Goal: Transaction & Acquisition: Purchase product/service

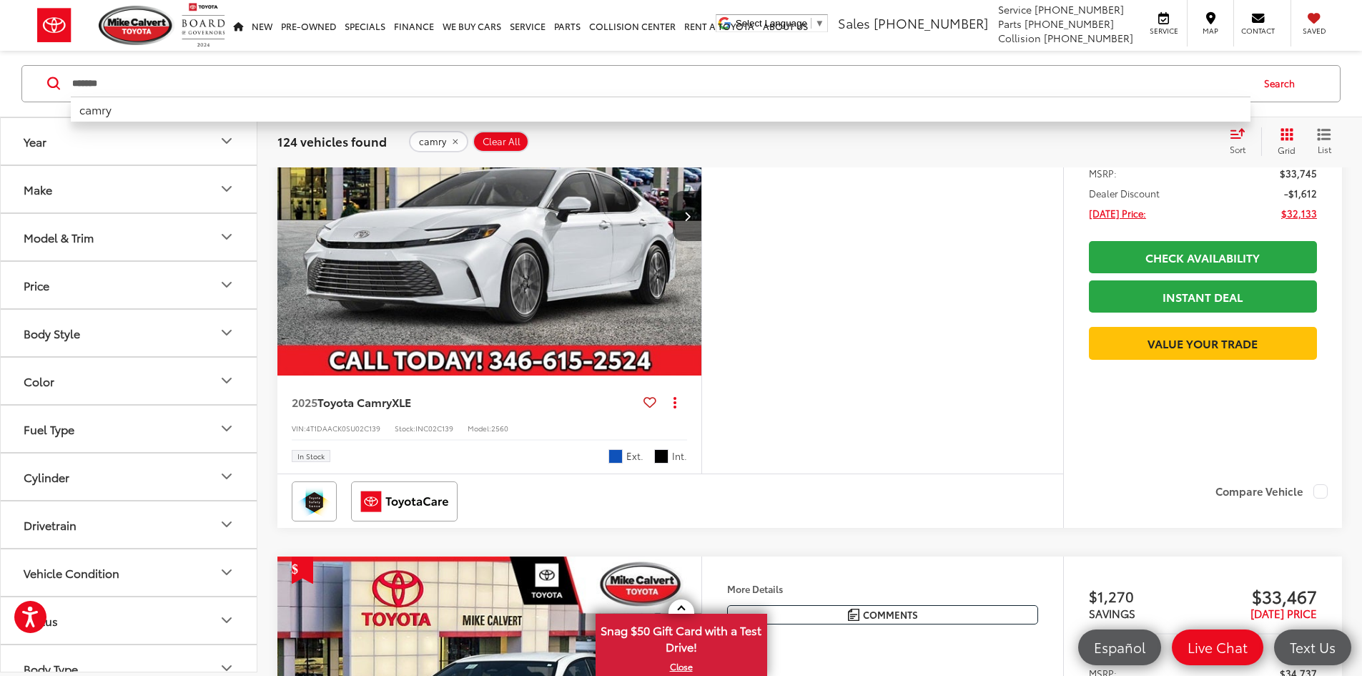
scroll to position [3804, 0]
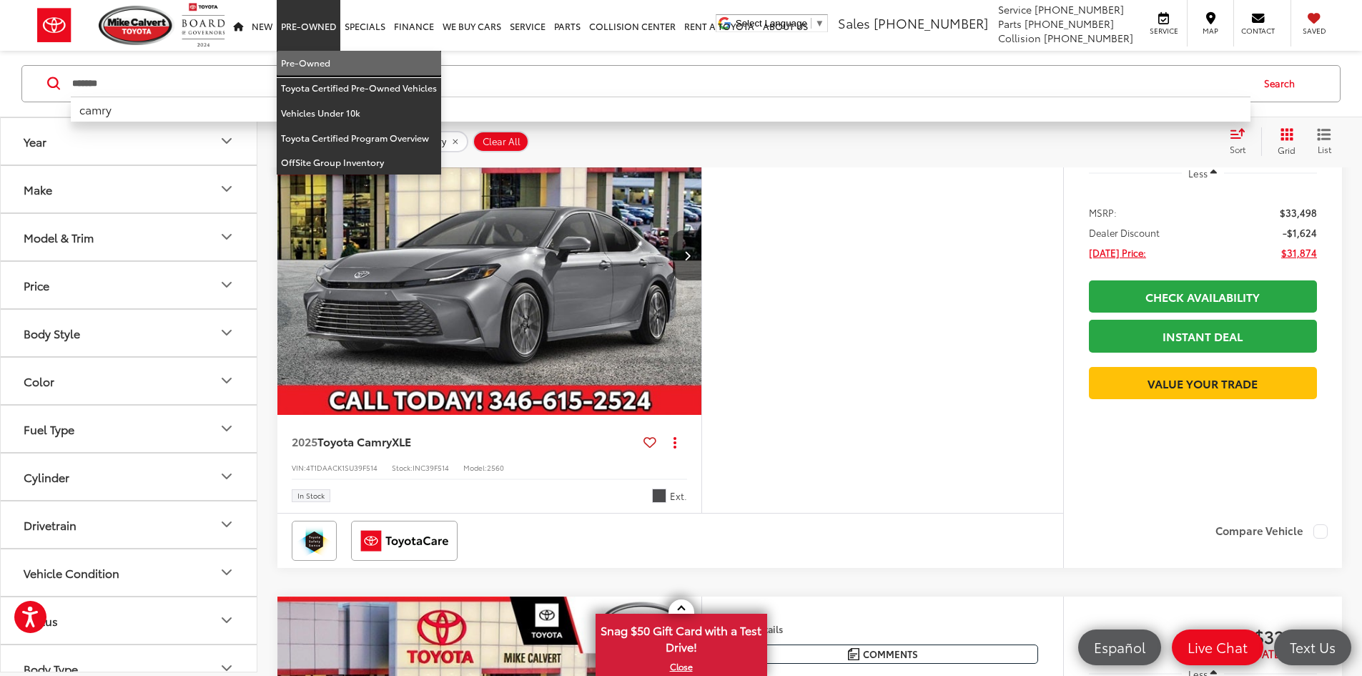
click at [309, 67] on link "Pre-Owned" at bounding box center [359, 63] width 164 height 25
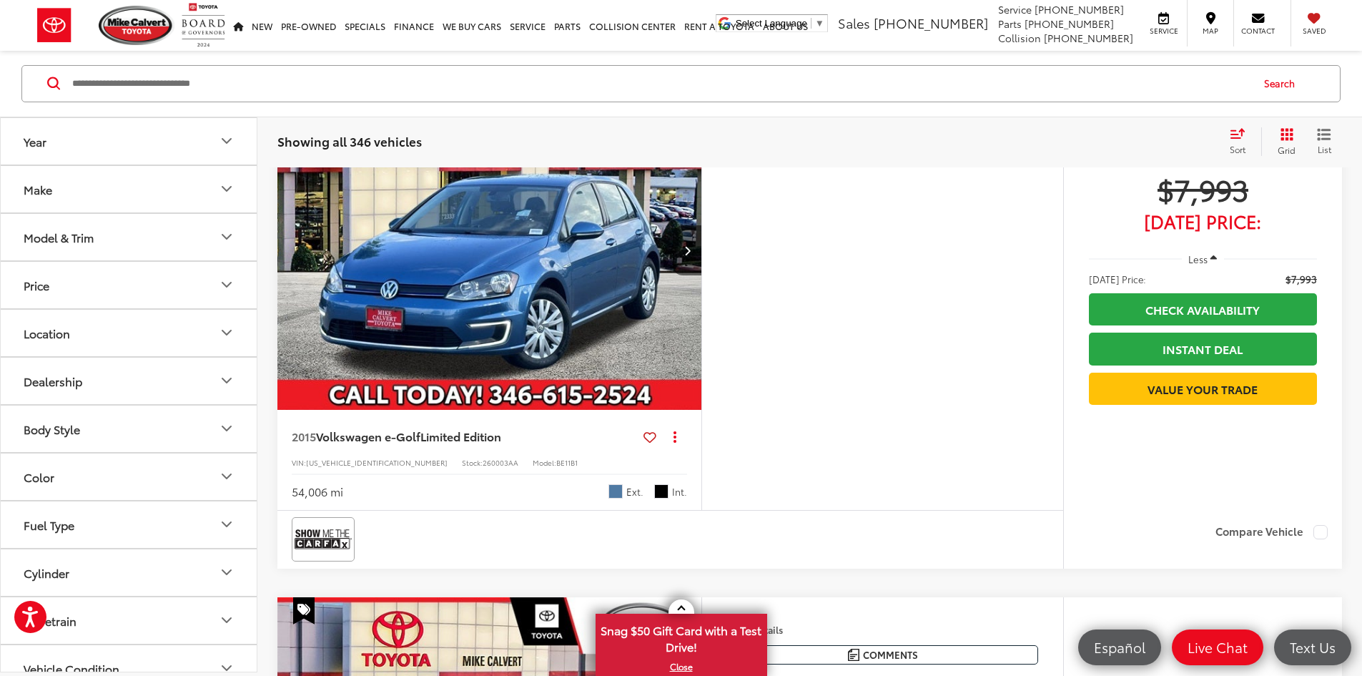
scroll to position [4290, 0]
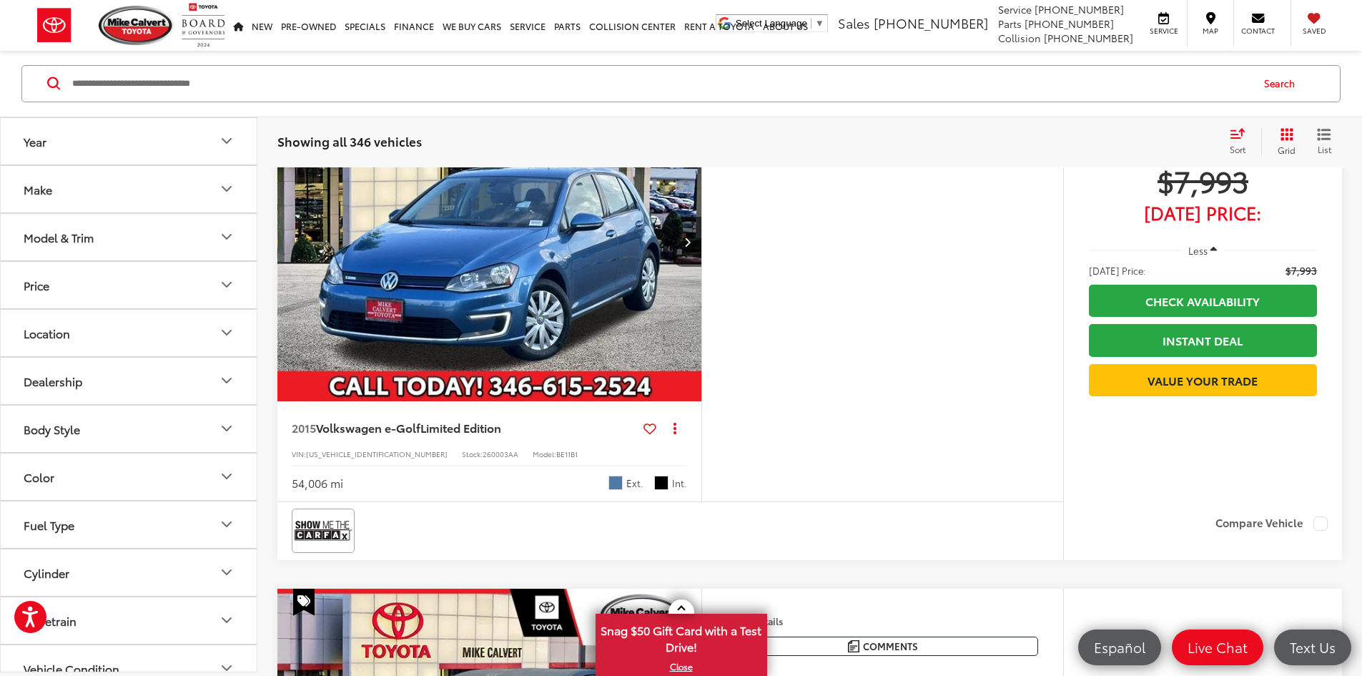
drag, startPoint x: 290, startPoint y: 648, endPoint x: 345, endPoint y: 652, distance: 55.2
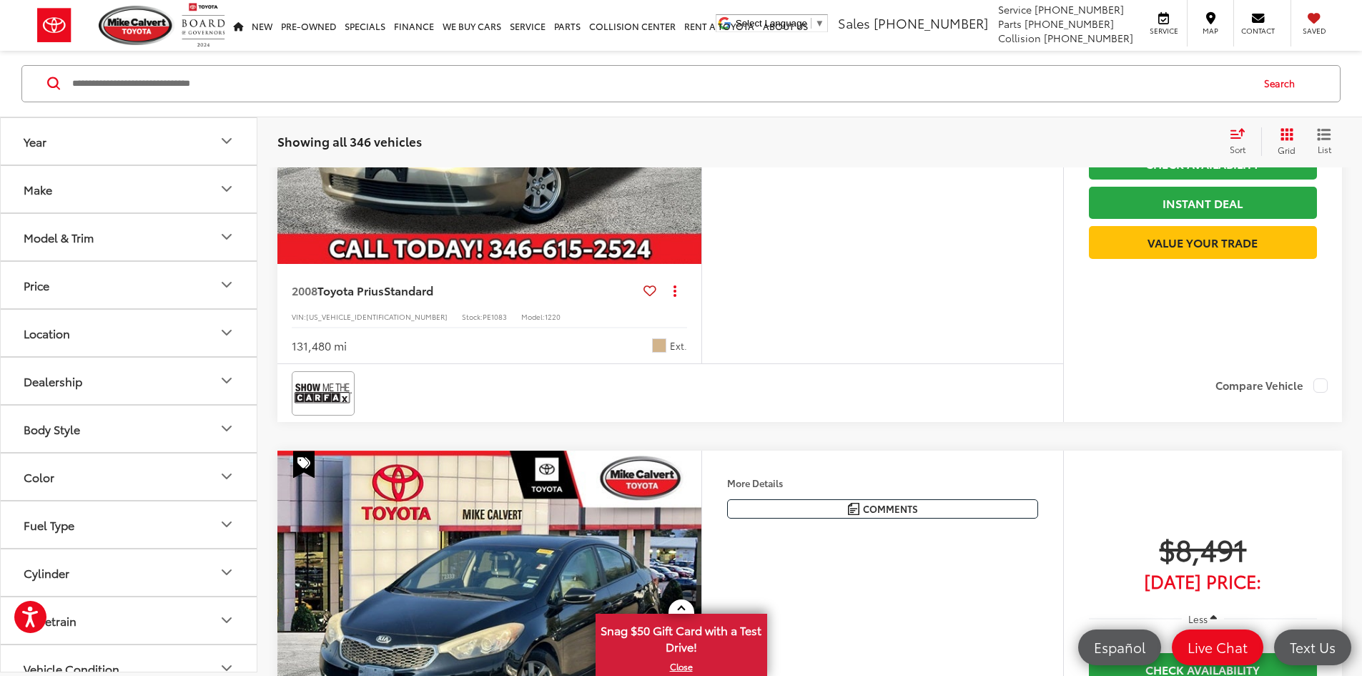
scroll to position [4862, 0]
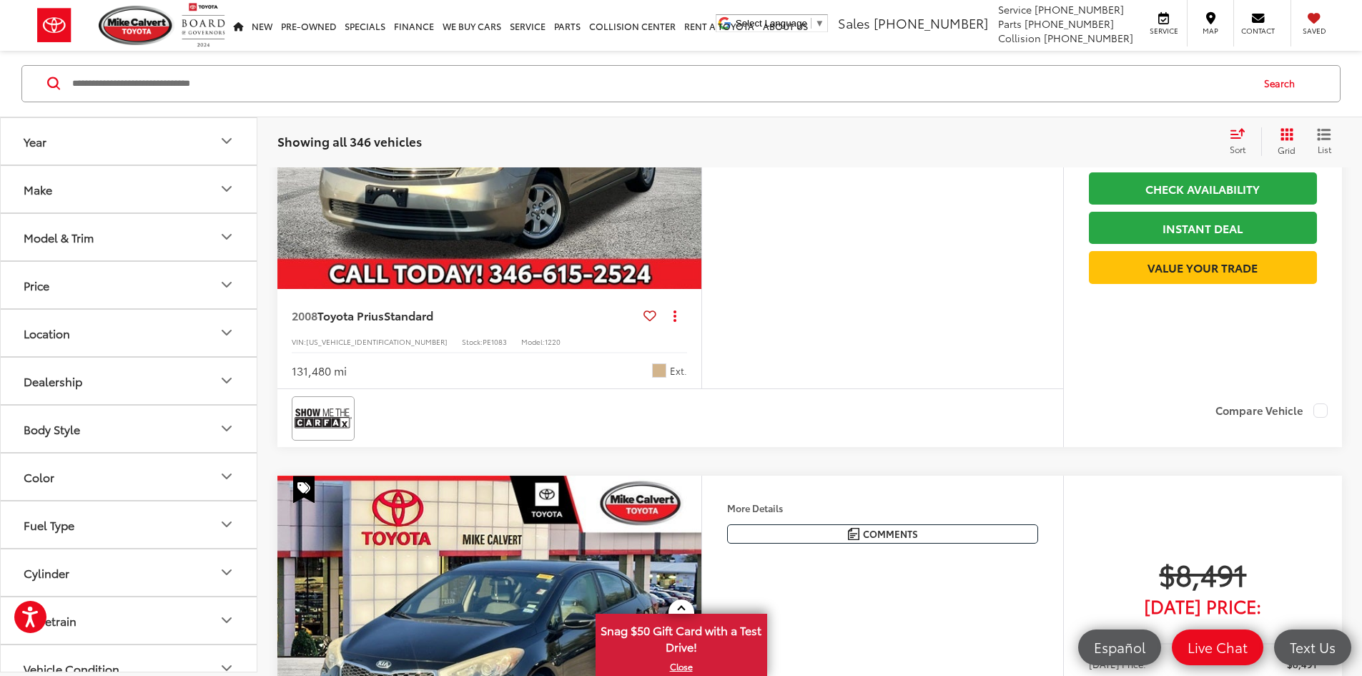
scroll to position [4934, 0]
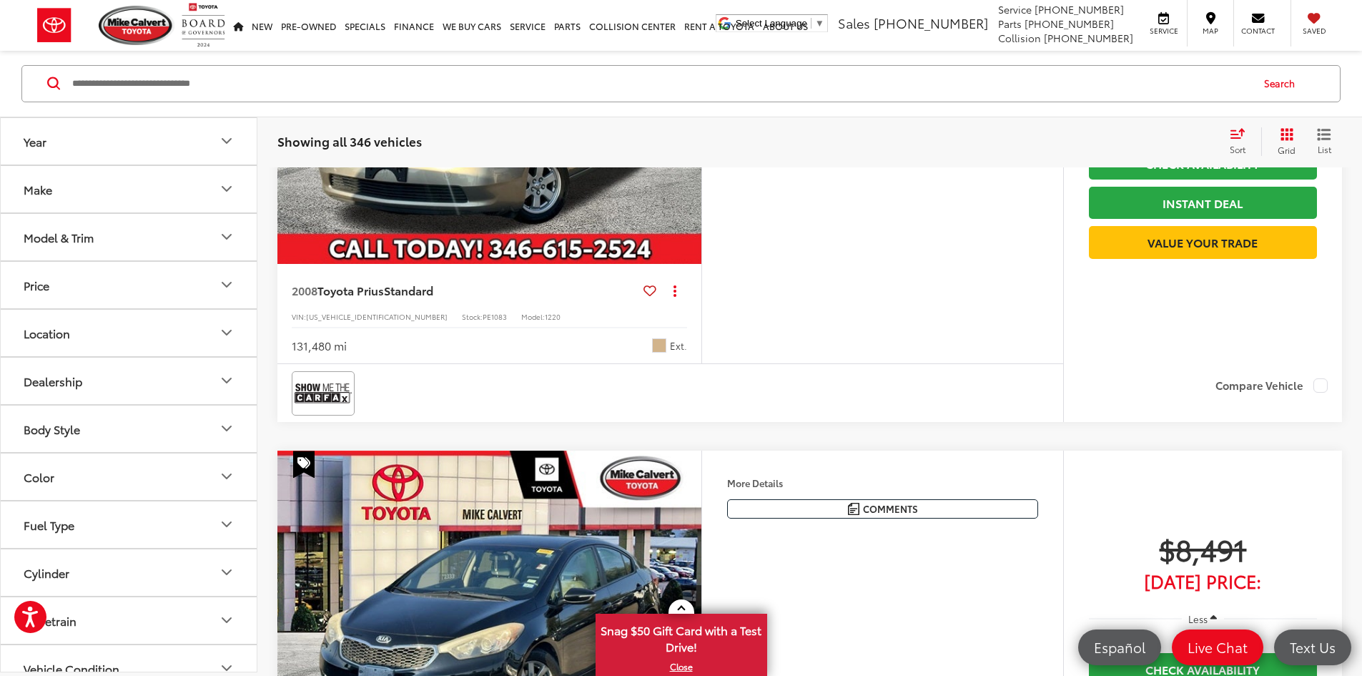
drag, startPoint x: 287, startPoint y: 593, endPoint x: 372, endPoint y: 602, distance: 84.9
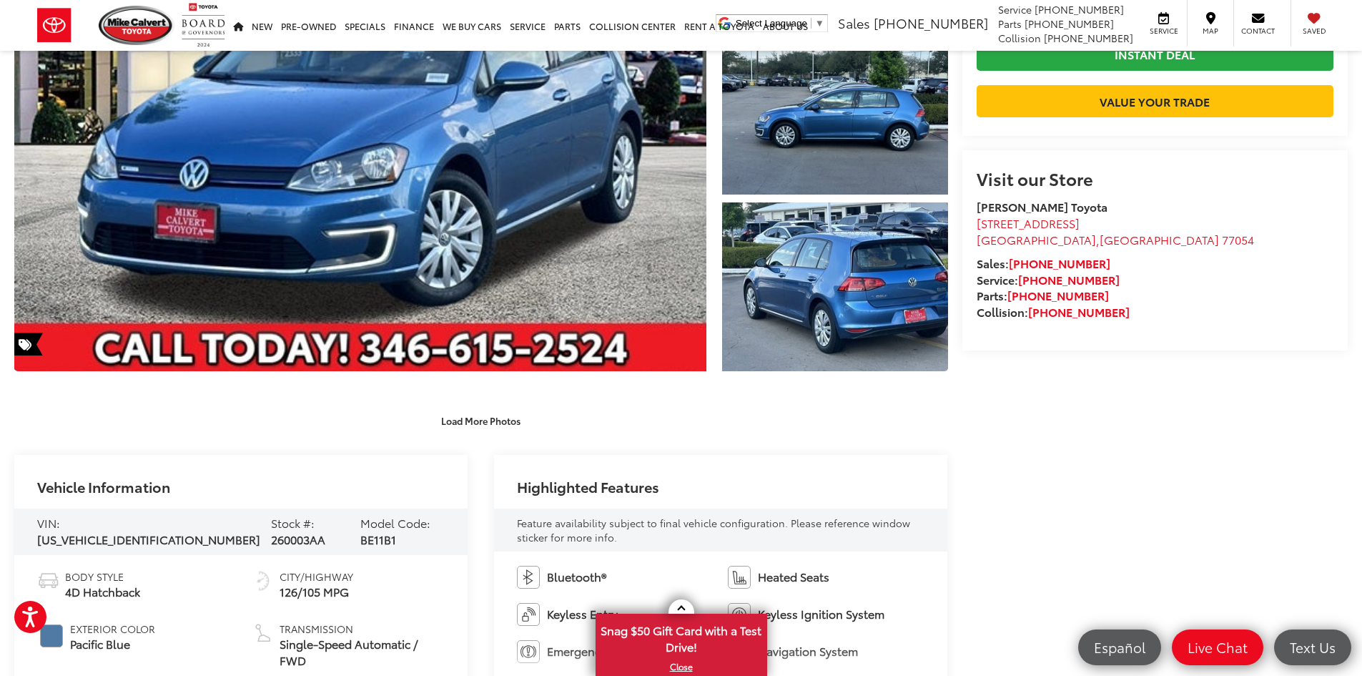
scroll to position [425, 0]
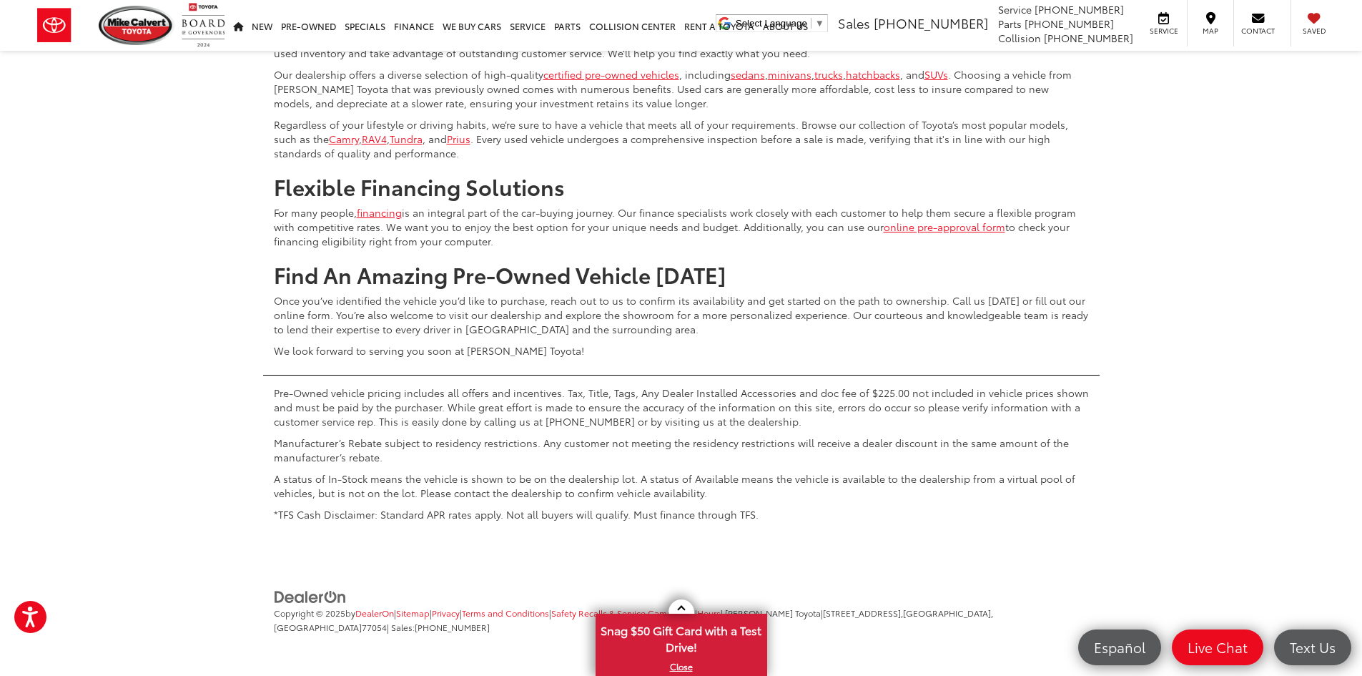
scroll to position [7038, 0]
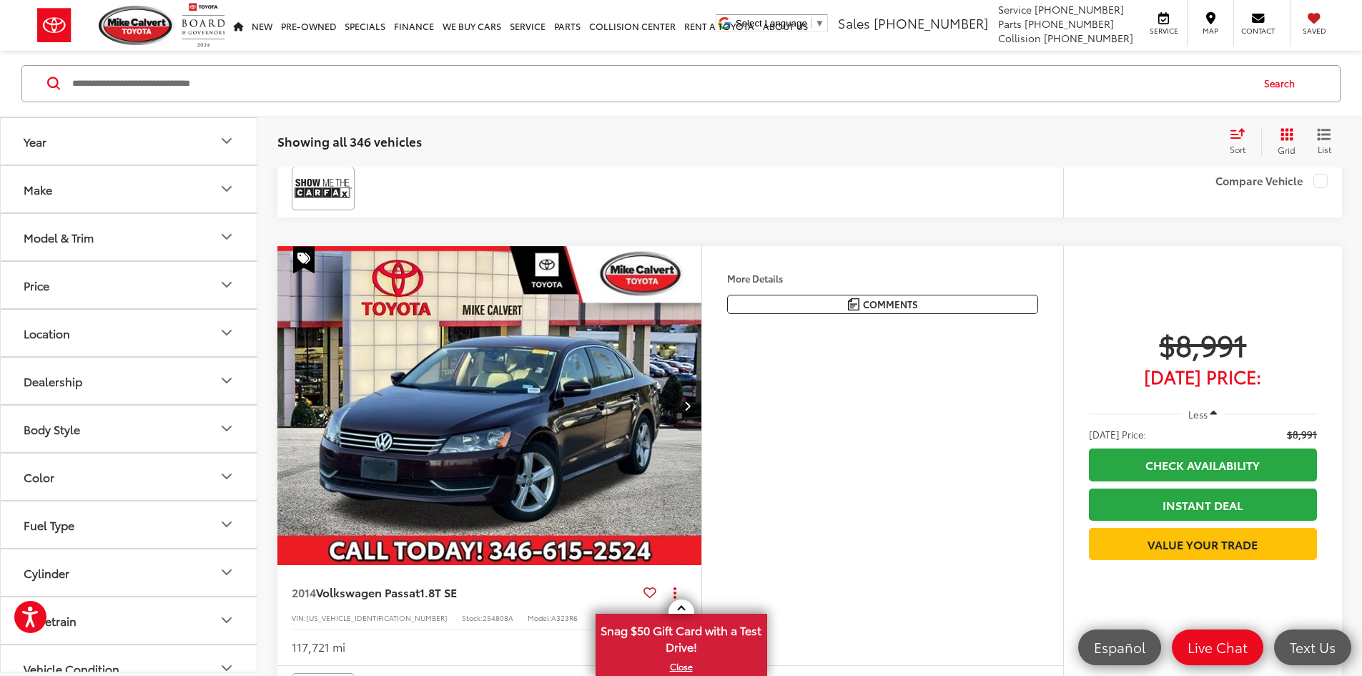
scroll to position [872, 0]
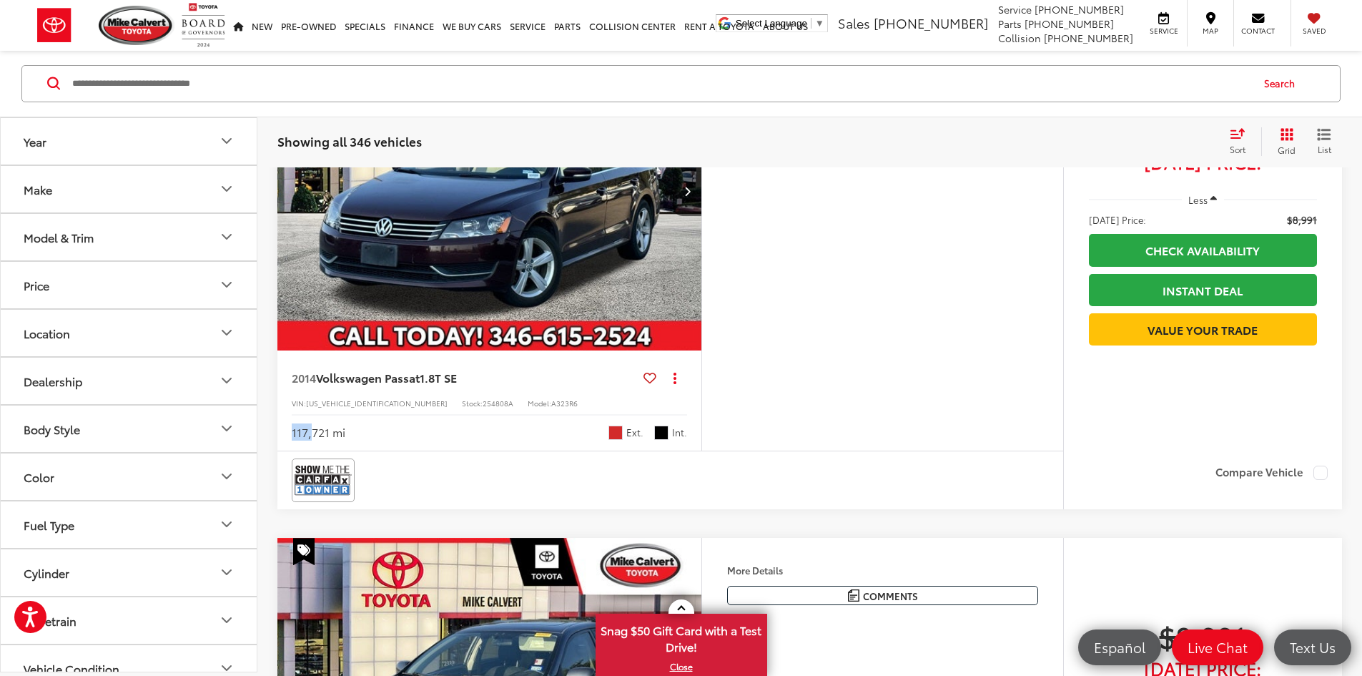
drag, startPoint x: 284, startPoint y: 606, endPoint x: 312, endPoint y: 608, distance: 28.0
click at [312, 450] on div "2014 Volkswagen Passat 1.8T SE Copy Link Share Print View Details VIN: 1VWBS7A3…" at bounding box center [489, 400] width 424 height 100
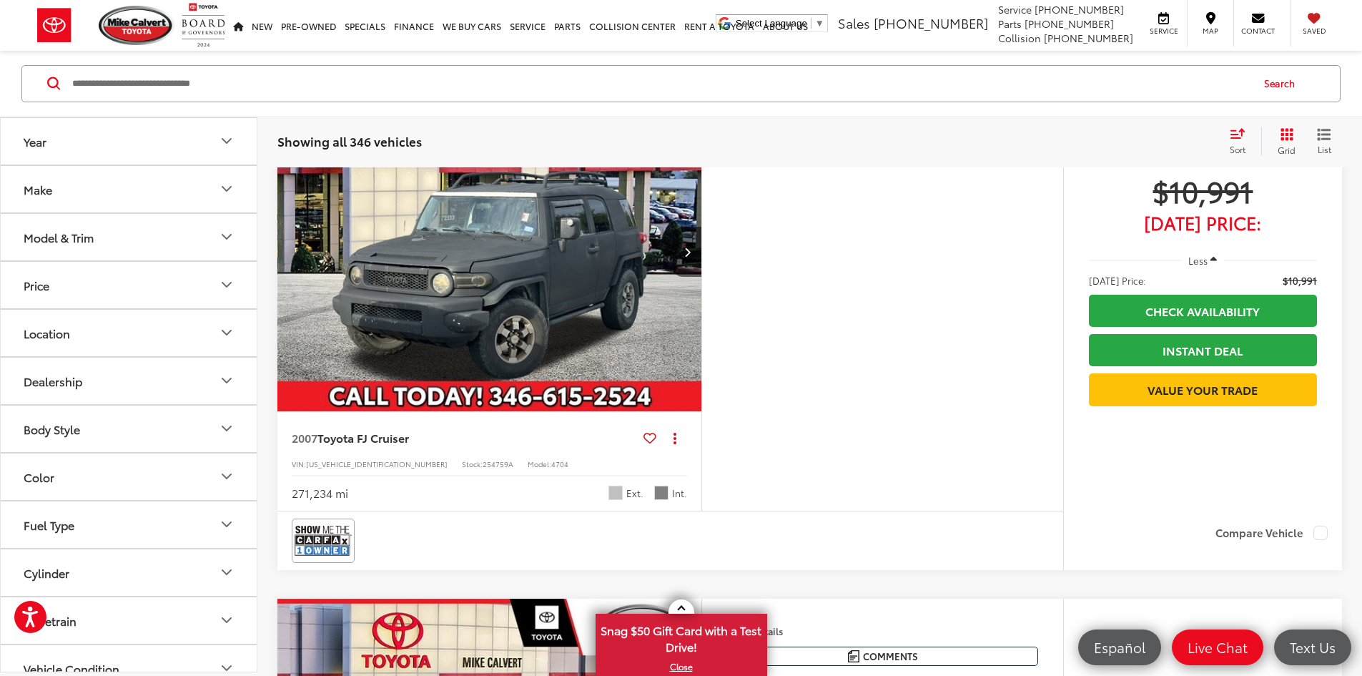
scroll to position [3876, 0]
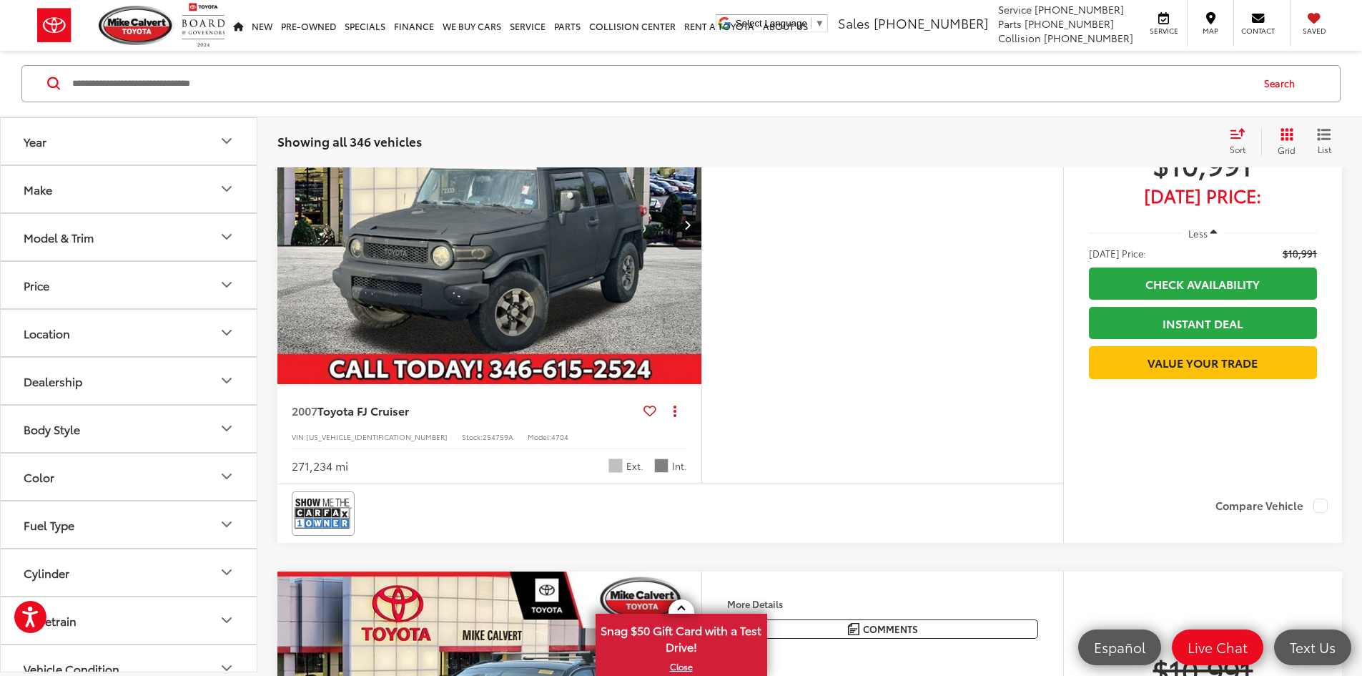
drag, startPoint x: 265, startPoint y: 566, endPoint x: 441, endPoint y: 556, distance: 176.9
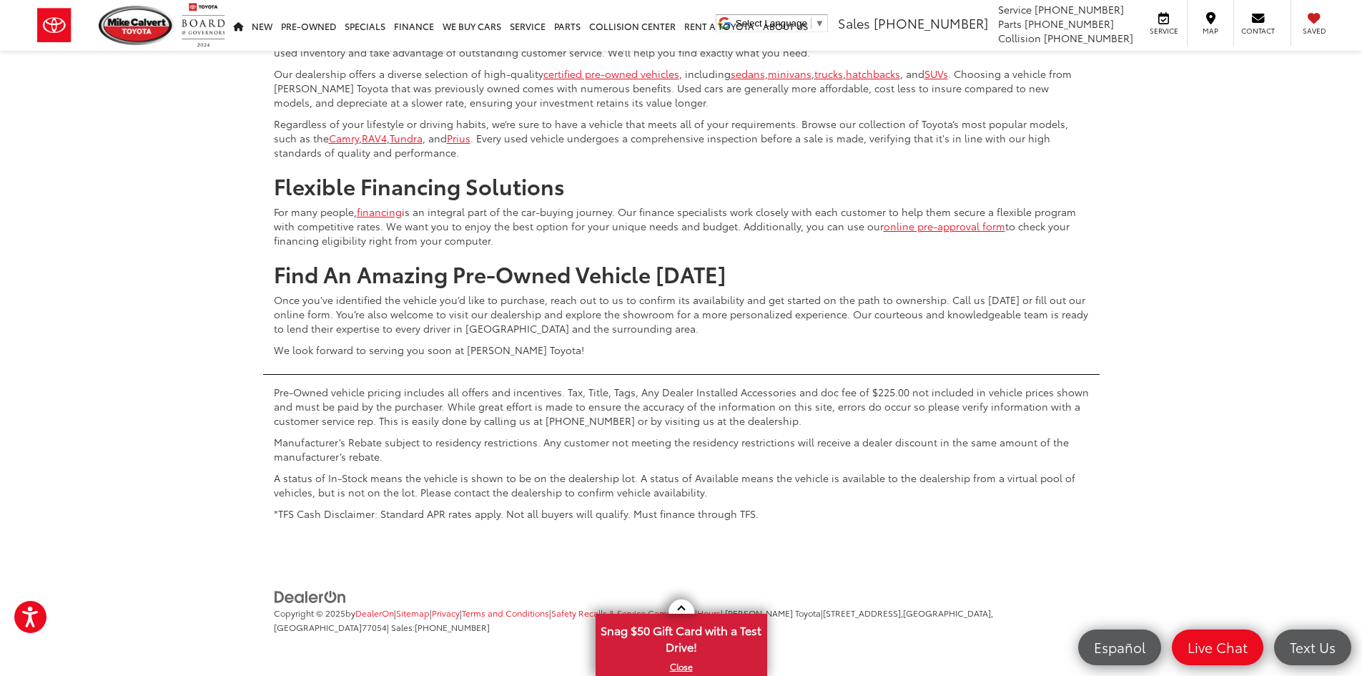
scroll to position [7022, 0]
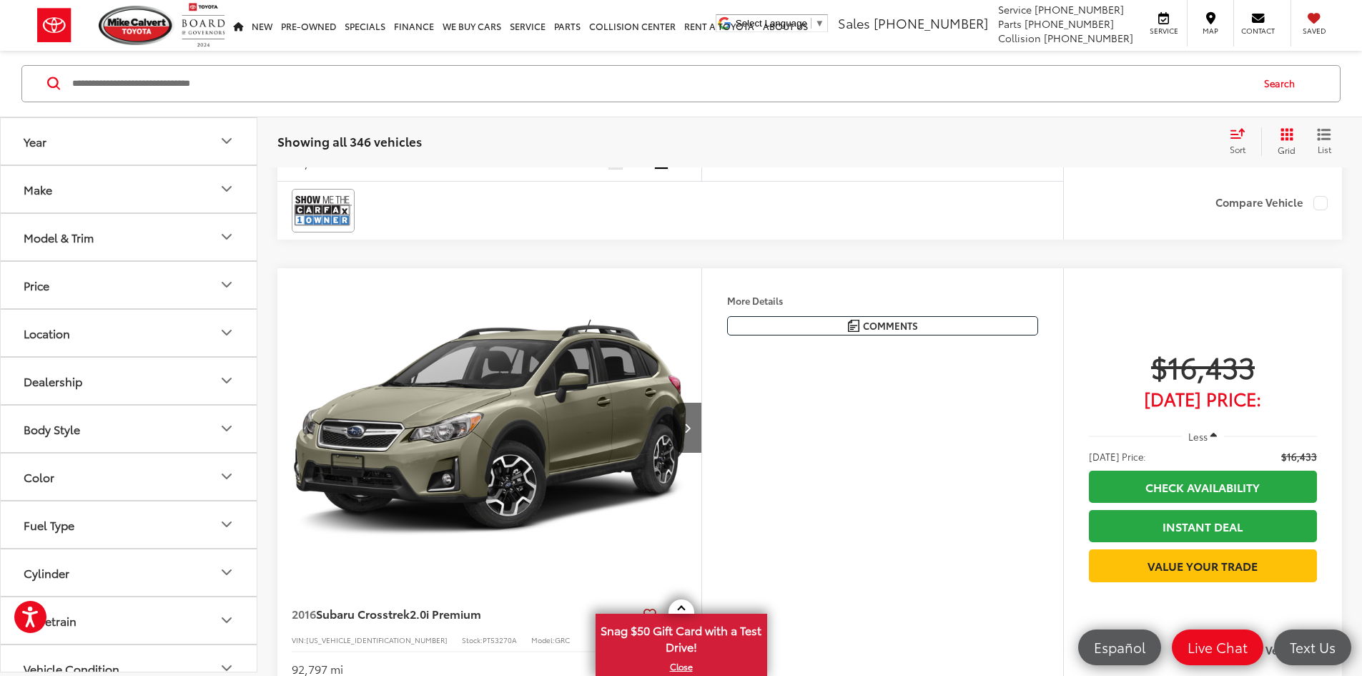
scroll to position [3804, 0]
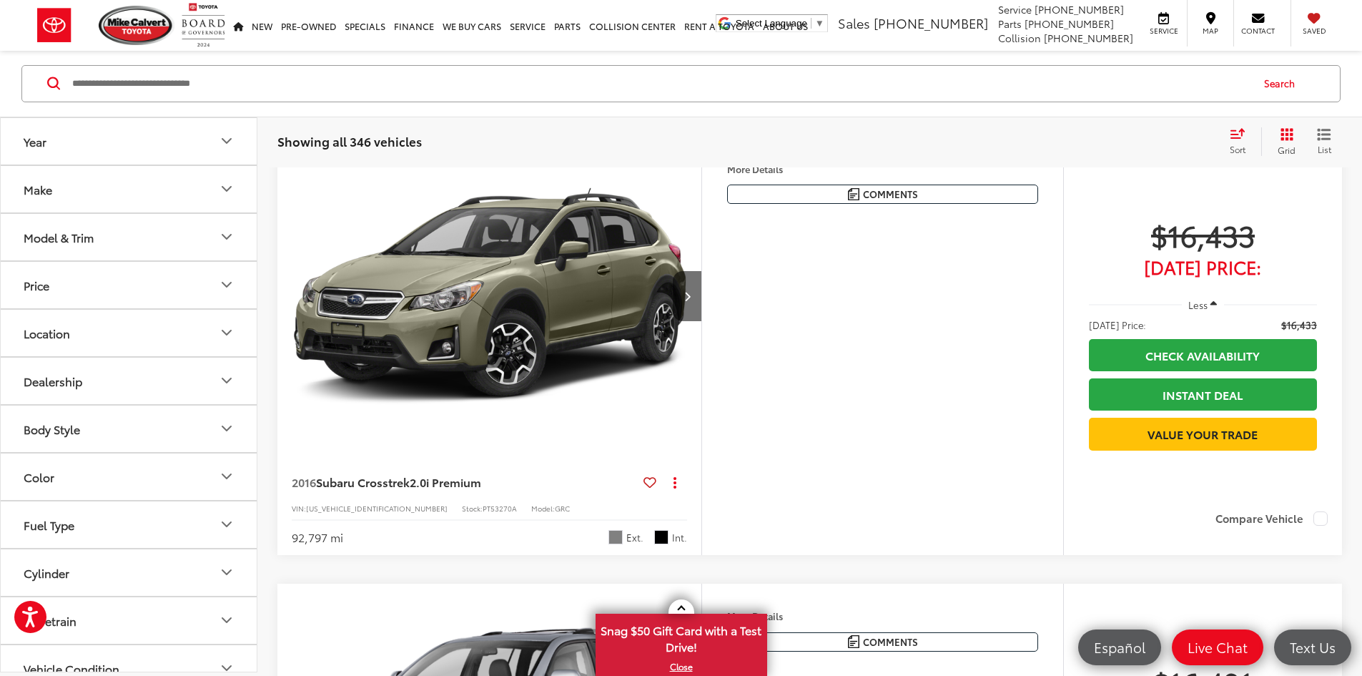
drag, startPoint x: 286, startPoint y: 644, endPoint x: 348, endPoint y: 639, distance: 61.6
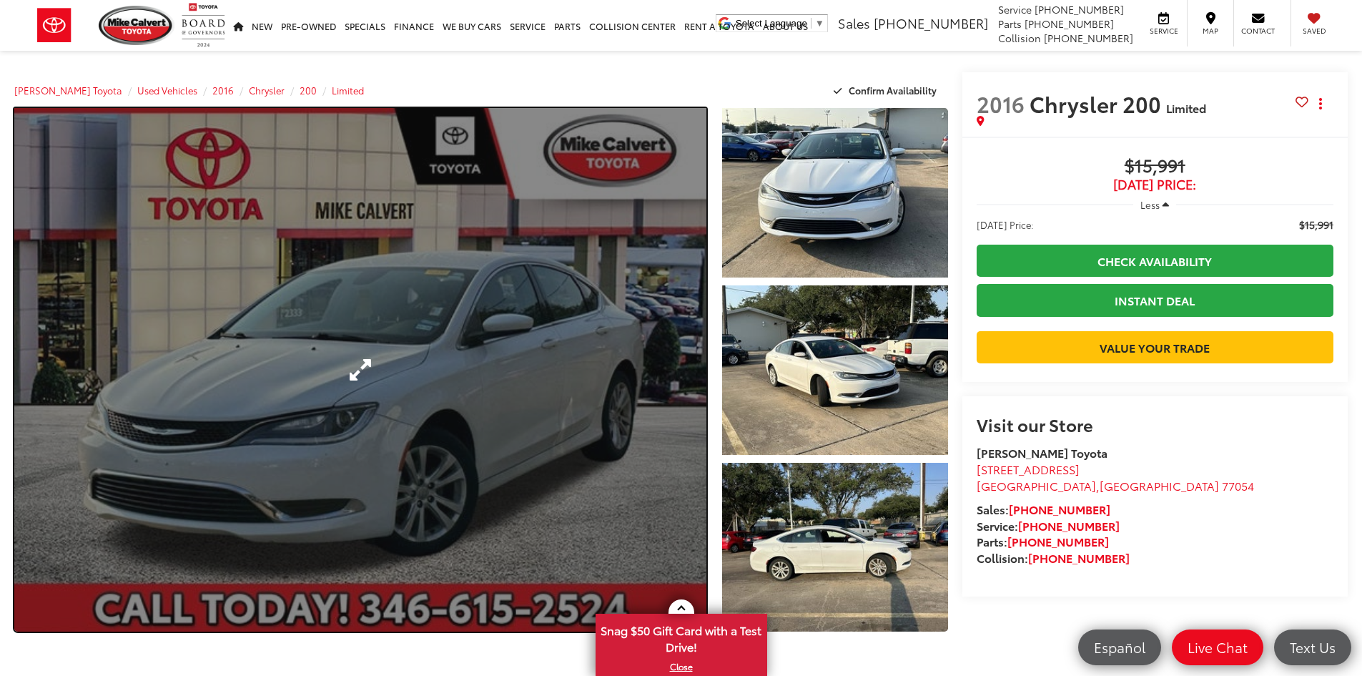
click at [411, 376] on link "Expand Photo 0" at bounding box center [360, 369] width 692 height 523
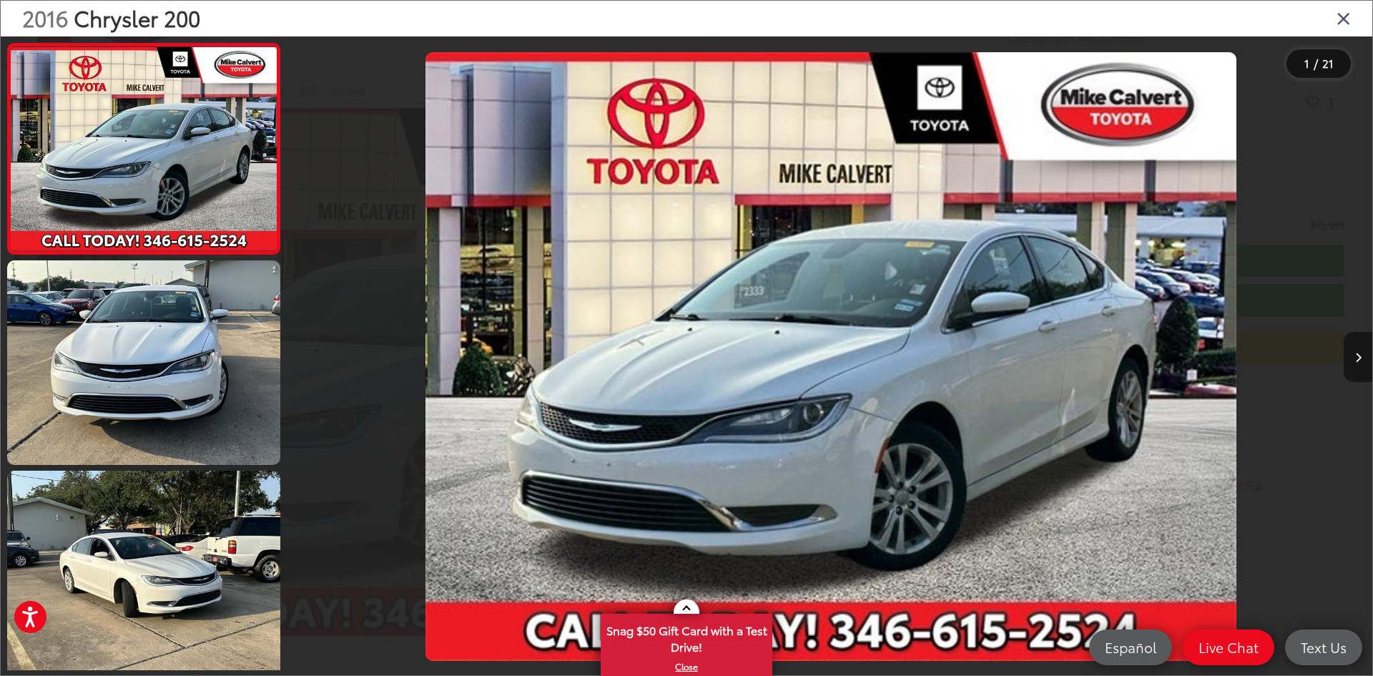
click at [1359, 358] on icon "Next image" at bounding box center [1358, 358] width 6 height 10
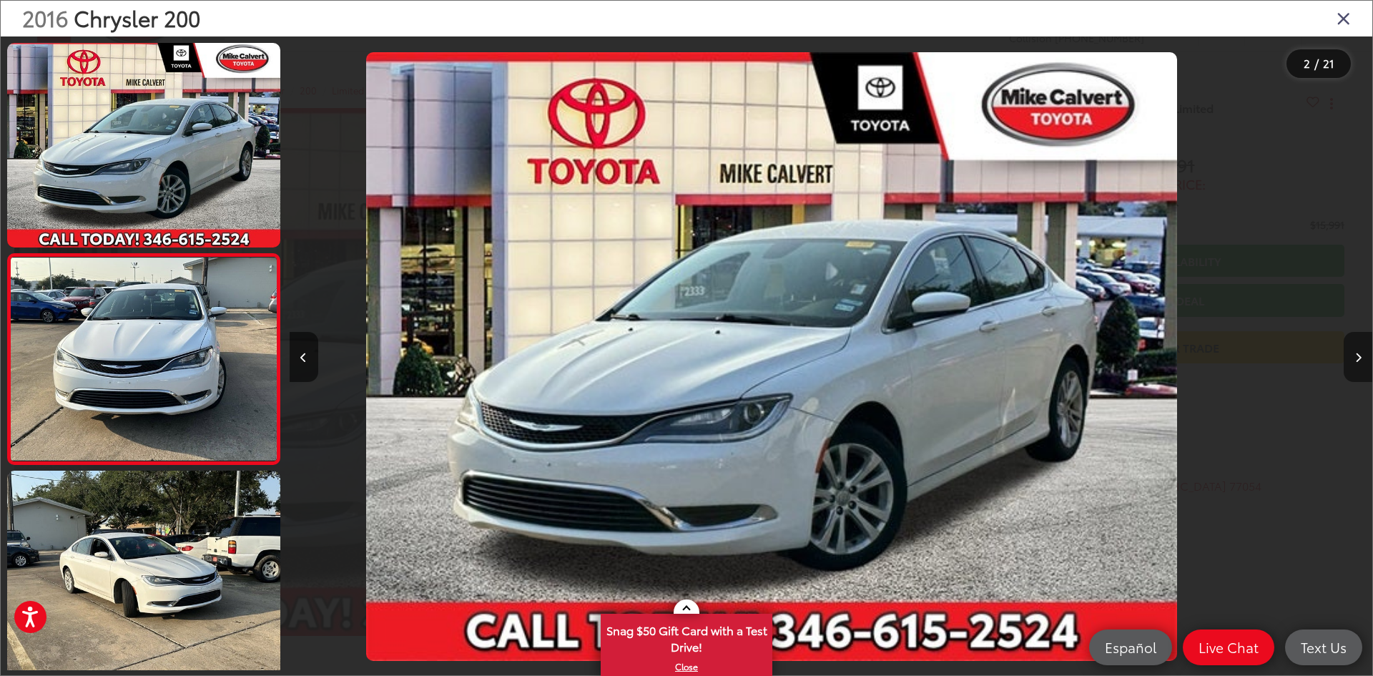
scroll to position [44, 0]
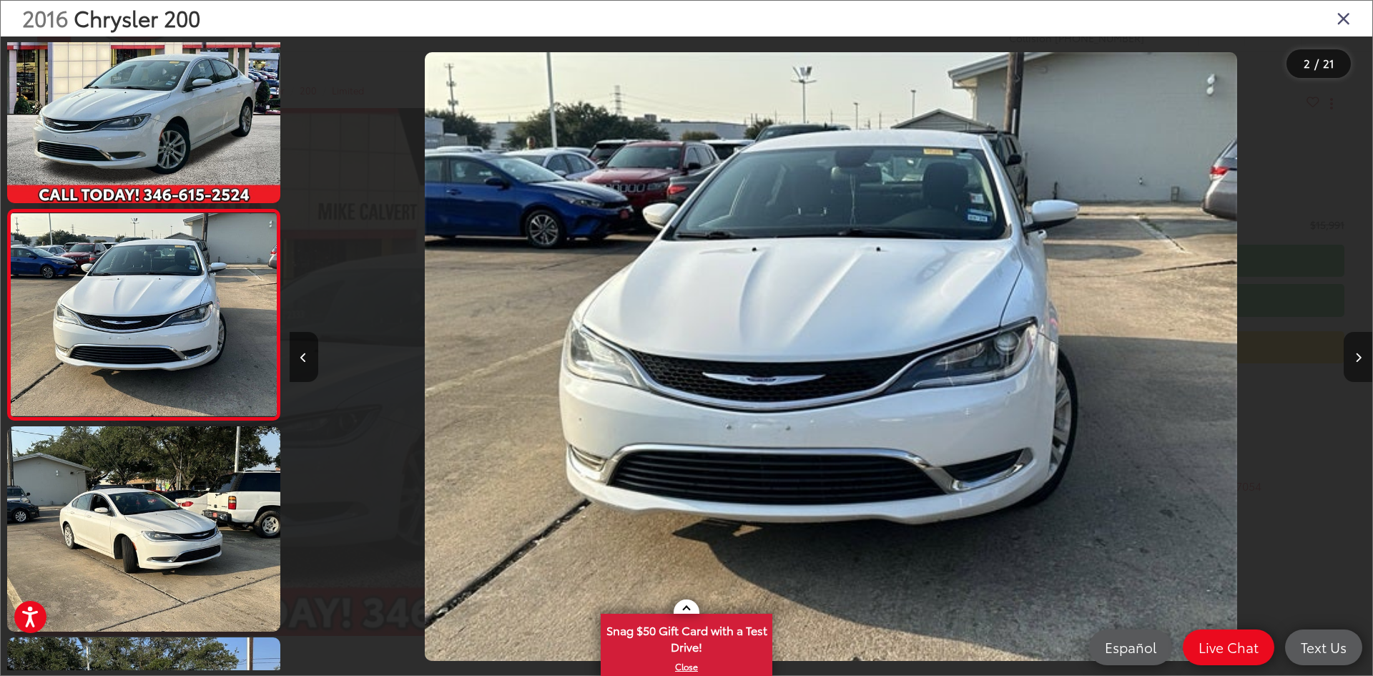
click at [1357, 359] on icon "Next image" at bounding box center [1358, 358] width 6 height 10
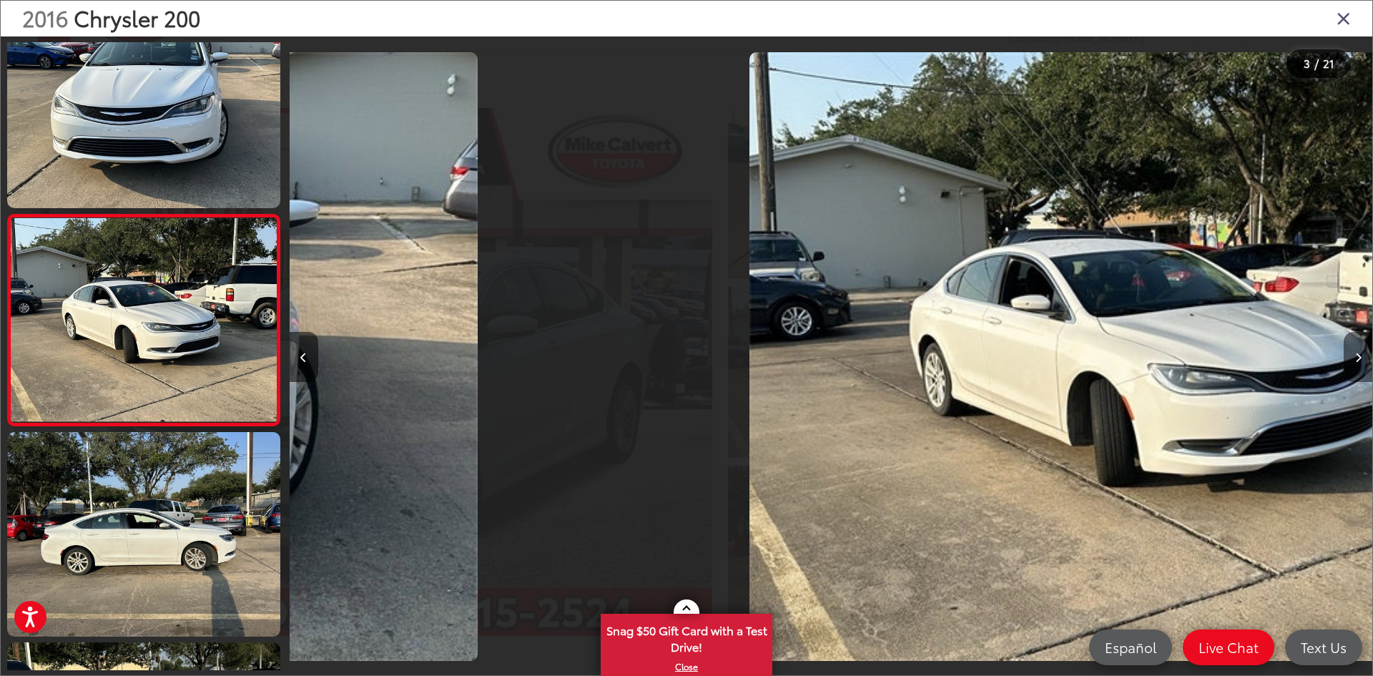
scroll to position [255, 0]
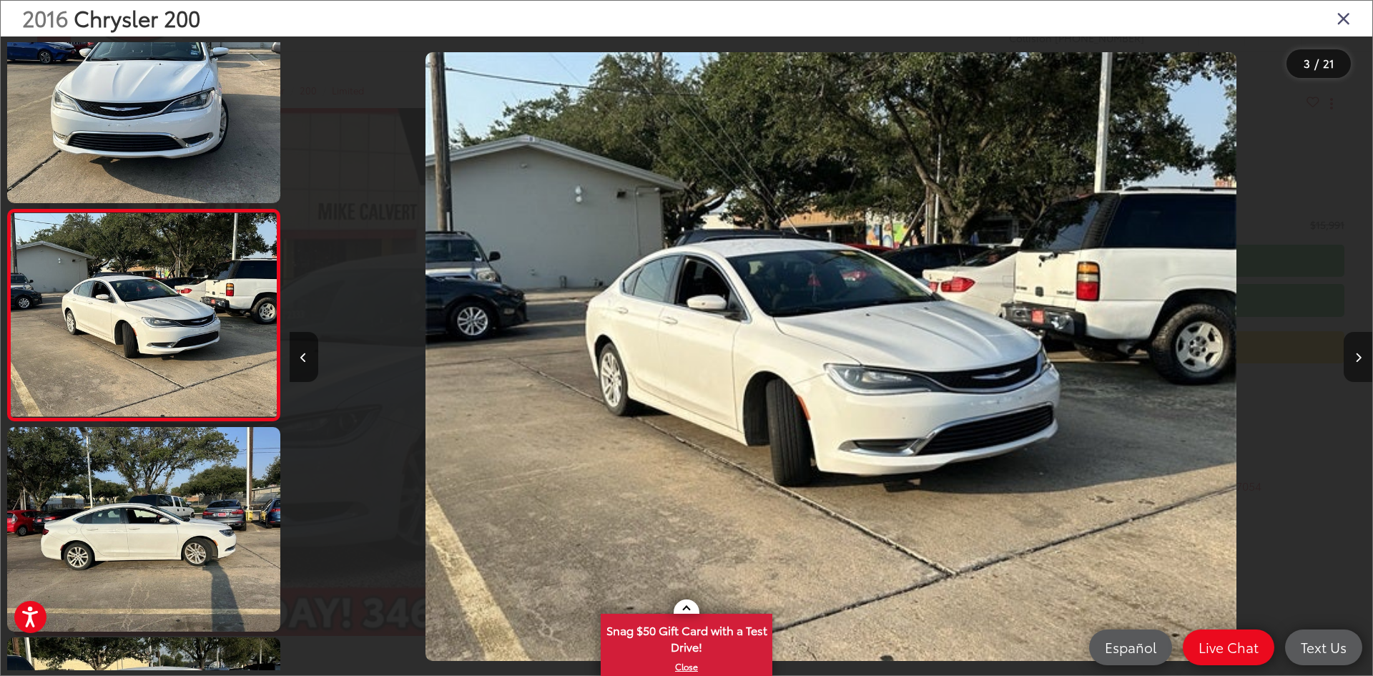
click at [1357, 359] on icon "Next image" at bounding box center [1358, 358] width 6 height 10
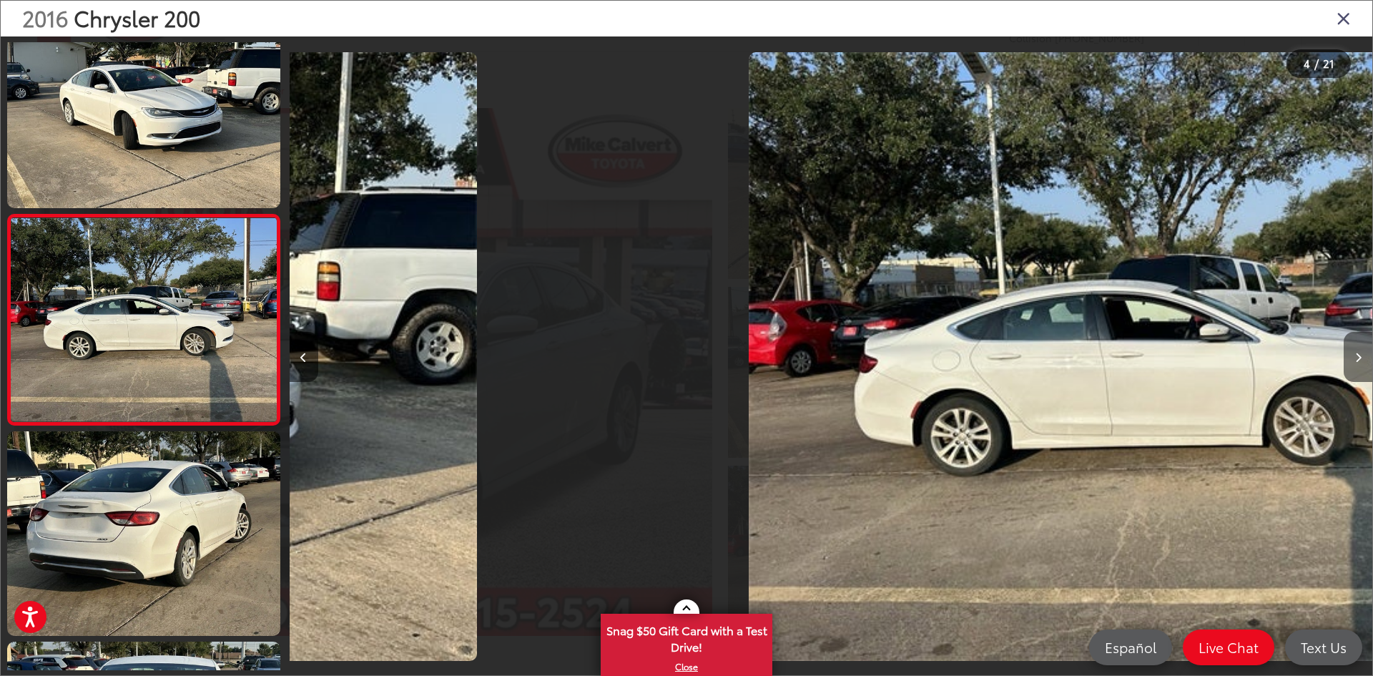
scroll to position [466, 0]
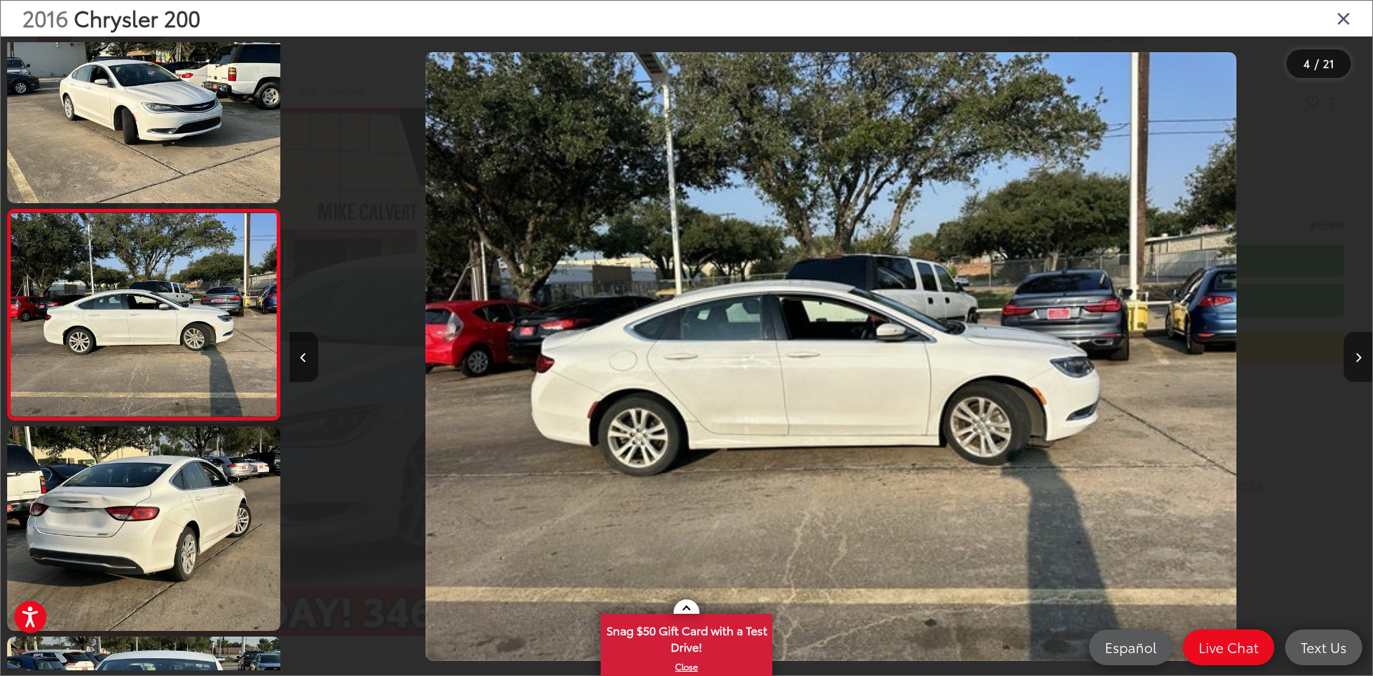
click at [1357, 359] on icon "Next image" at bounding box center [1358, 358] width 6 height 10
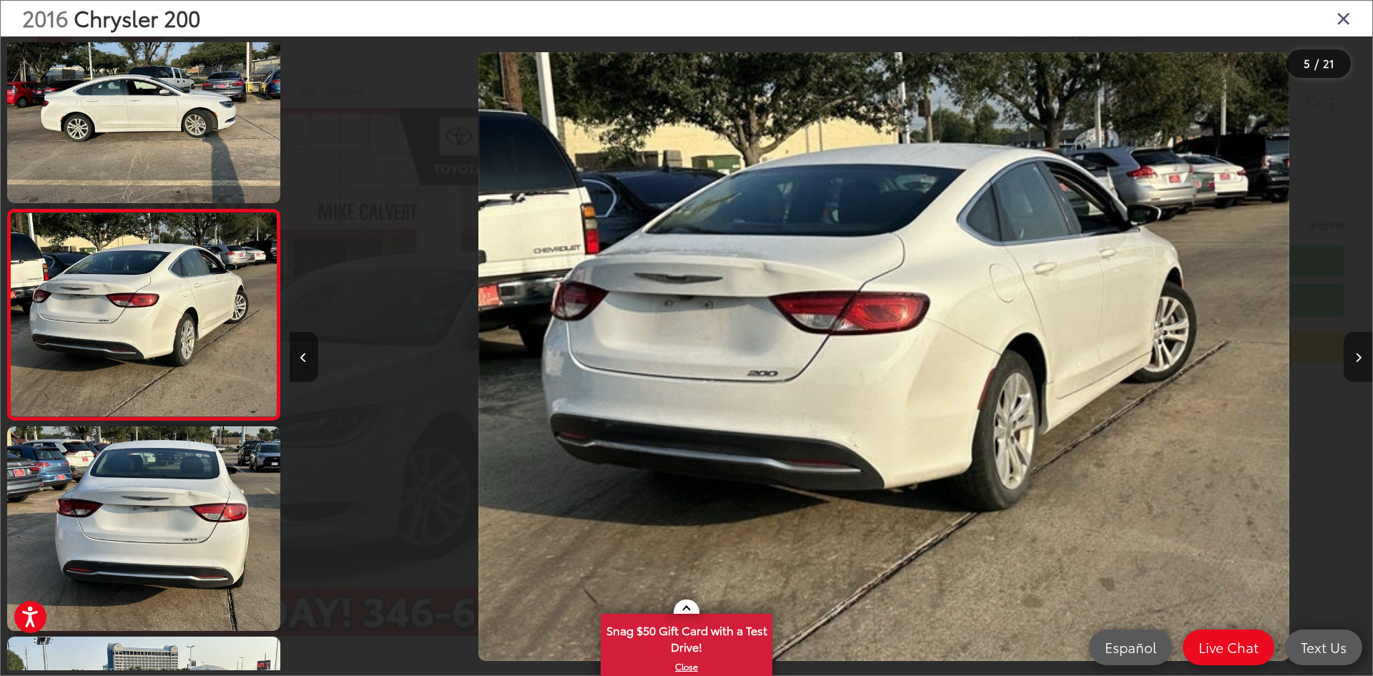
scroll to position [0, 4332]
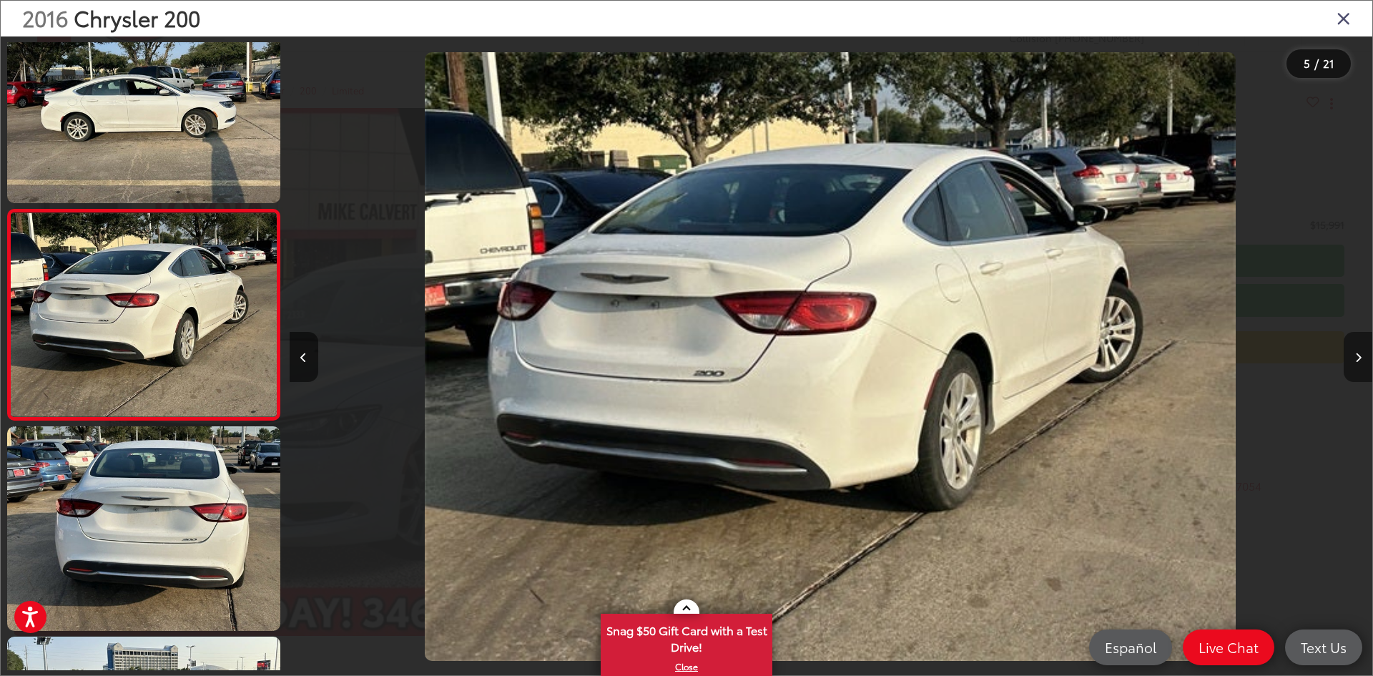
click at [1359, 363] on button "Next image" at bounding box center [1358, 357] width 29 height 50
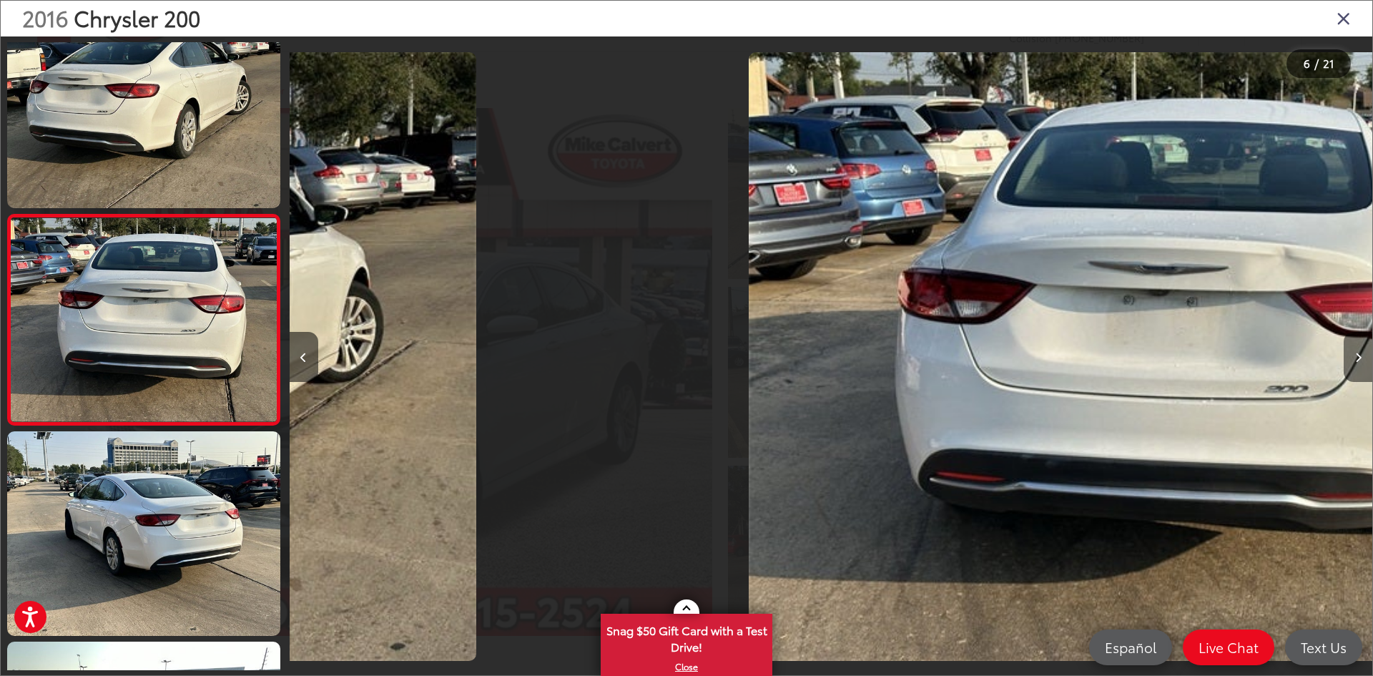
scroll to position [886, 0]
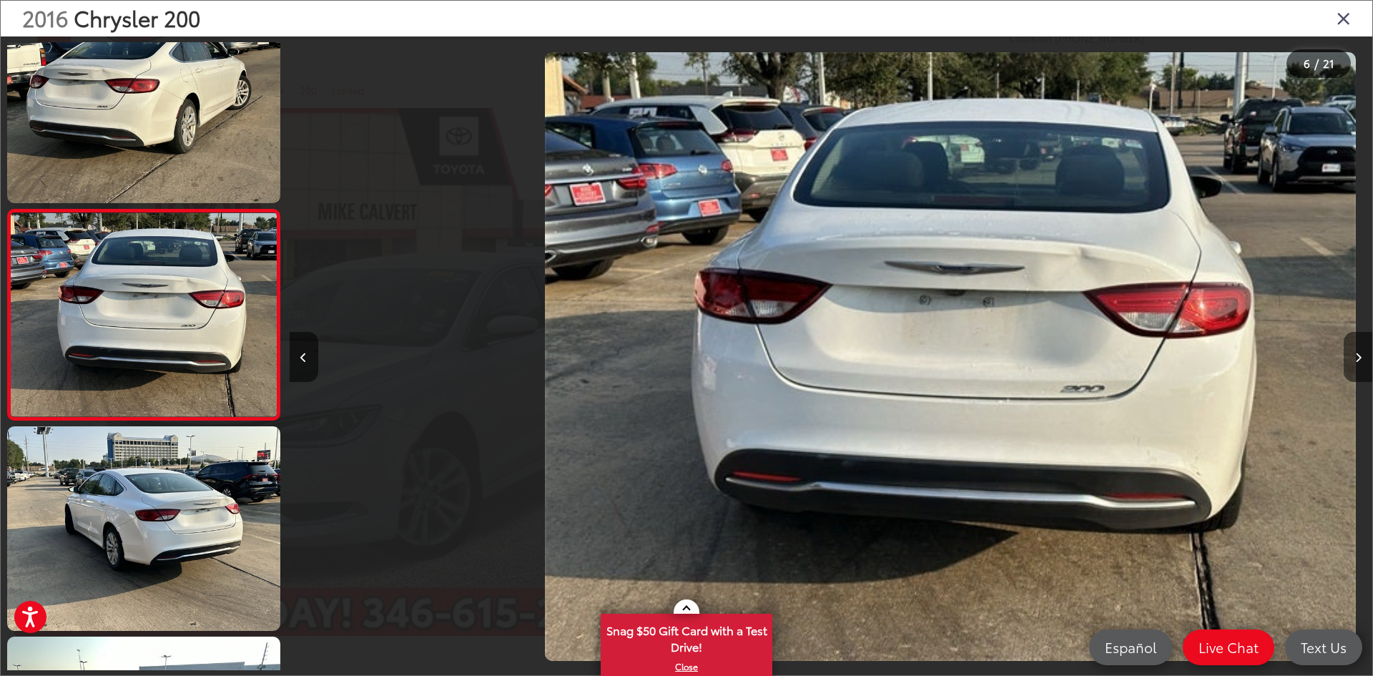
click at [1358, 363] on button "Next image" at bounding box center [1358, 357] width 29 height 50
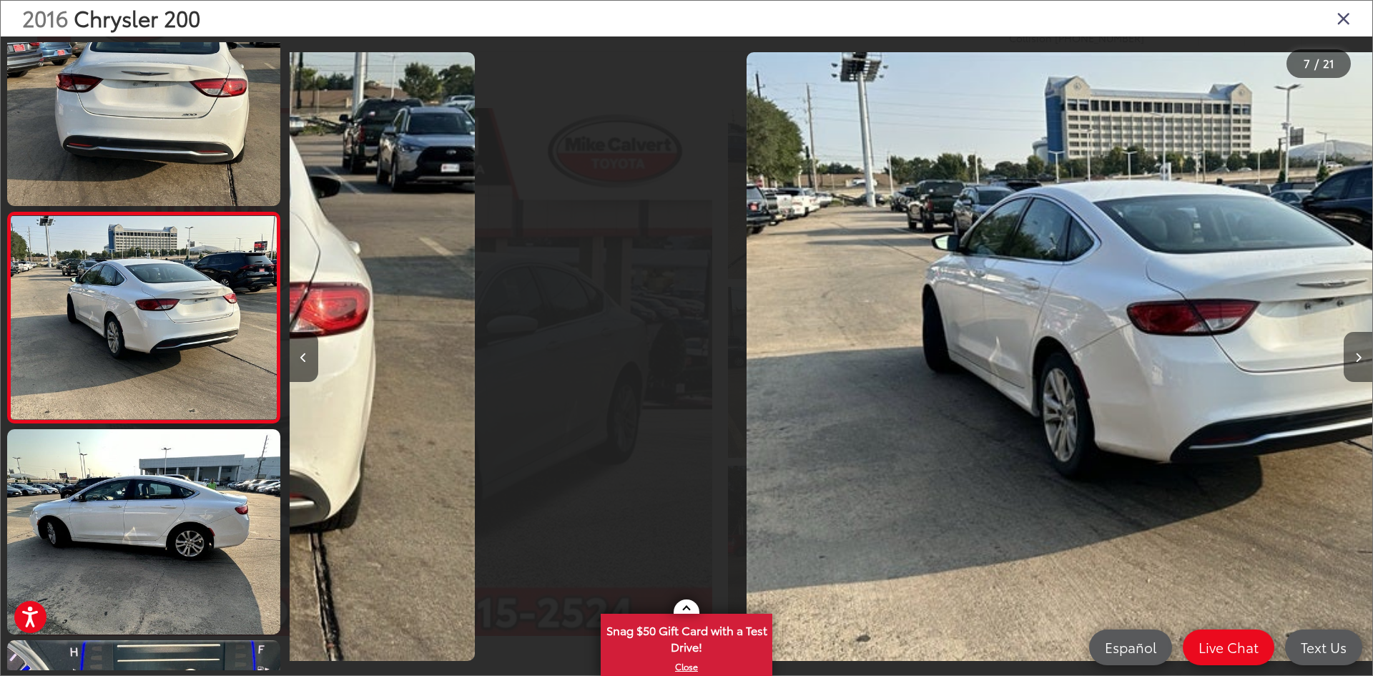
scroll to position [1096, 0]
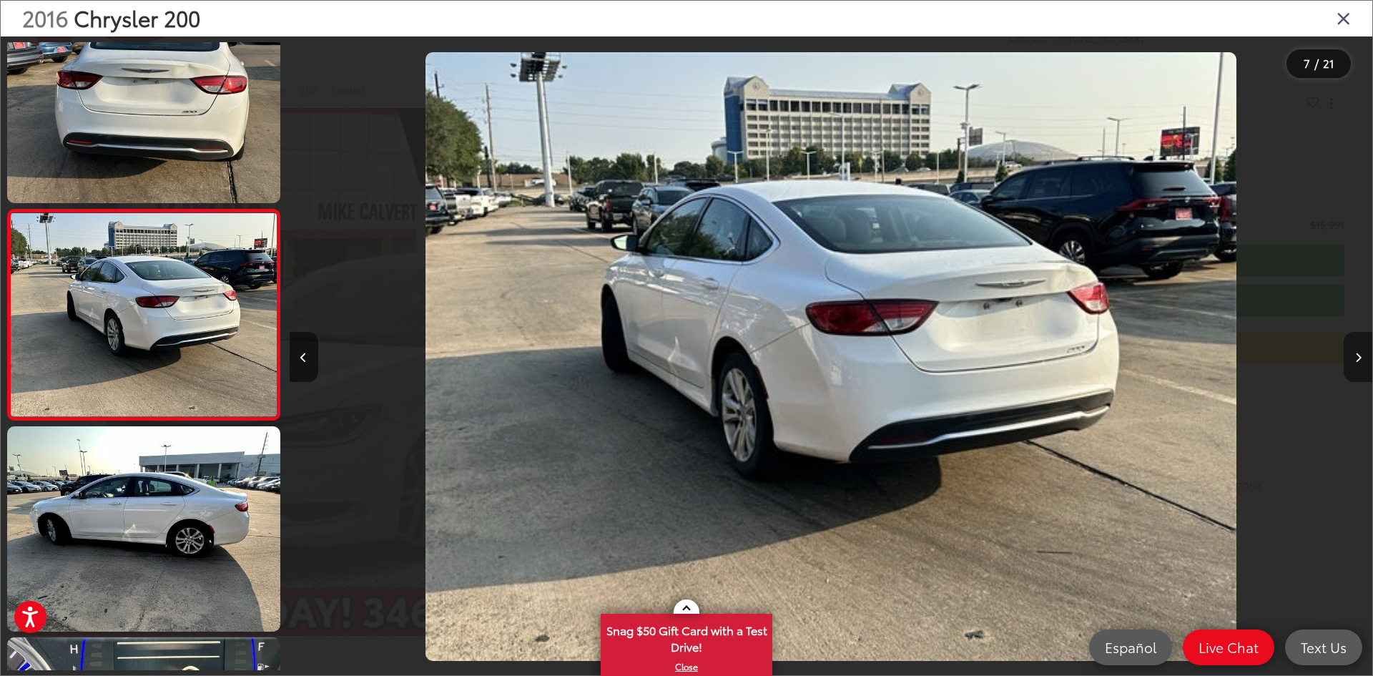
click at [1354, 363] on button "Next image" at bounding box center [1358, 357] width 29 height 50
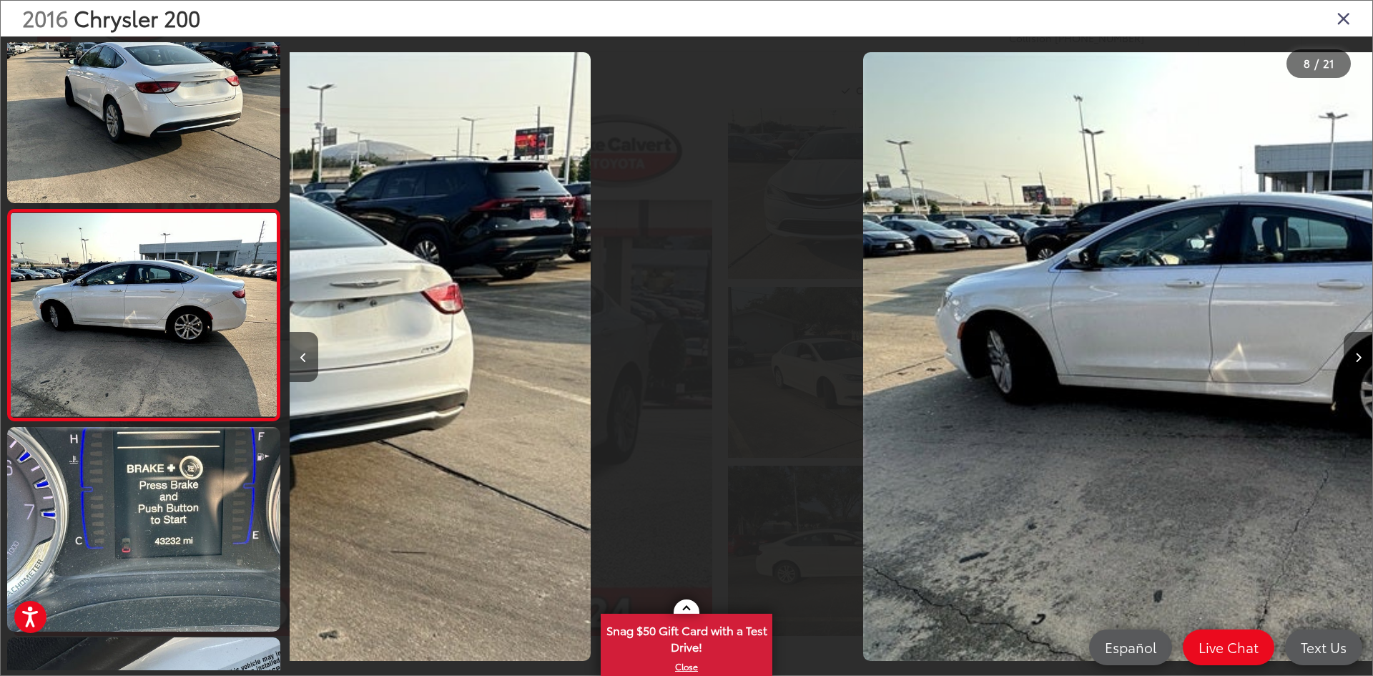
scroll to position [0, 7462]
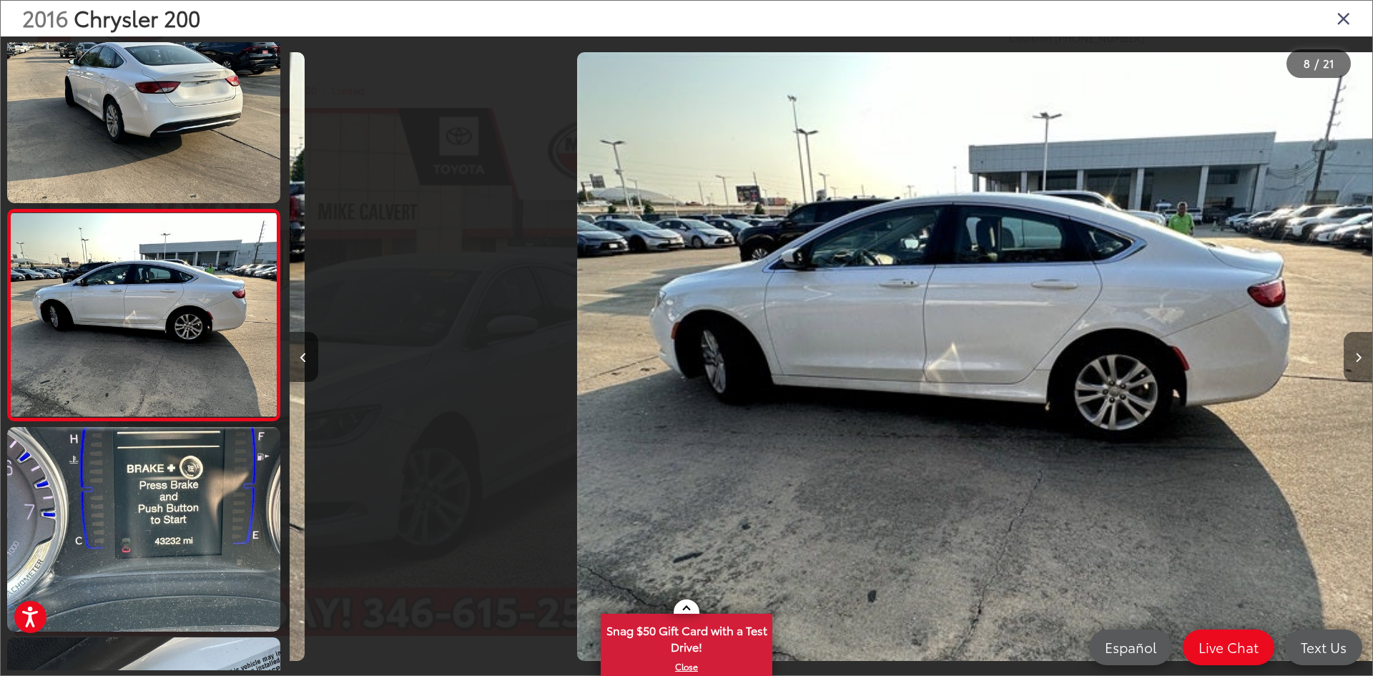
click at [1354, 363] on button "Next image" at bounding box center [1358, 357] width 29 height 50
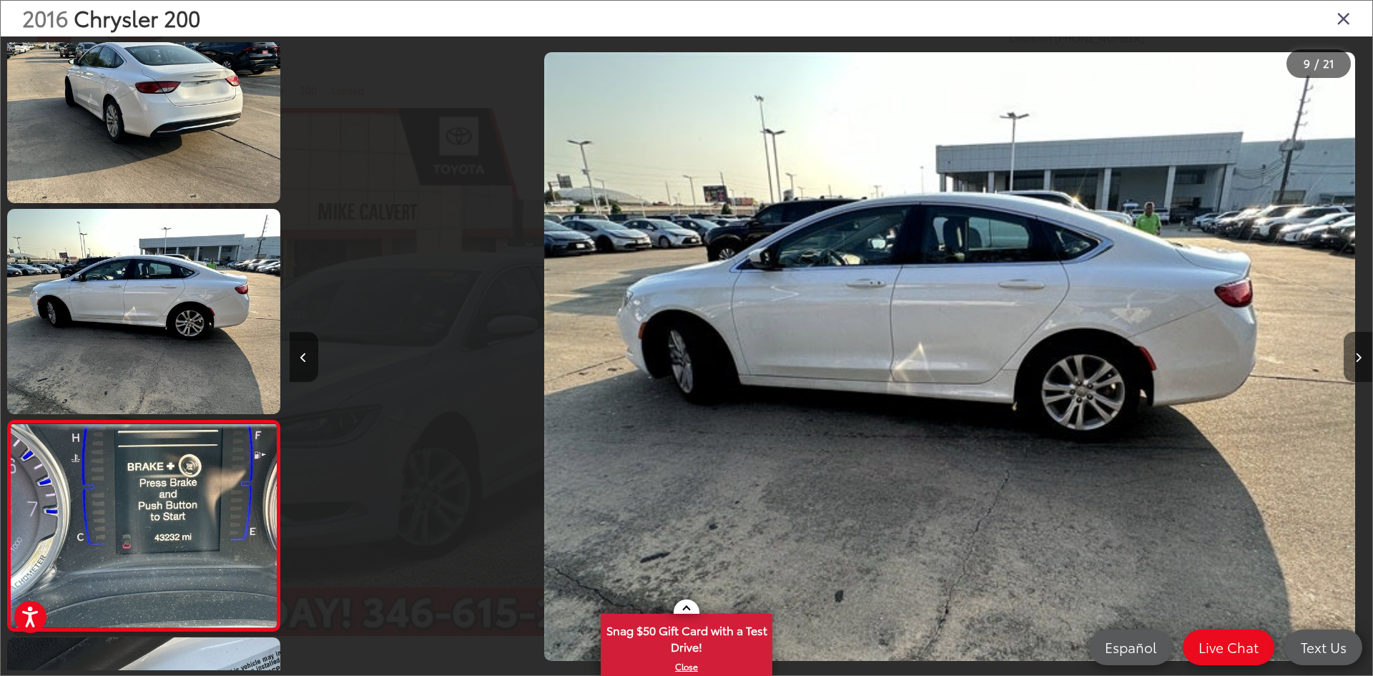
scroll to position [0, 8360]
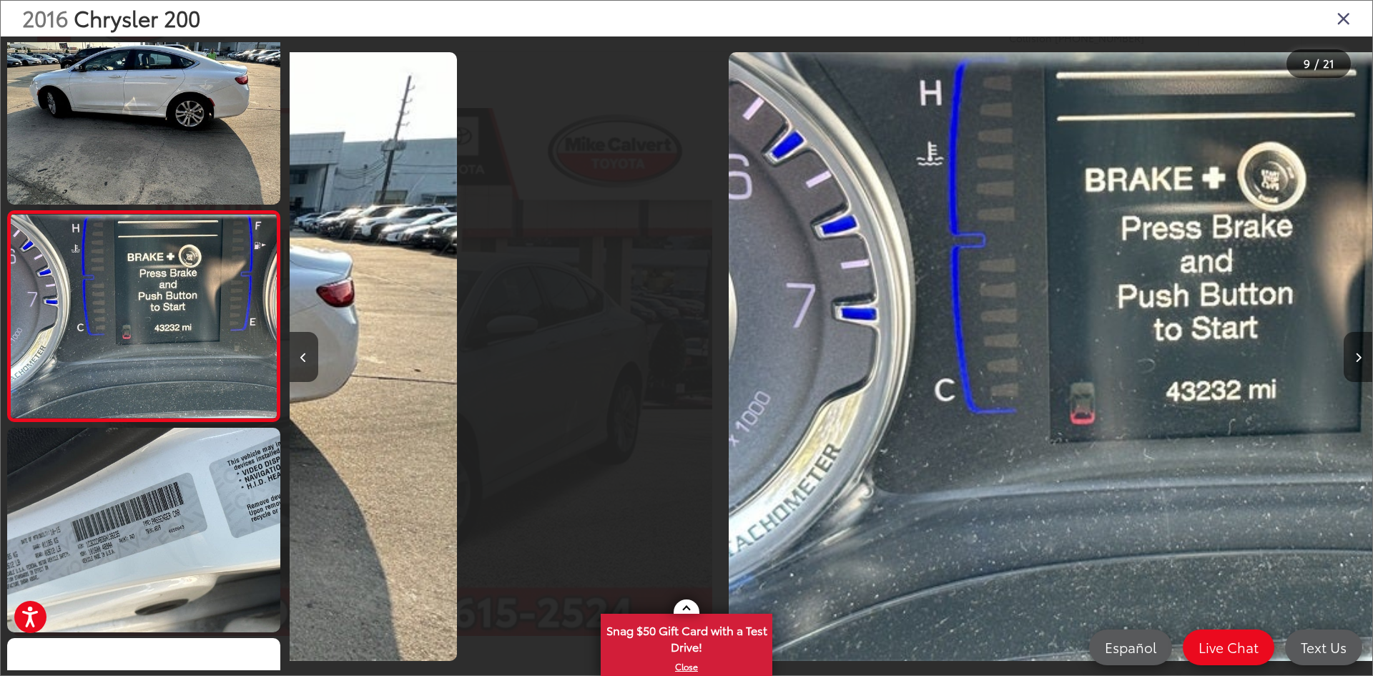
click at [1354, 363] on button "Next image" at bounding box center [1358, 357] width 29 height 50
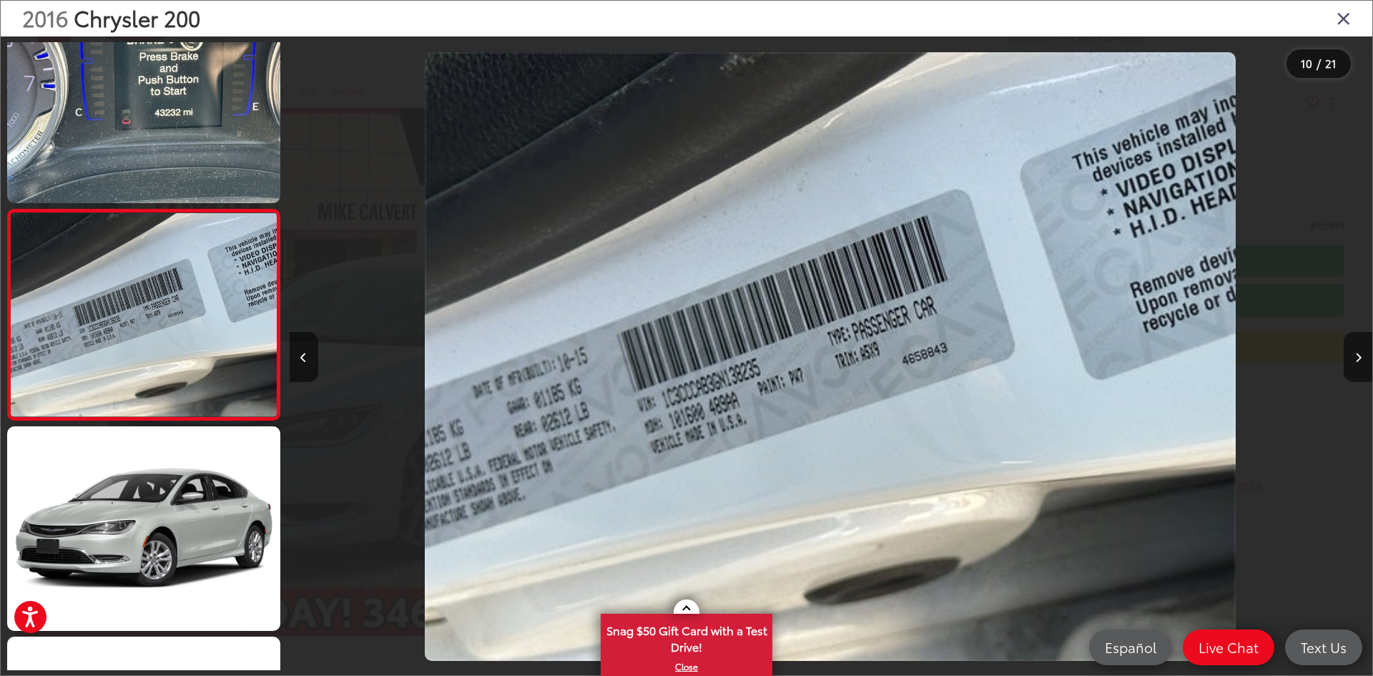
click at [1344, 20] on icon "Close gallery" at bounding box center [1343, 18] width 14 height 19
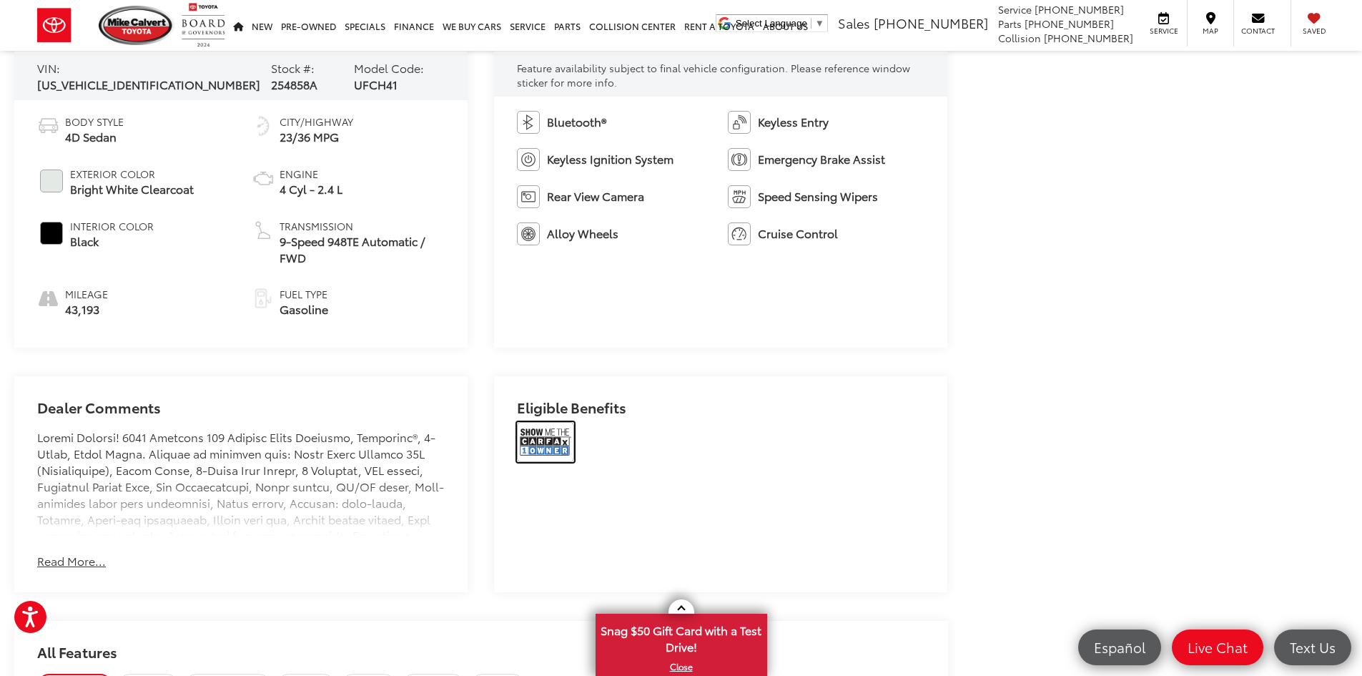
click at [551, 443] on img at bounding box center [545, 442] width 57 height 40
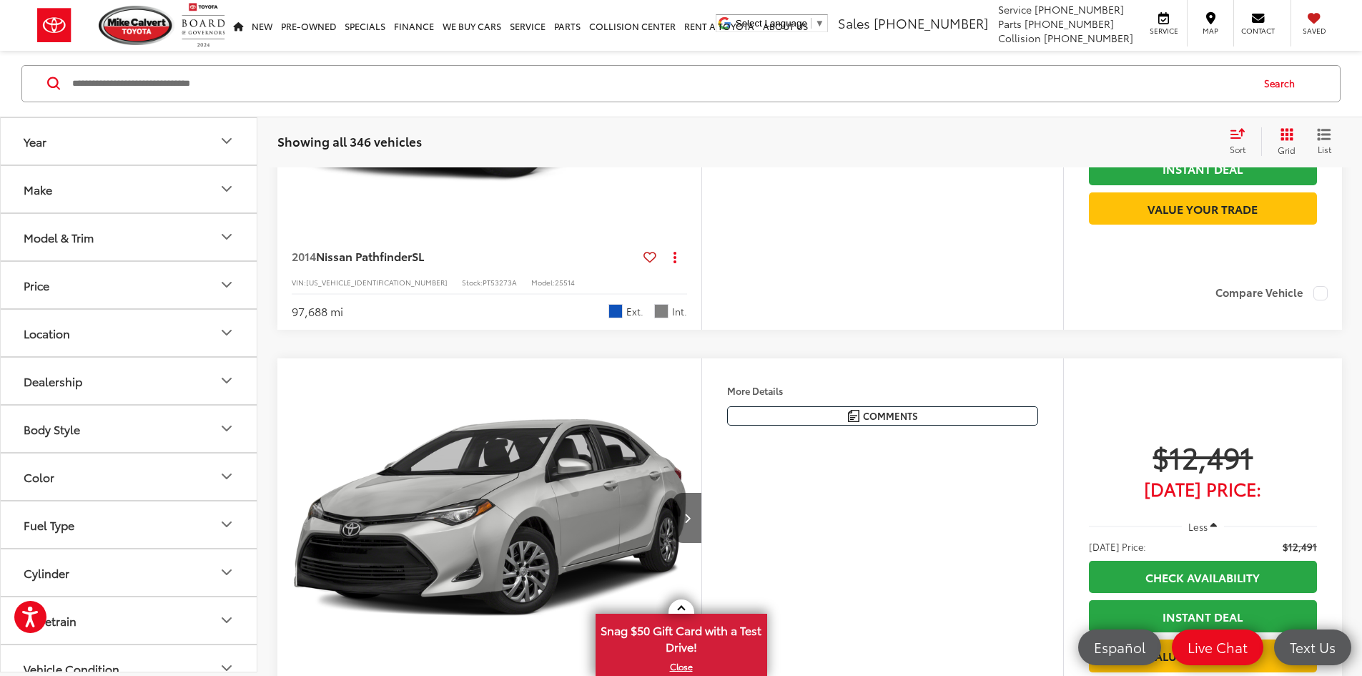
scroll to position [1516, 0]
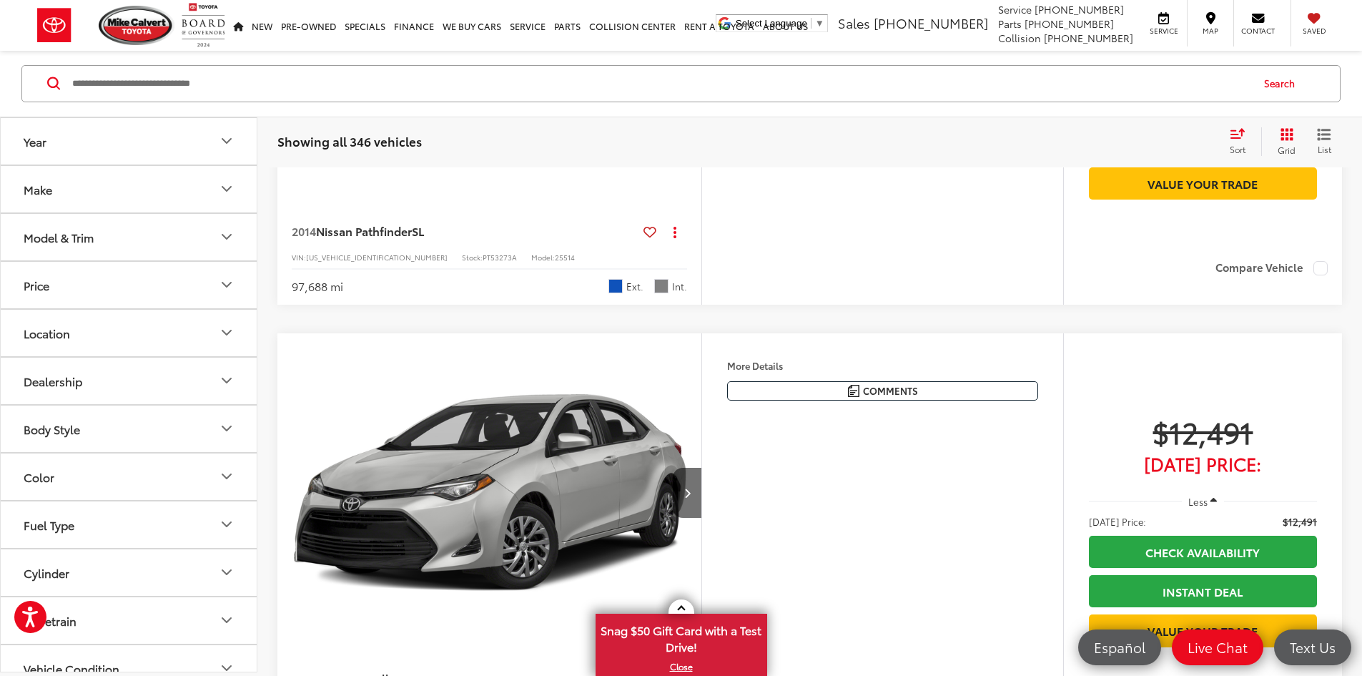
drag, startPoint x: 289, startPoint y: 565, endPoint x: 341, endPoint y: 568, distance: 52.3
click at [341, 305] on div "2014 Nissan Pathfinder SL Copy Link Share Print View Details VIN: 5N1AR2MN9EC72…" at bounding box center [489, 255] width 424 height 100
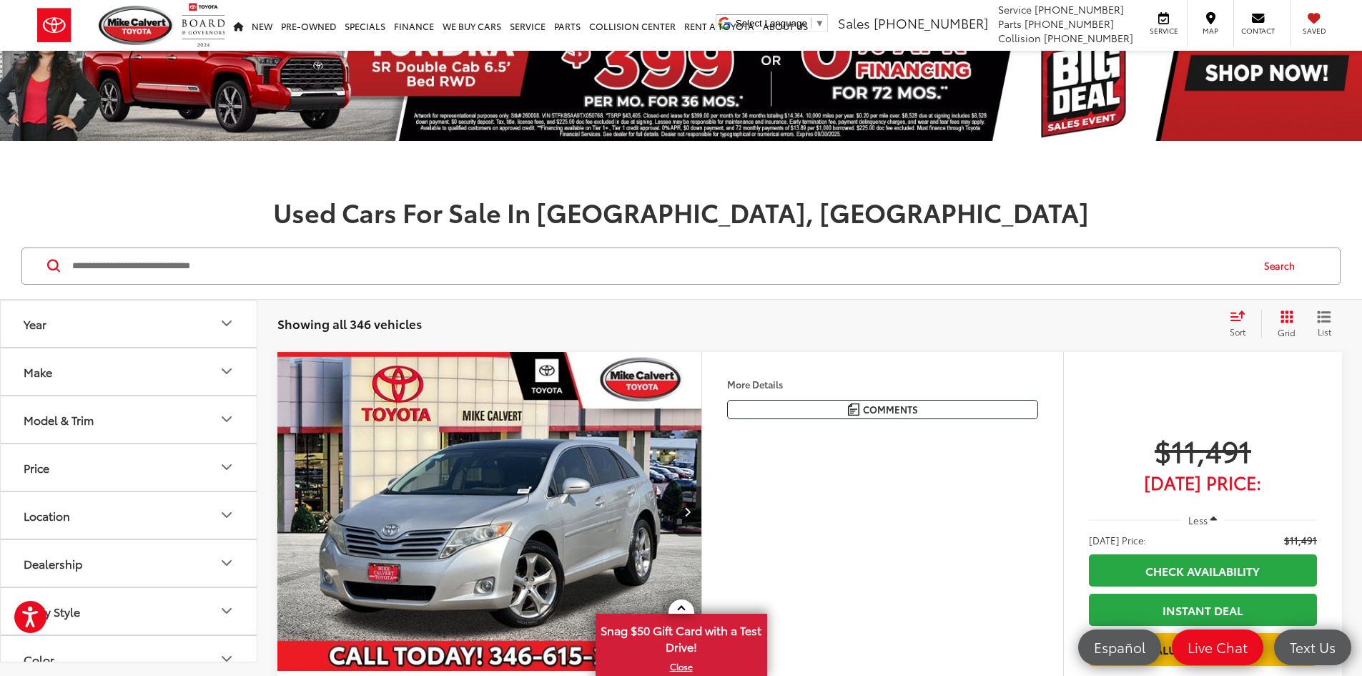
scroll to position [72, 0]
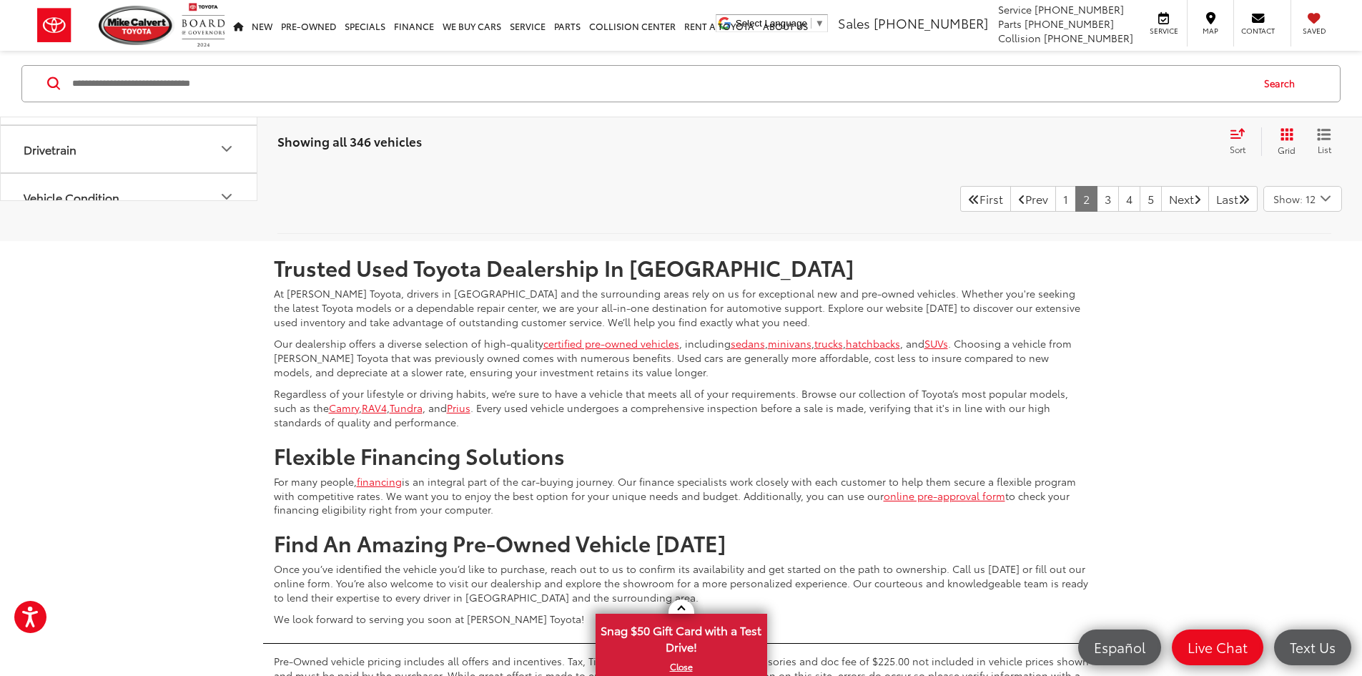
scroll to position [6579, 0]
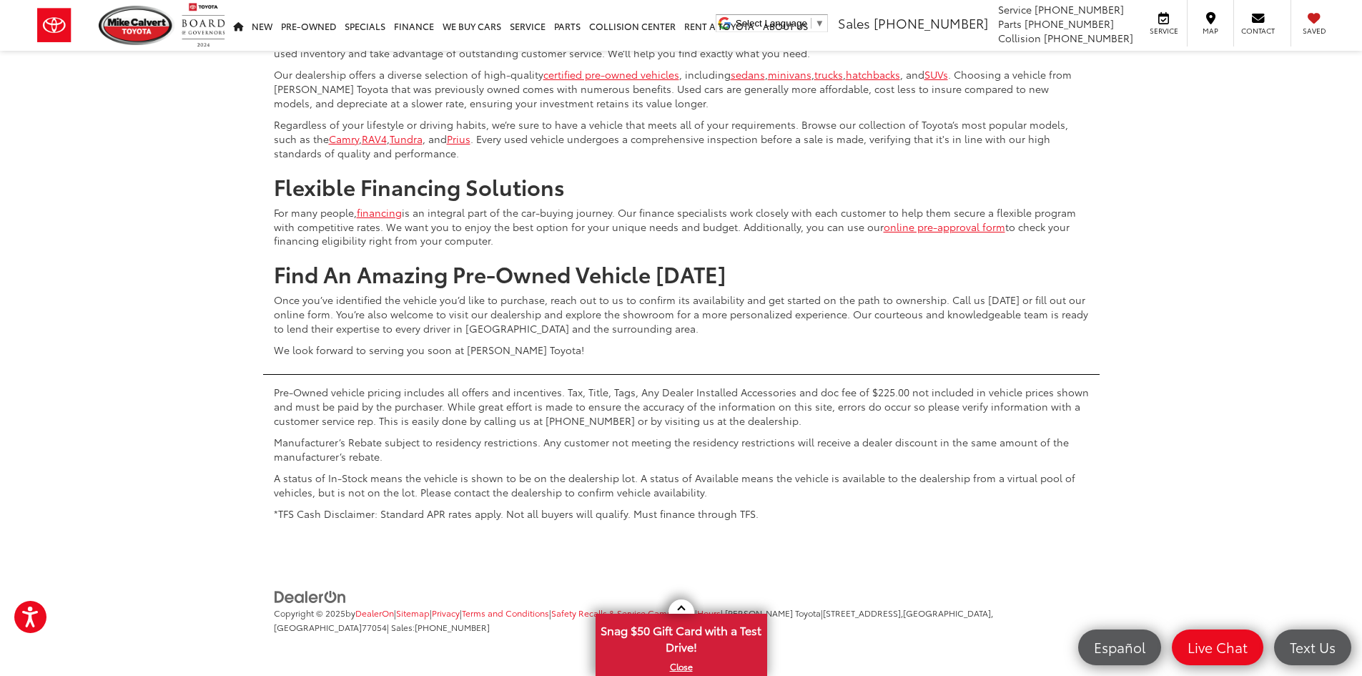
type input "*"
type input "***"
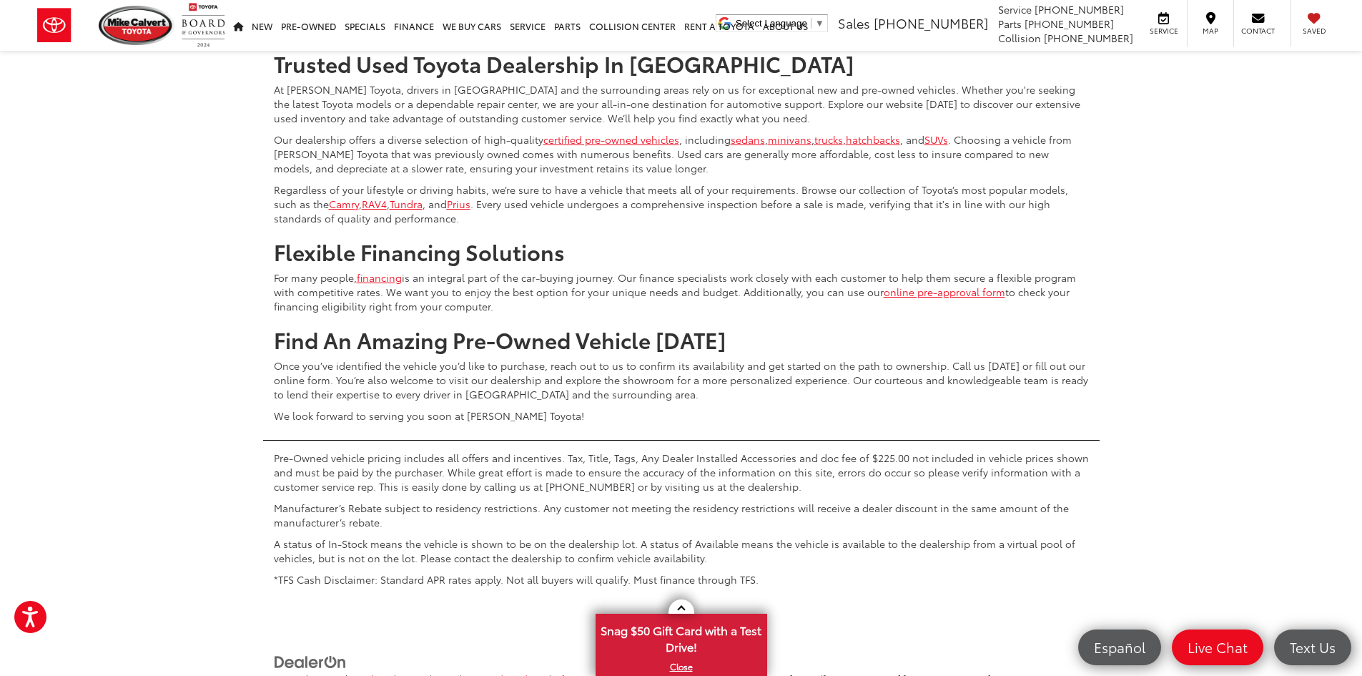
scroll to position [4805, 0]
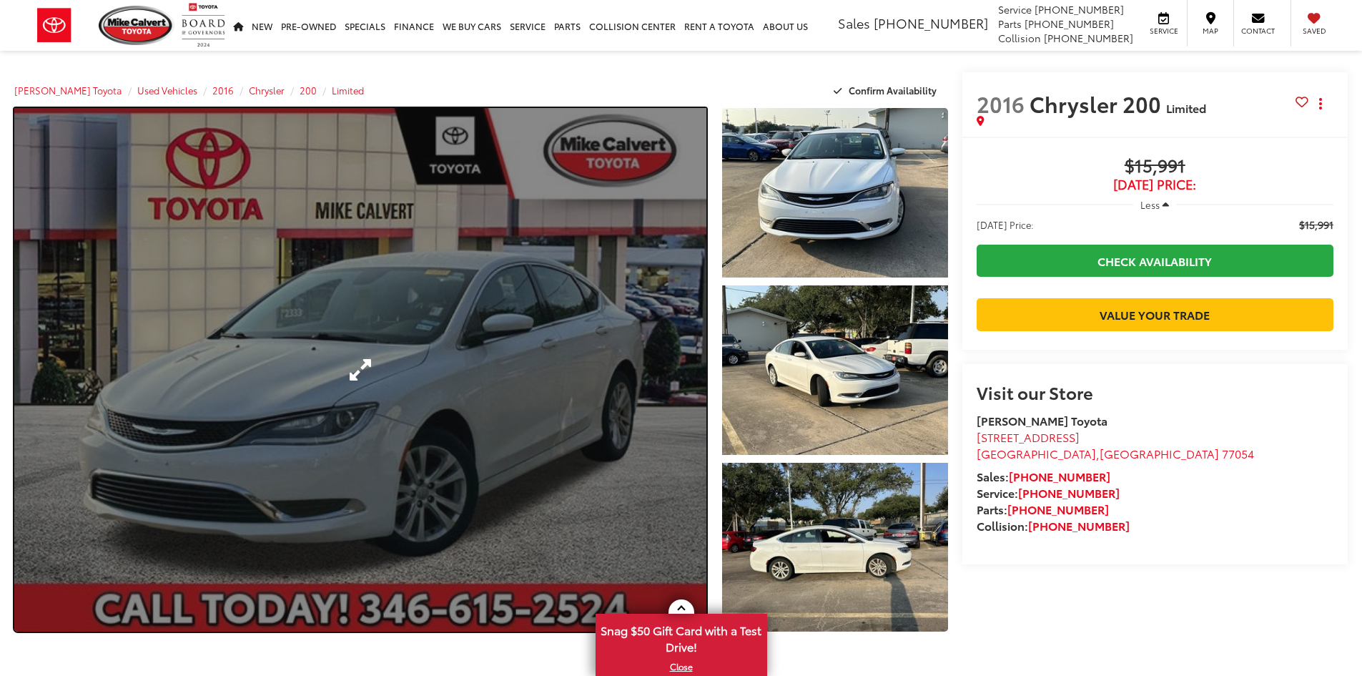
click at [614, 377] on link "Expand Photo 0" at bounding box center [360, 369] width 692 height 523
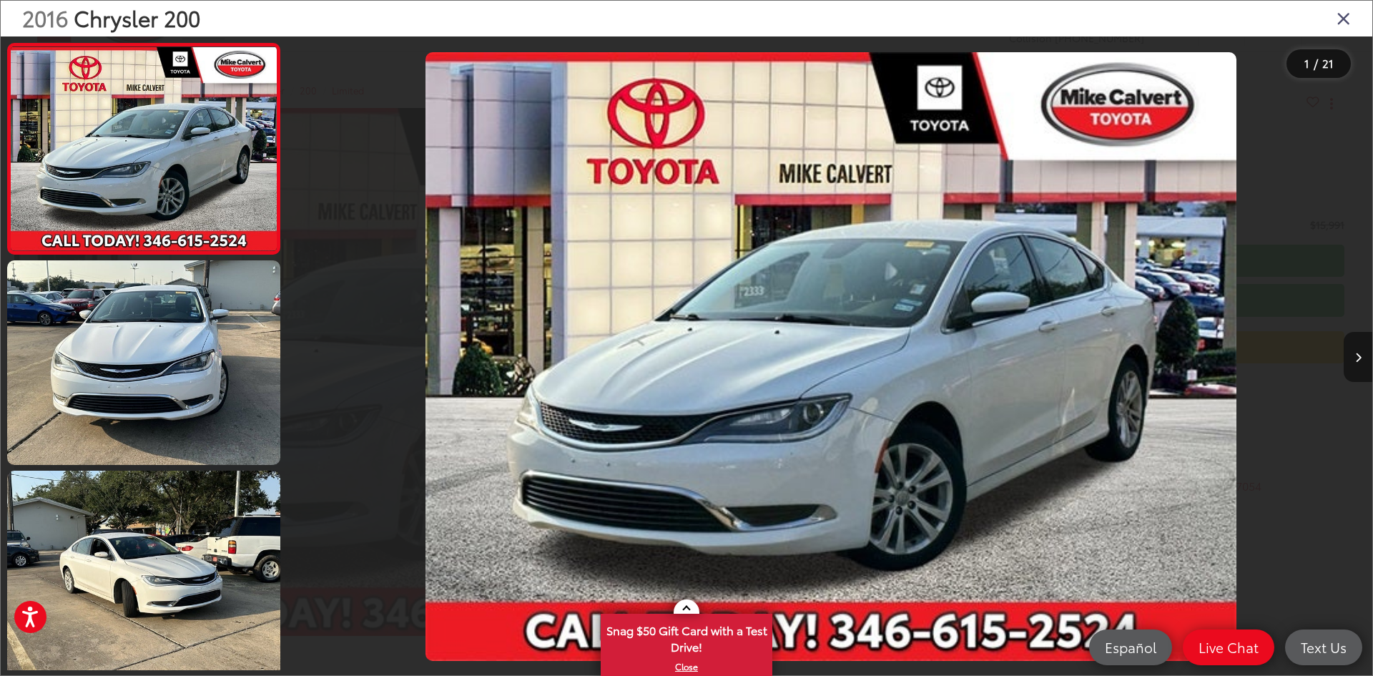
click at [1357, 365] on button "Next image" at bounding box center [1358, 357] width 29 height 50
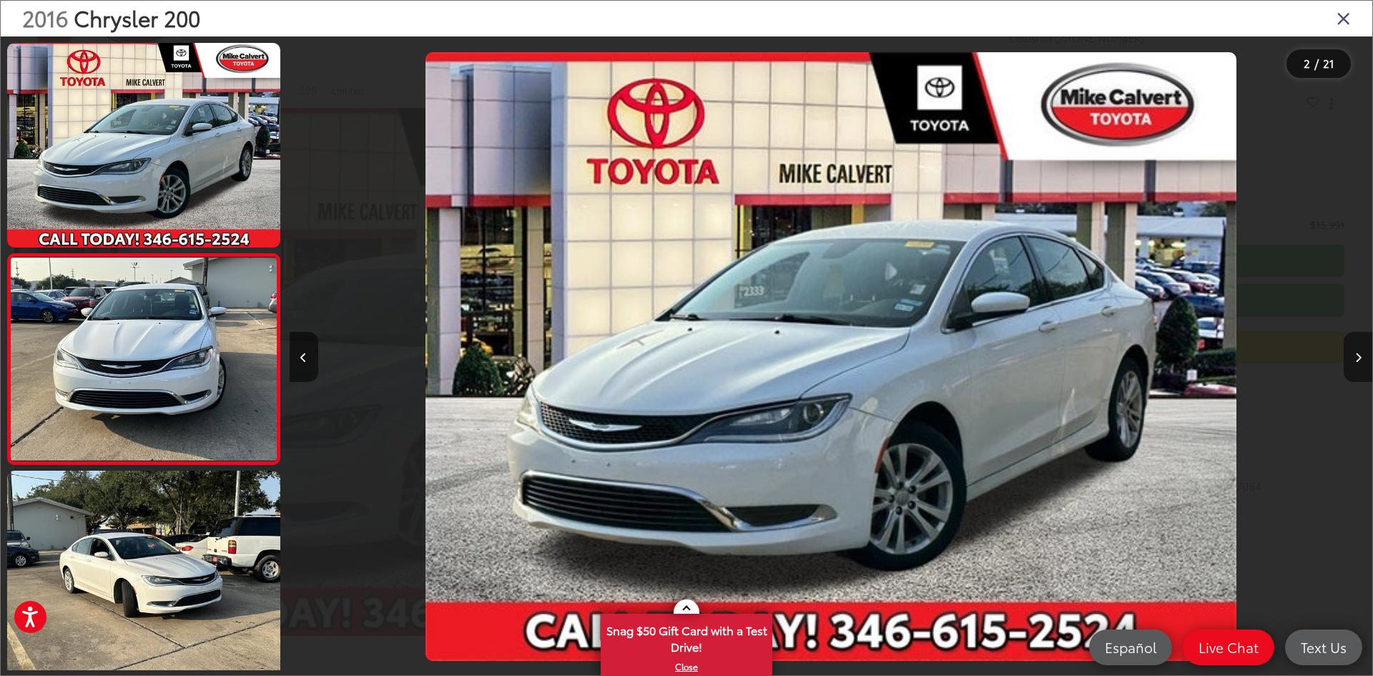
scroll to position [44, 0]
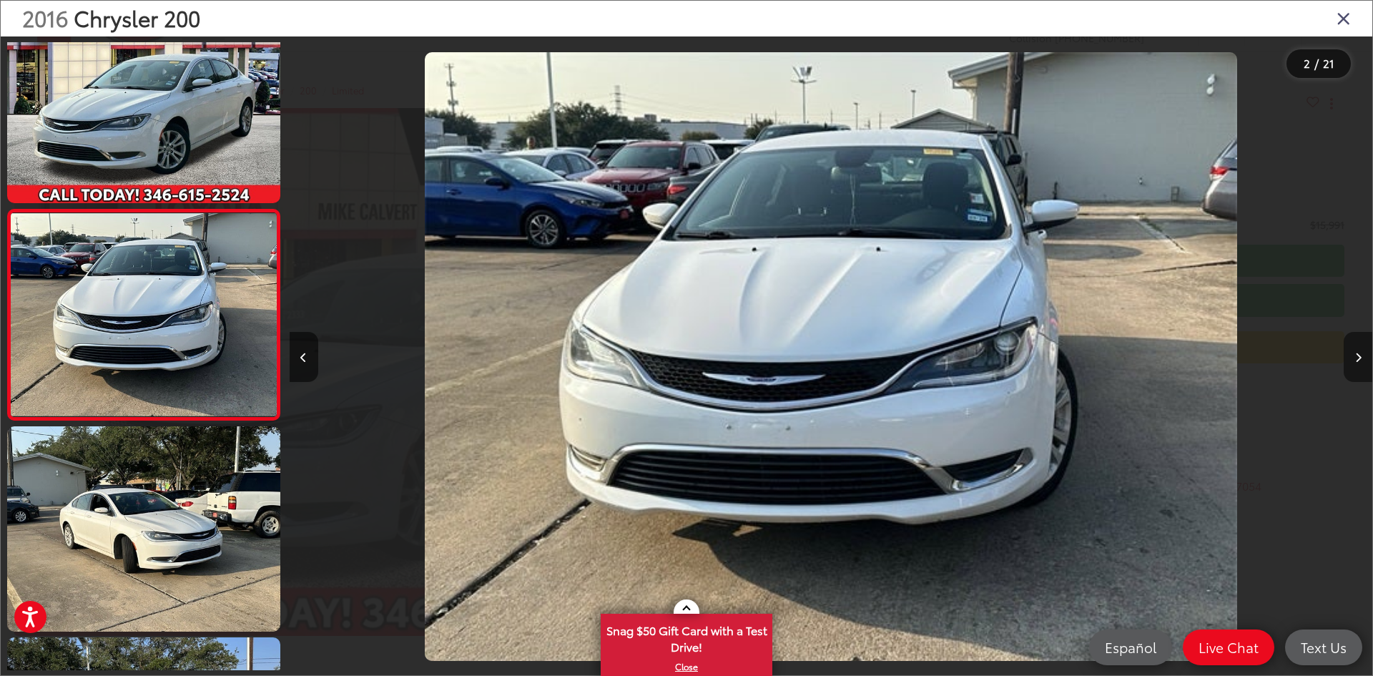
click at [1357, 365] on button "Next image" at bounding box center [1358, 357] width 29 height 50
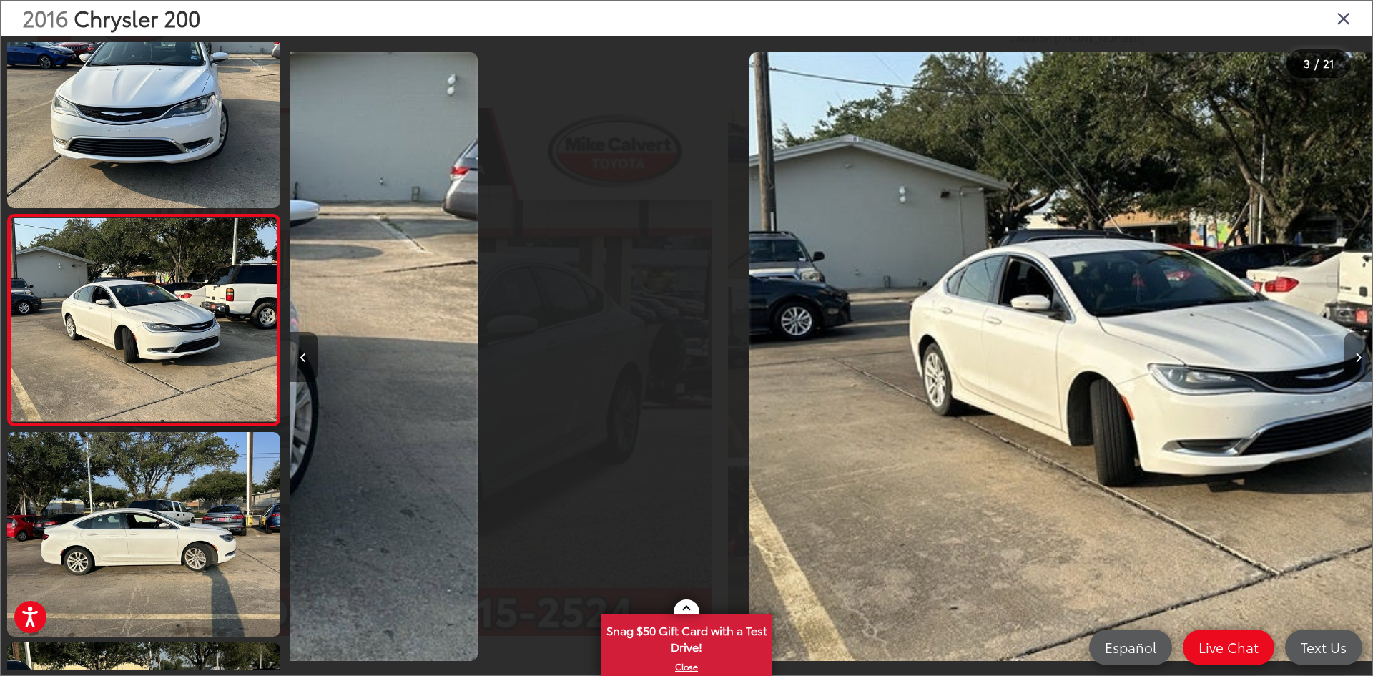
scroll to position [255, 0]
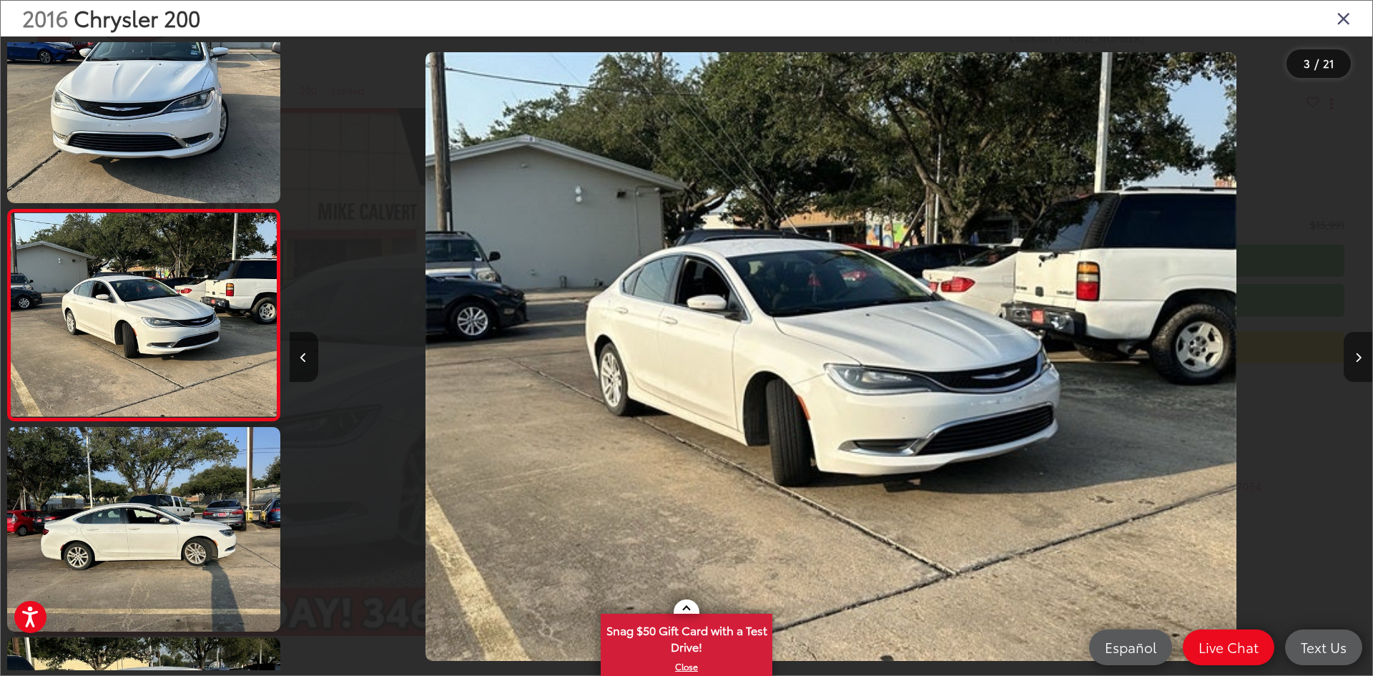
click at [1357, 365] on button "Next image" at bounding box center [1358, 357] width 29 height 50
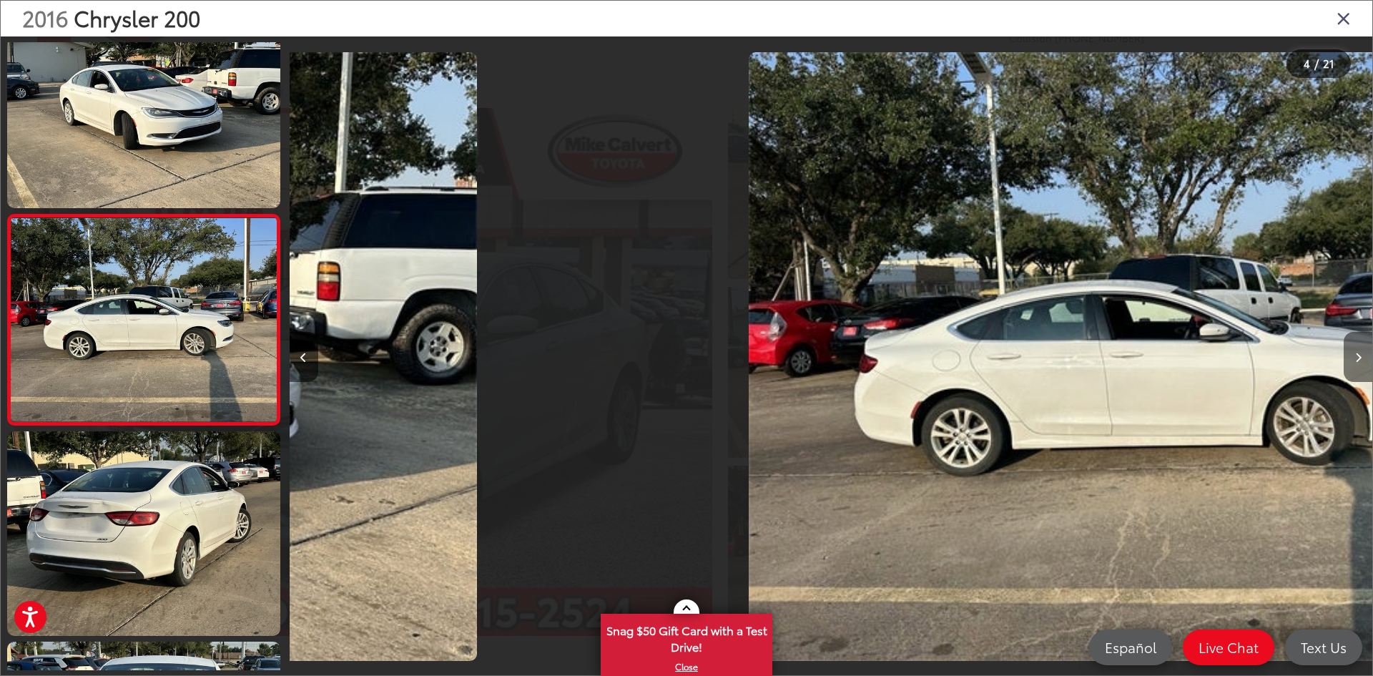
scroll to position [466, 0]
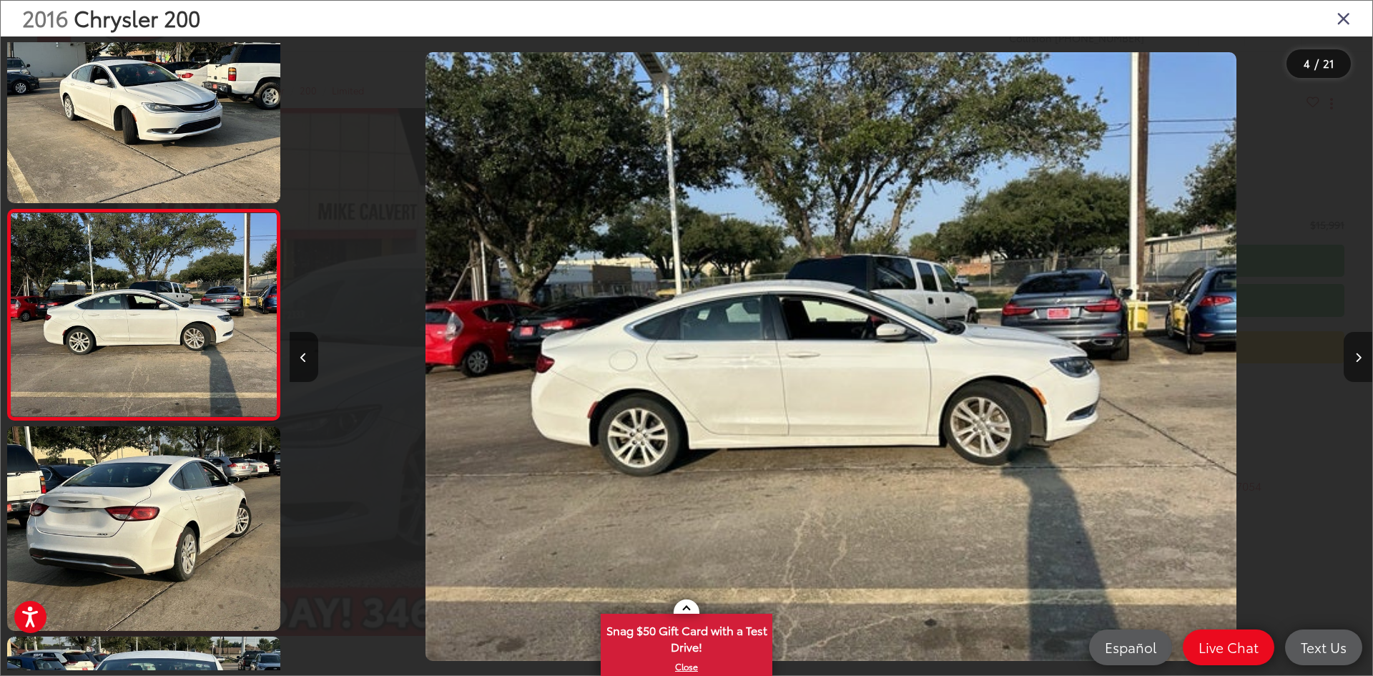
click at [1357, 365] on button "Next image" at bounding box center [1358, 357] width 29 height 50
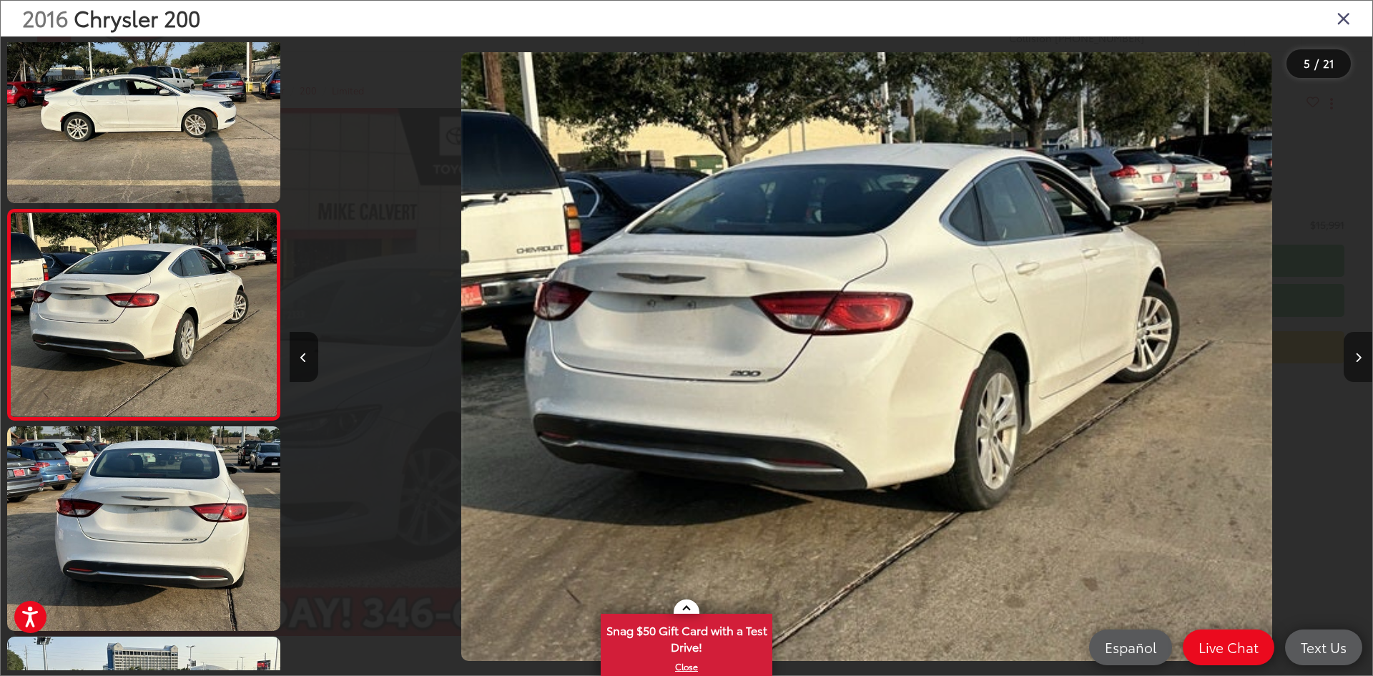
scroll to position [0, 4332]
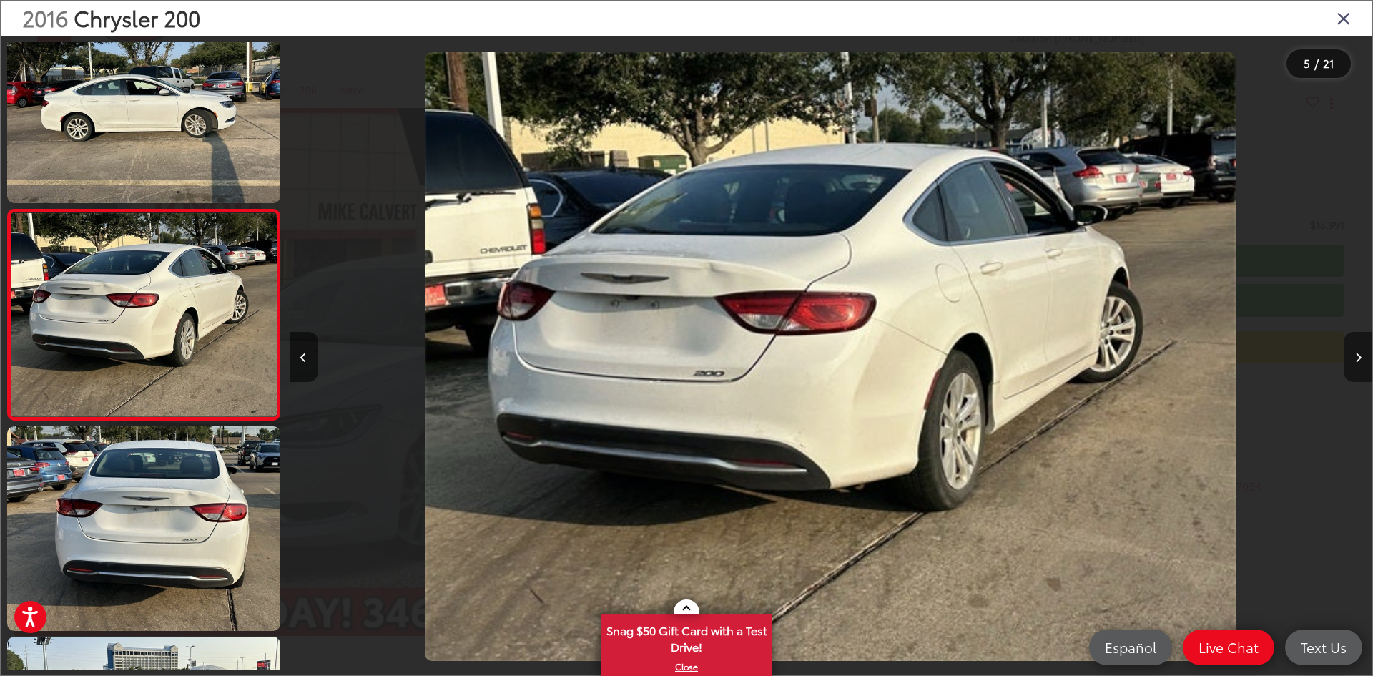
click at [1357, 365] on button "Next image" at bounding box center [1358, 357] width 29 height 50
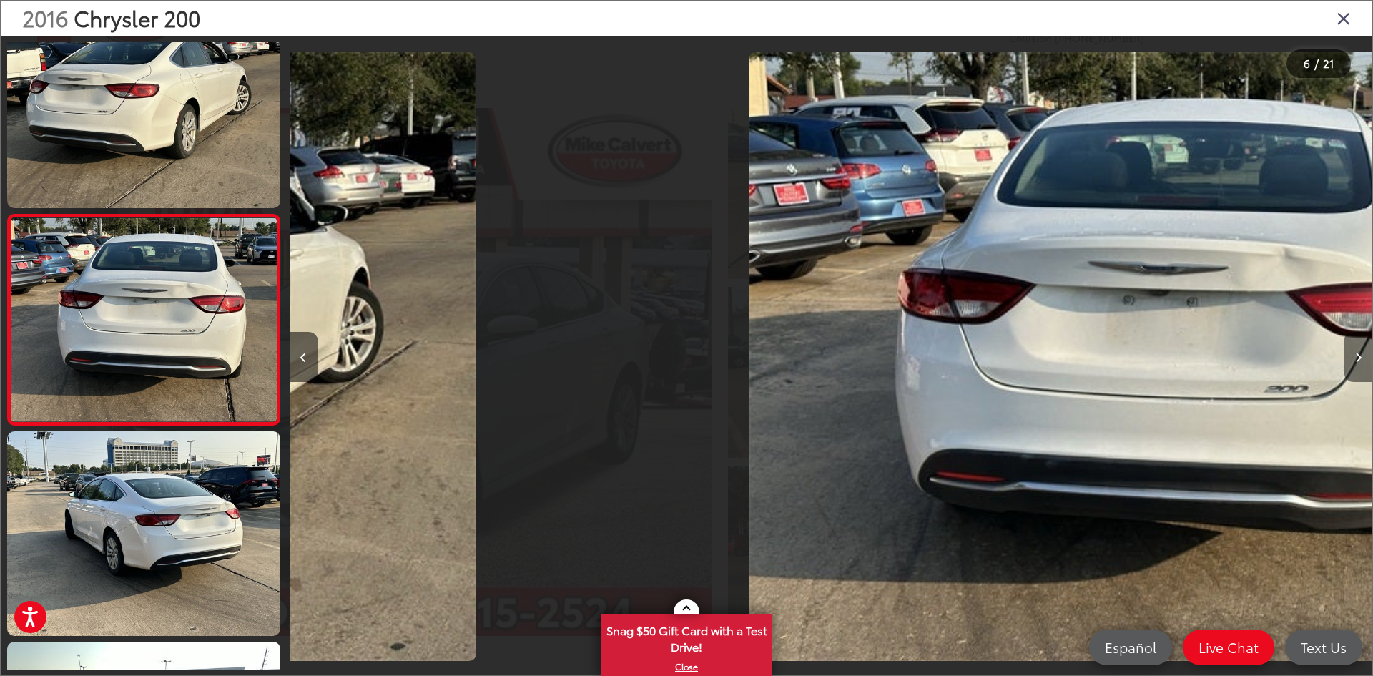
scroll to position [886, 0]
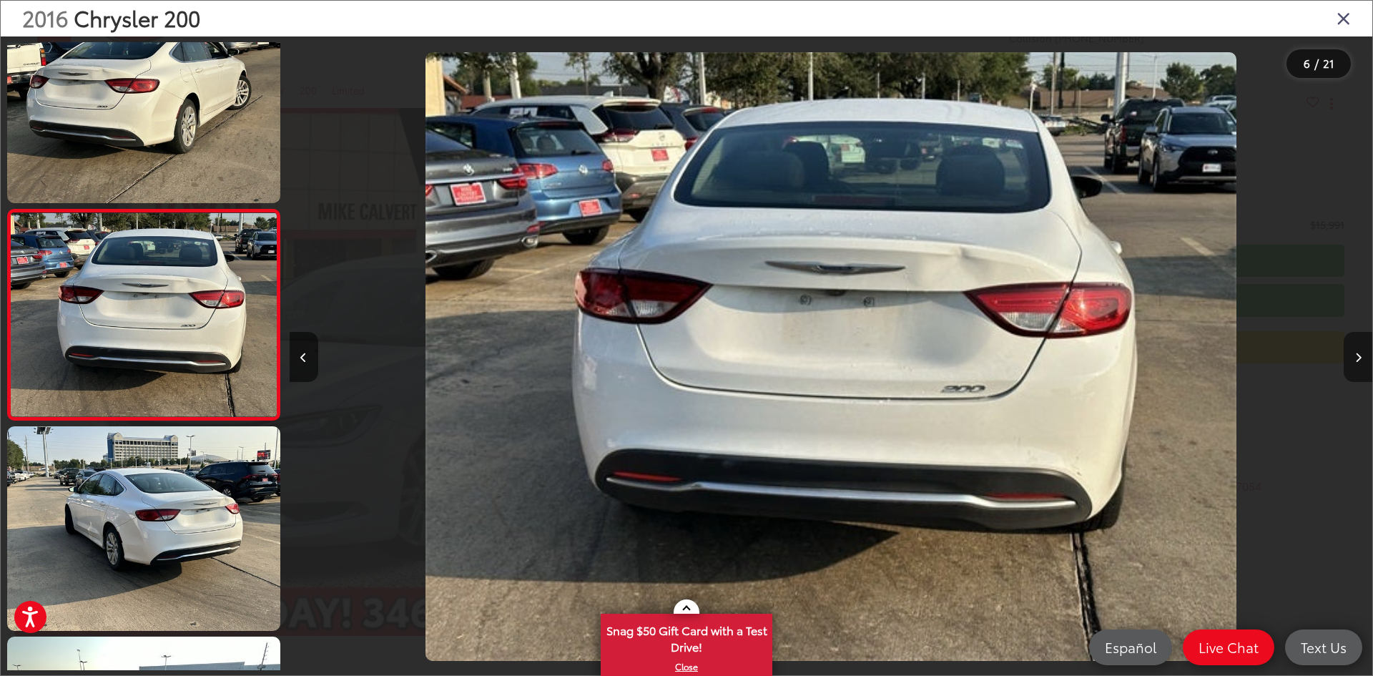
click at [1357, 365] on button "Next image" at bounding box center [1358, 357] width 29 height 50
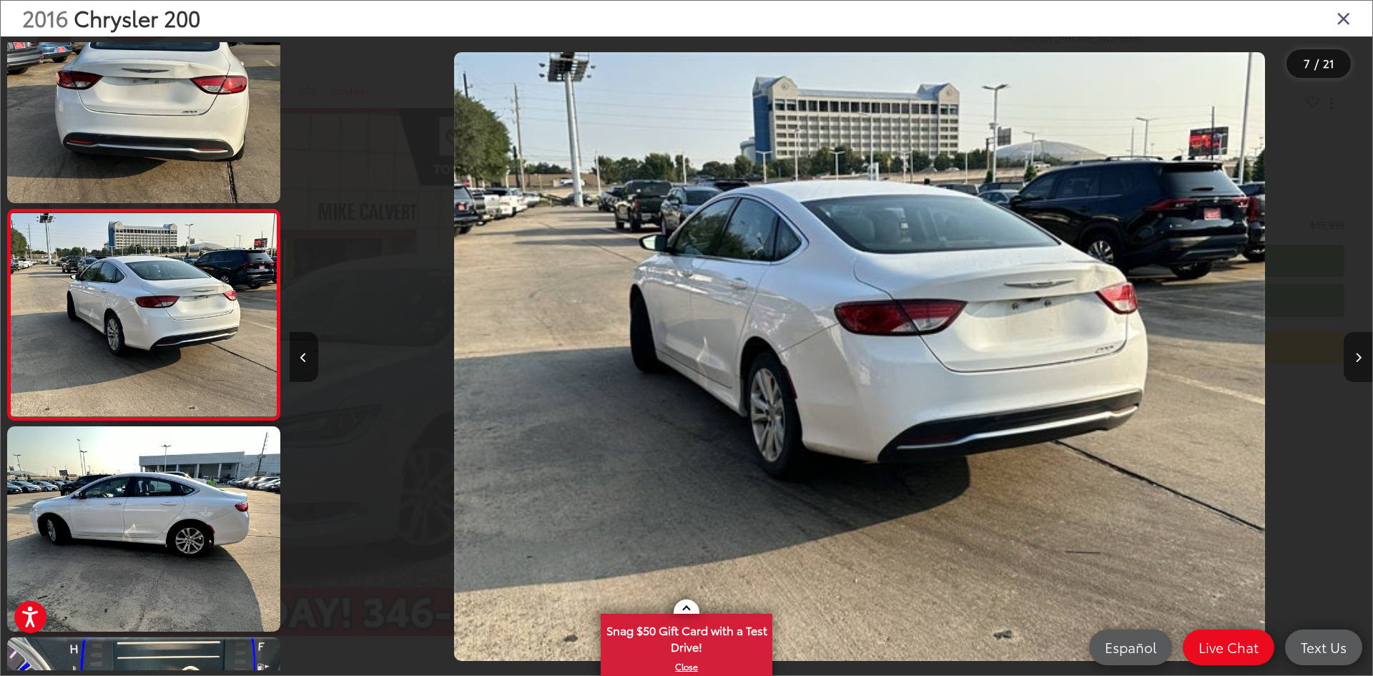
scroll to position [0, 6497]
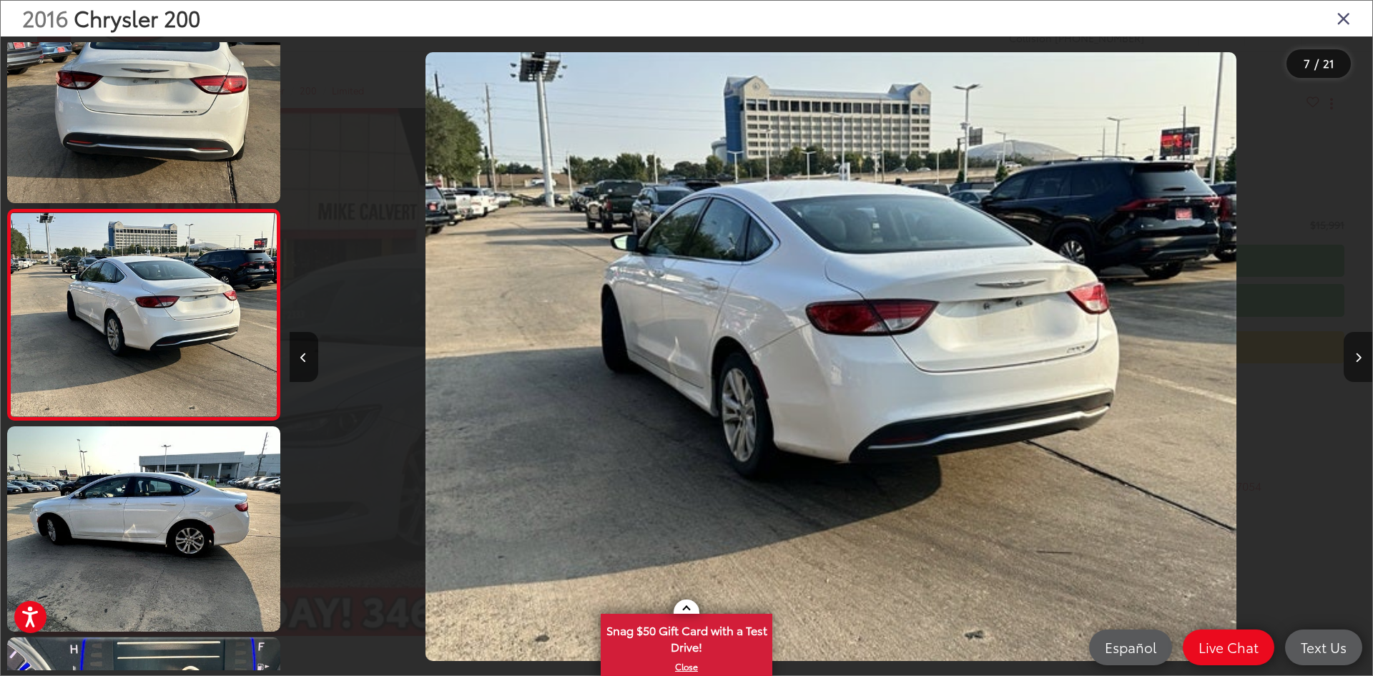
click at [1357, 365] on button "Next image" at bounding box center [1358, 357] width 29 height 50
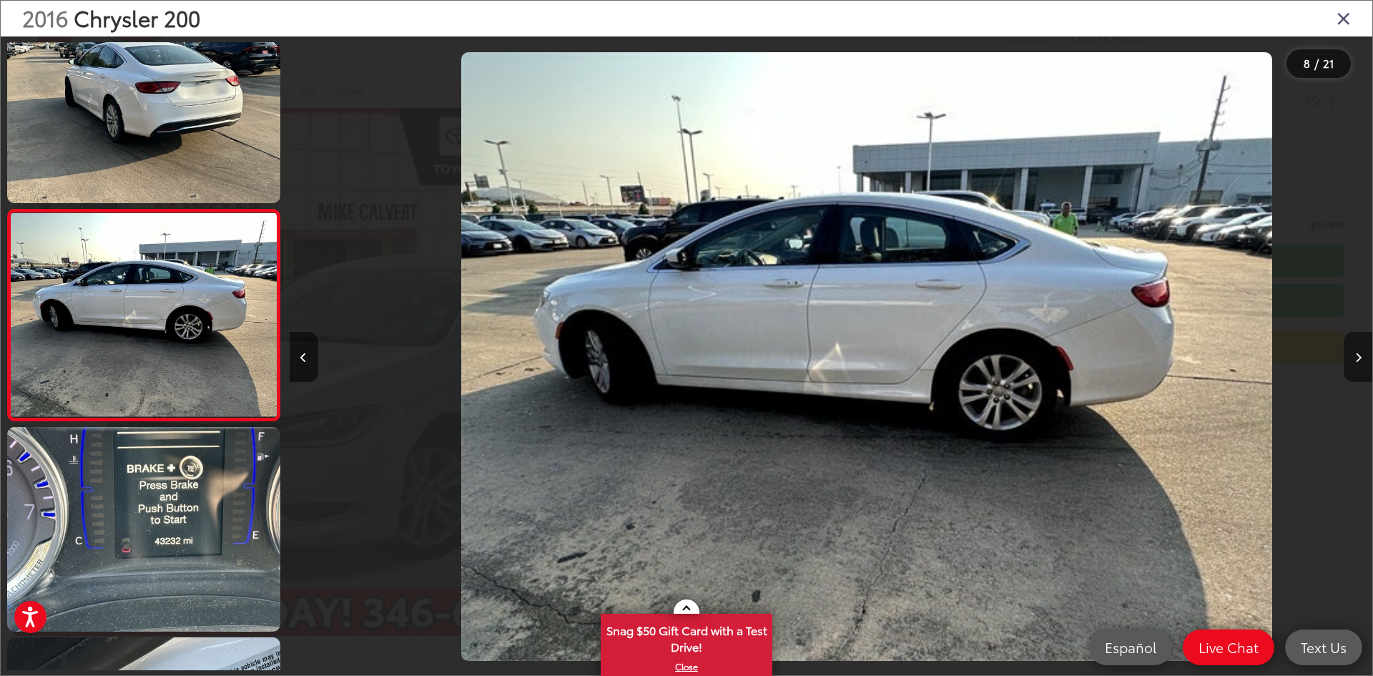
scroll to position [0, 7580]
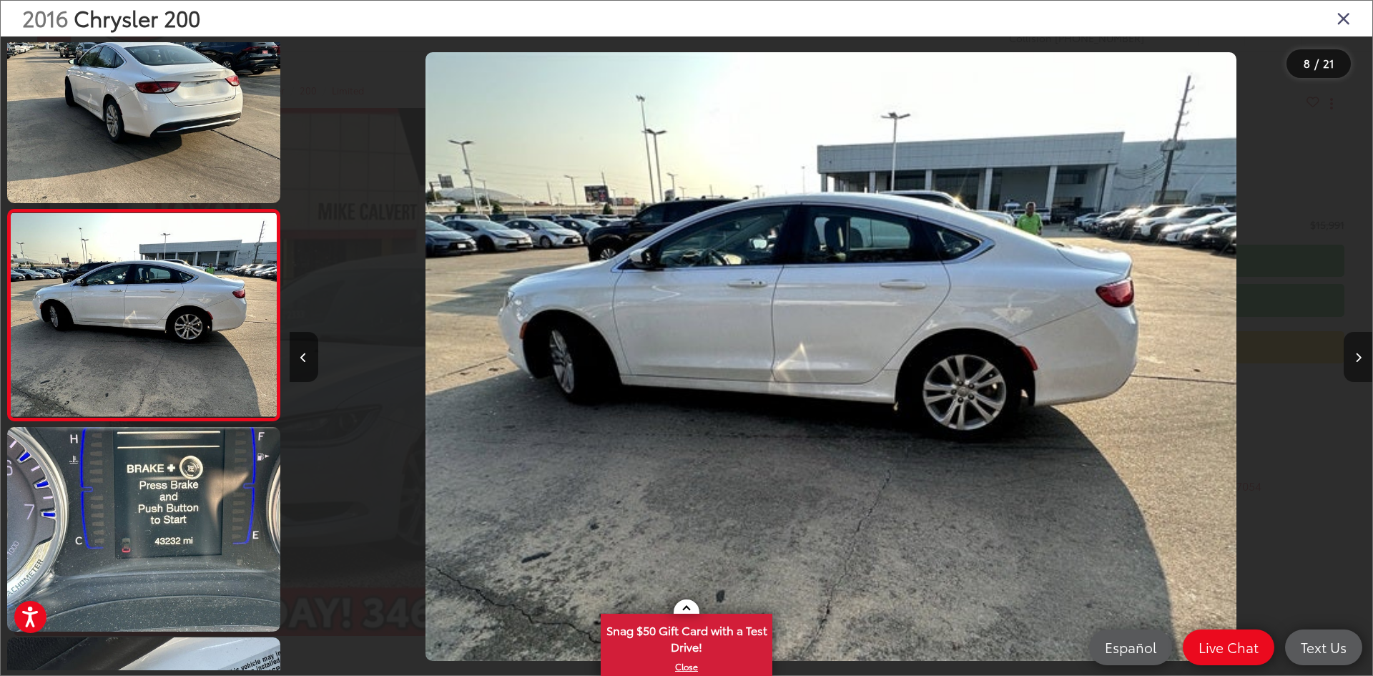
click at [1357, 365] on button "Next image" at bounding box center [1358, 357] width 29 height 50
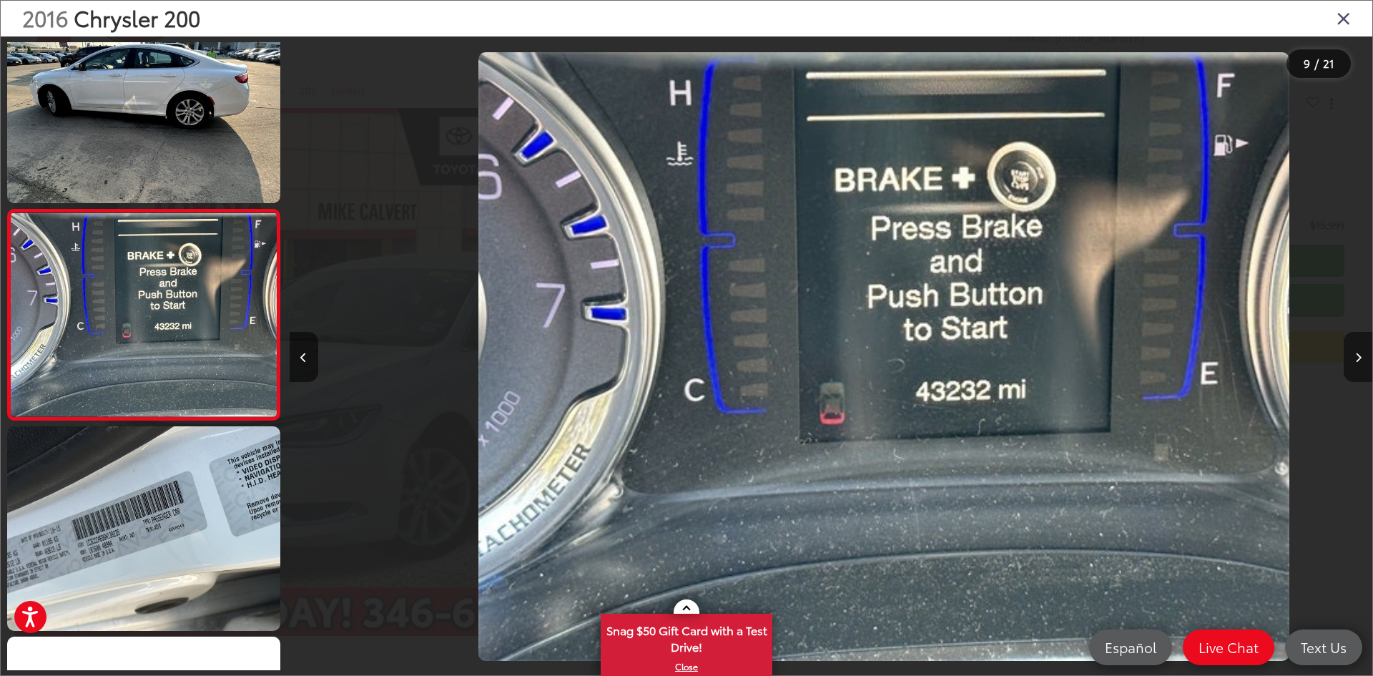
scroll to position [0, 8663]
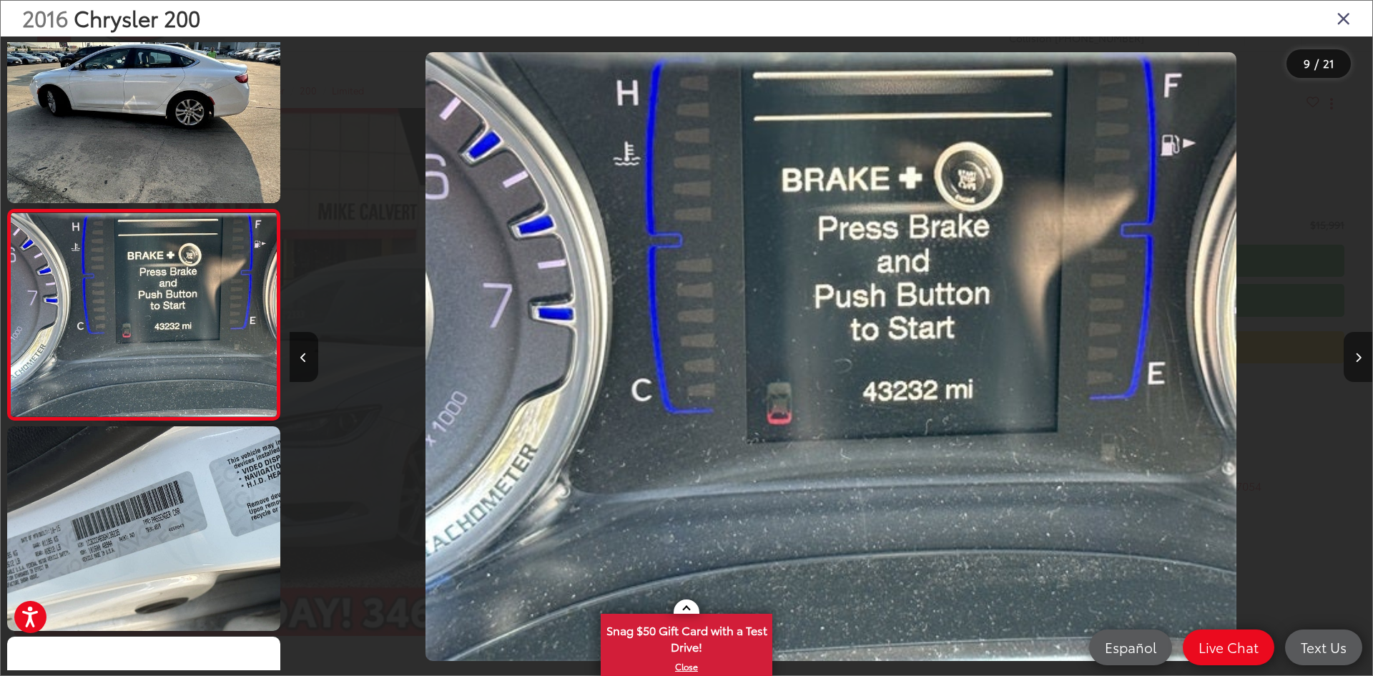
click at [1361, 345] on button "Next image" at bounding box center [1358, 357] width 29 height 50
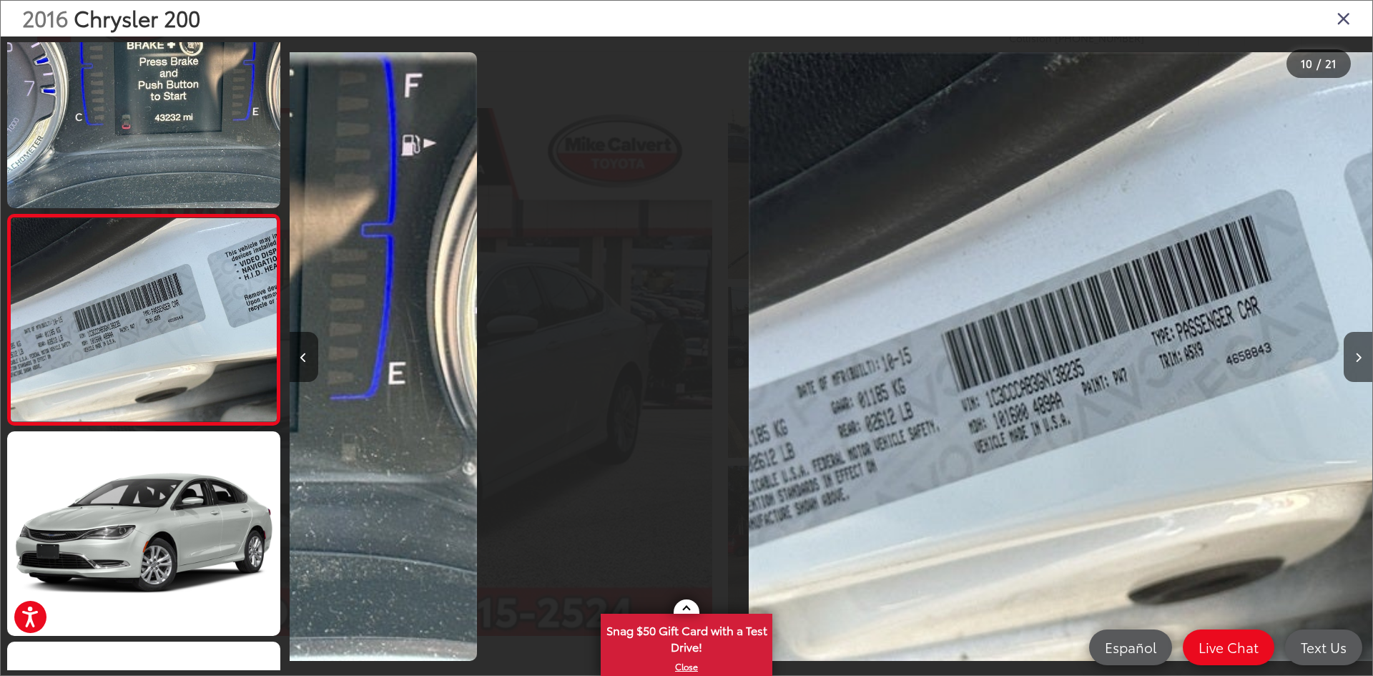
scroll to position [0, 0]
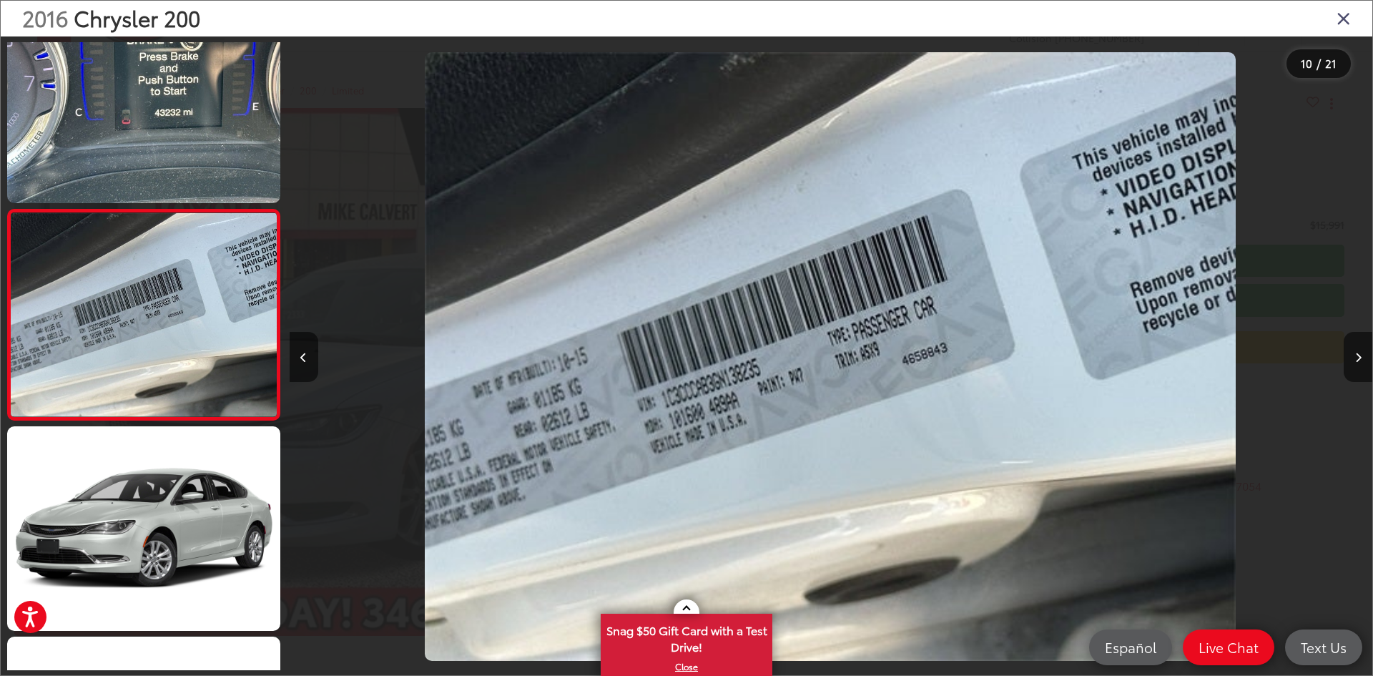
click at [1340, 18] on icon "Close gallery" at bounding box center [1343, 18] width 14 height 19
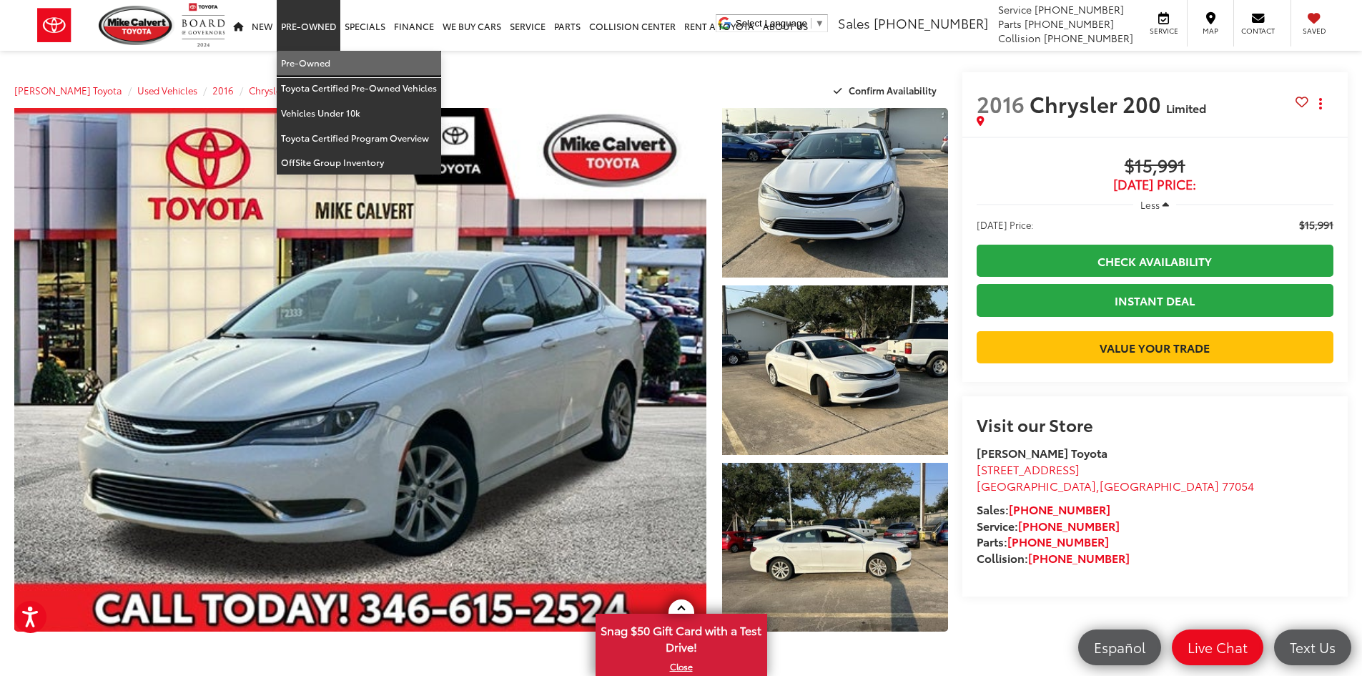
click at [309, 66] on link "Pre-Owned" at bounding box center [359, 63] width 164 height 25
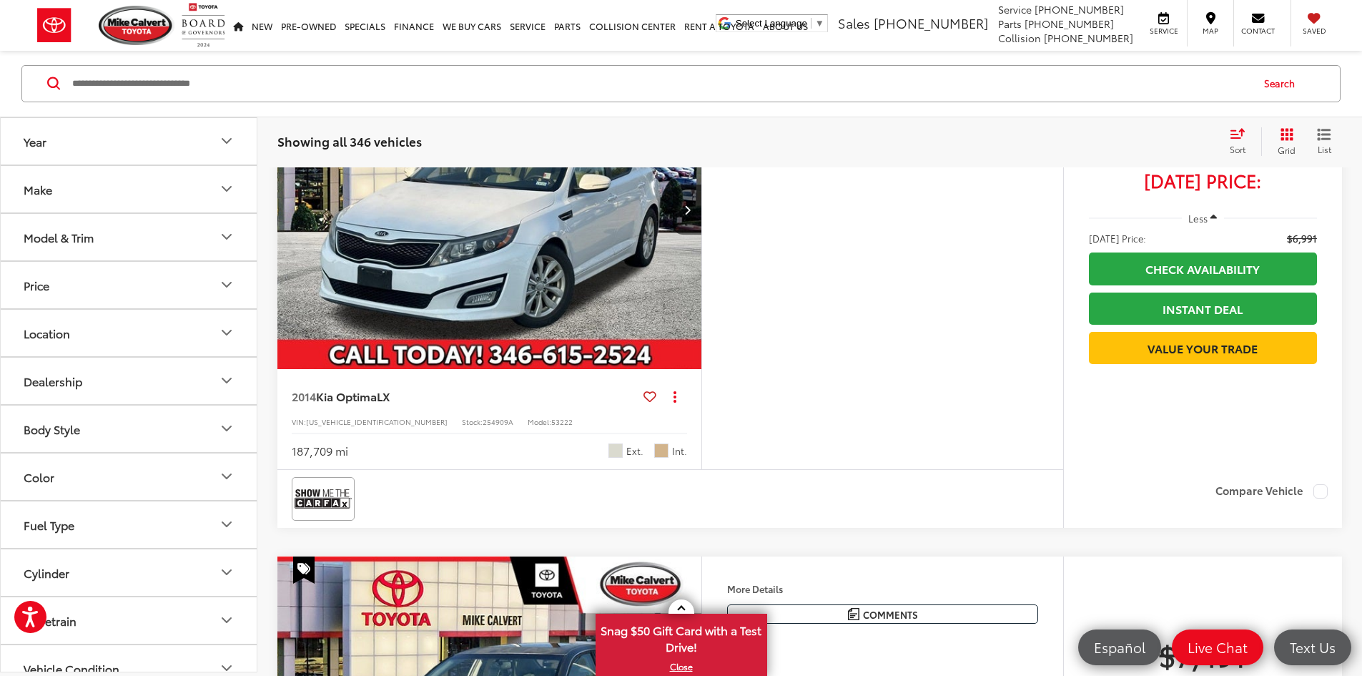
scroll to position [1645, 0]
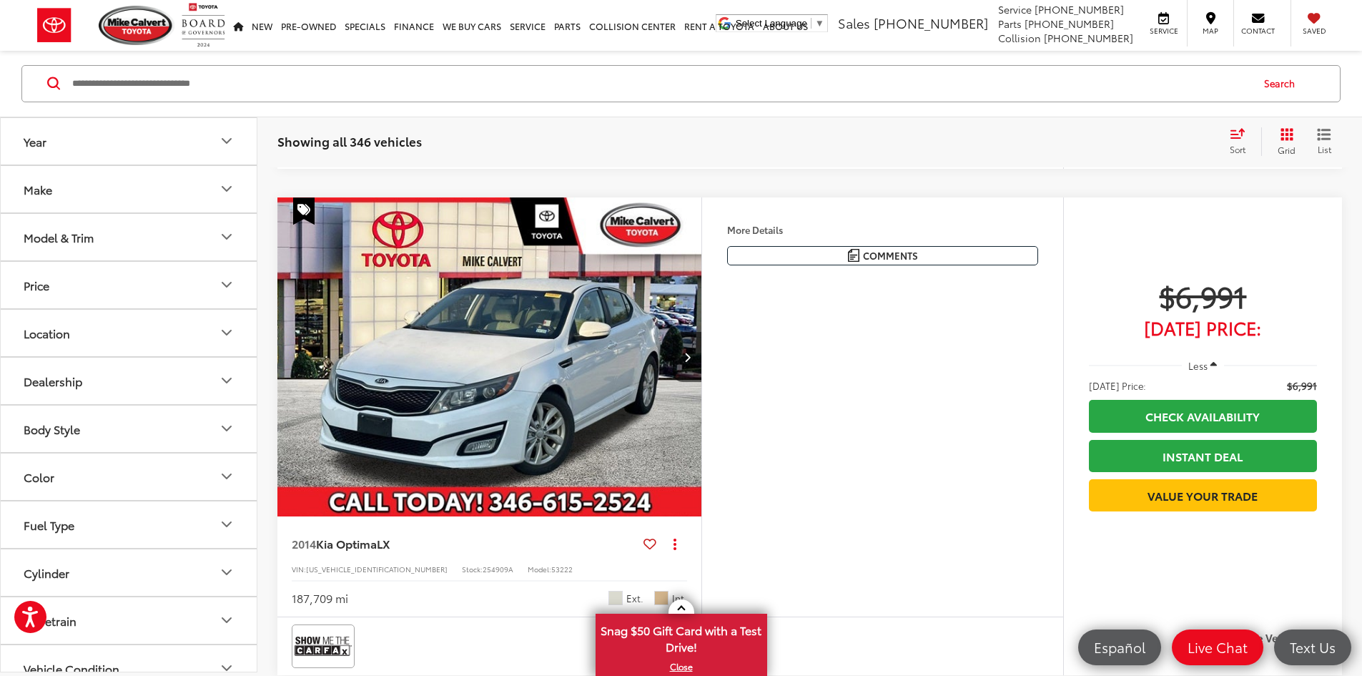
click at [211, 95] on input "Search by Make, Model, or Keyword" at bounding box center [661, 84] width 1180 height 34
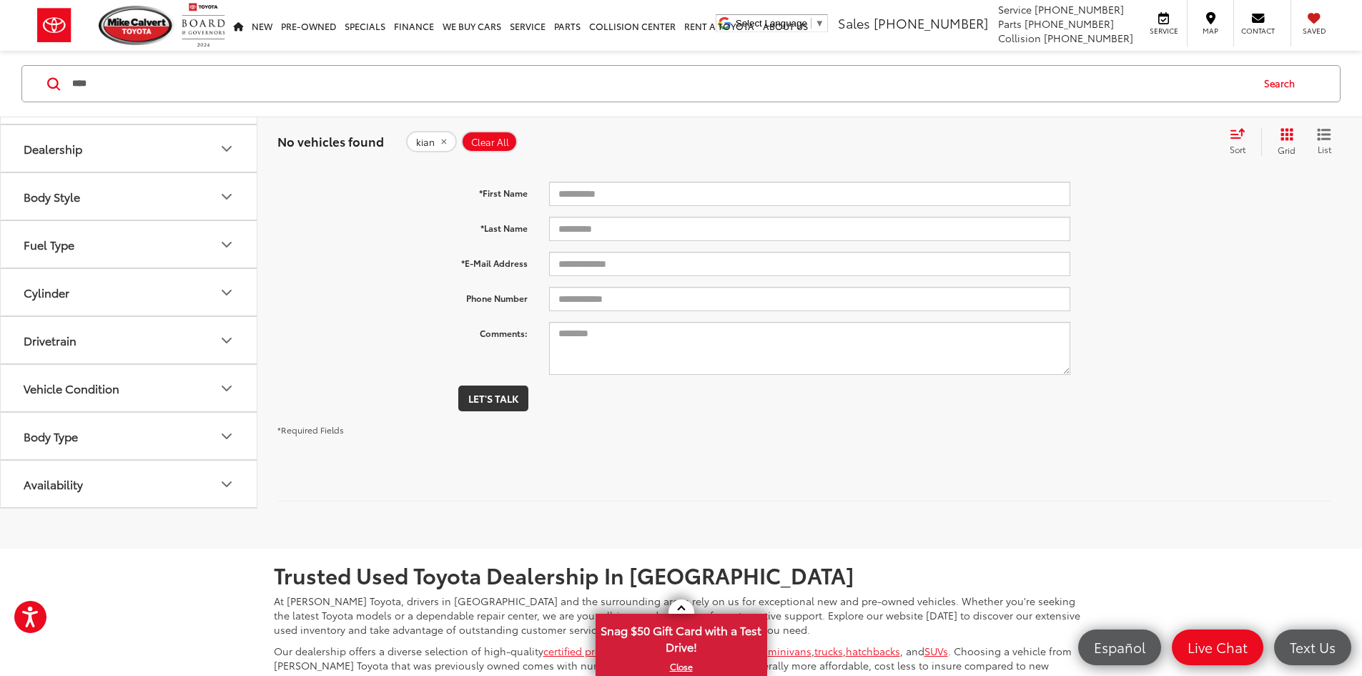
click at [150, 87] on input "****" at bounding box center [661, 84] width 1180 height 34
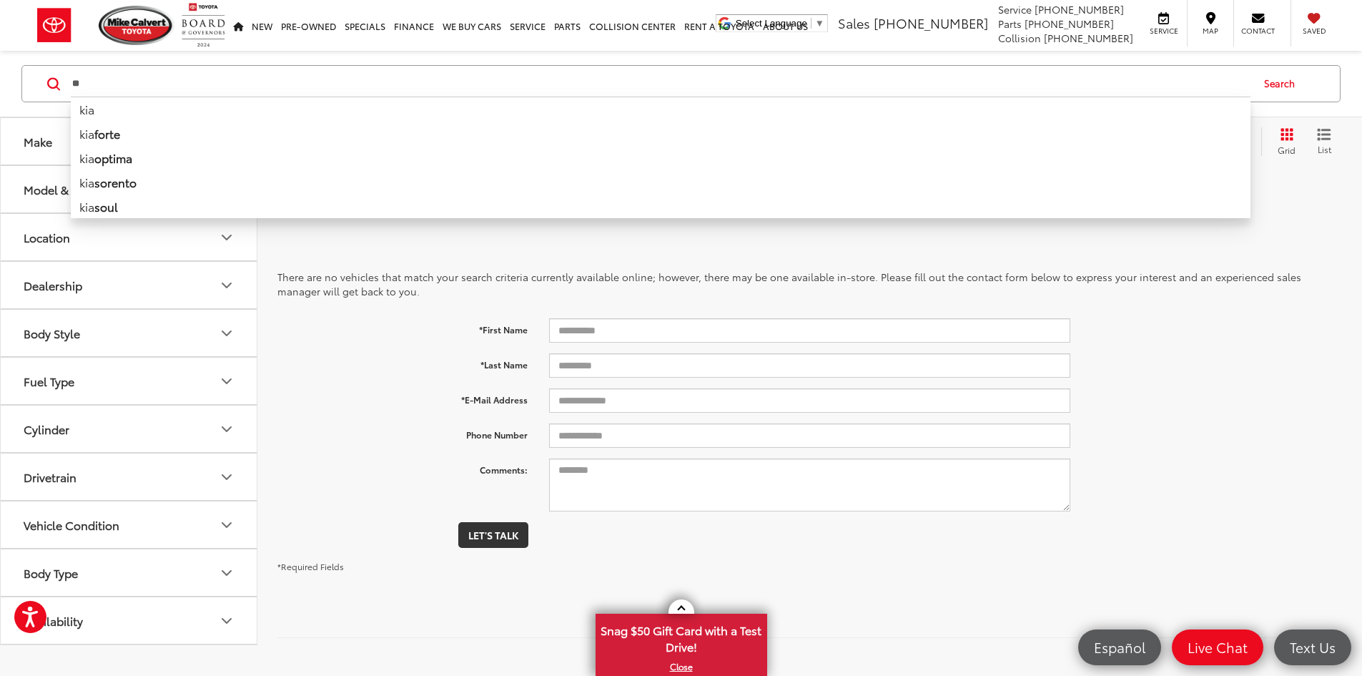
type input "*"
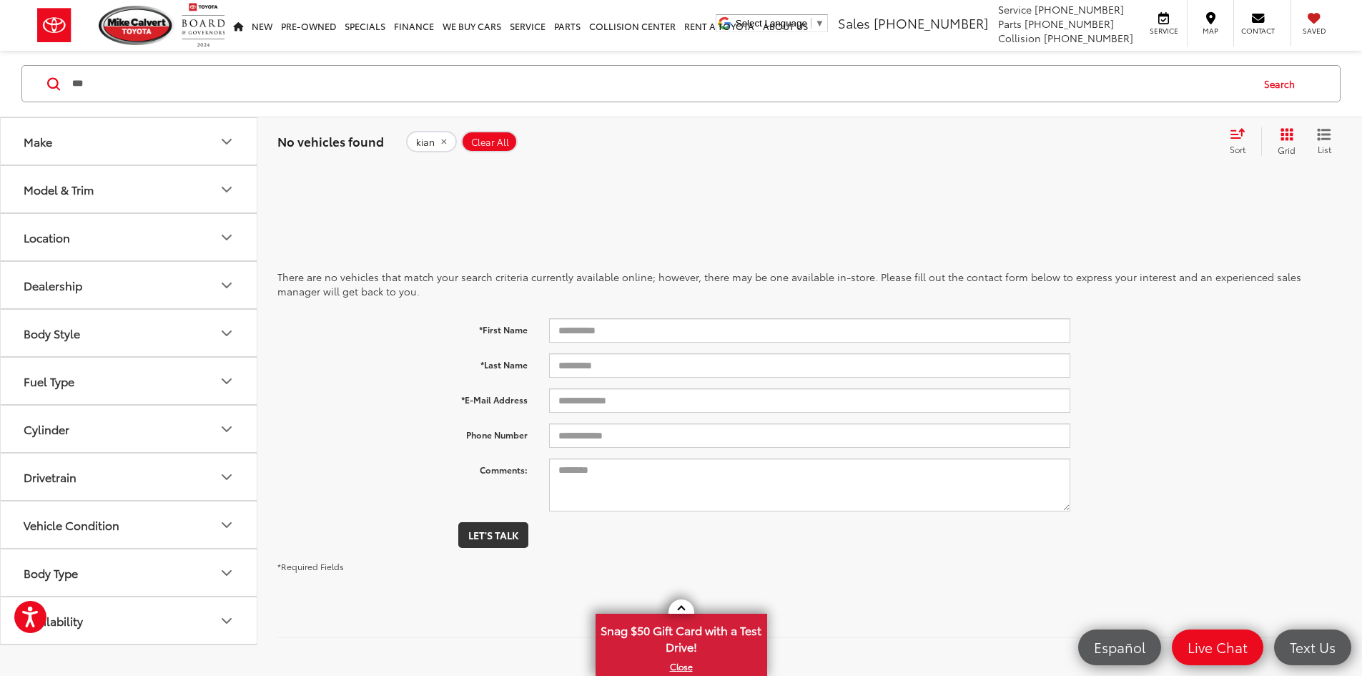
type input "***"
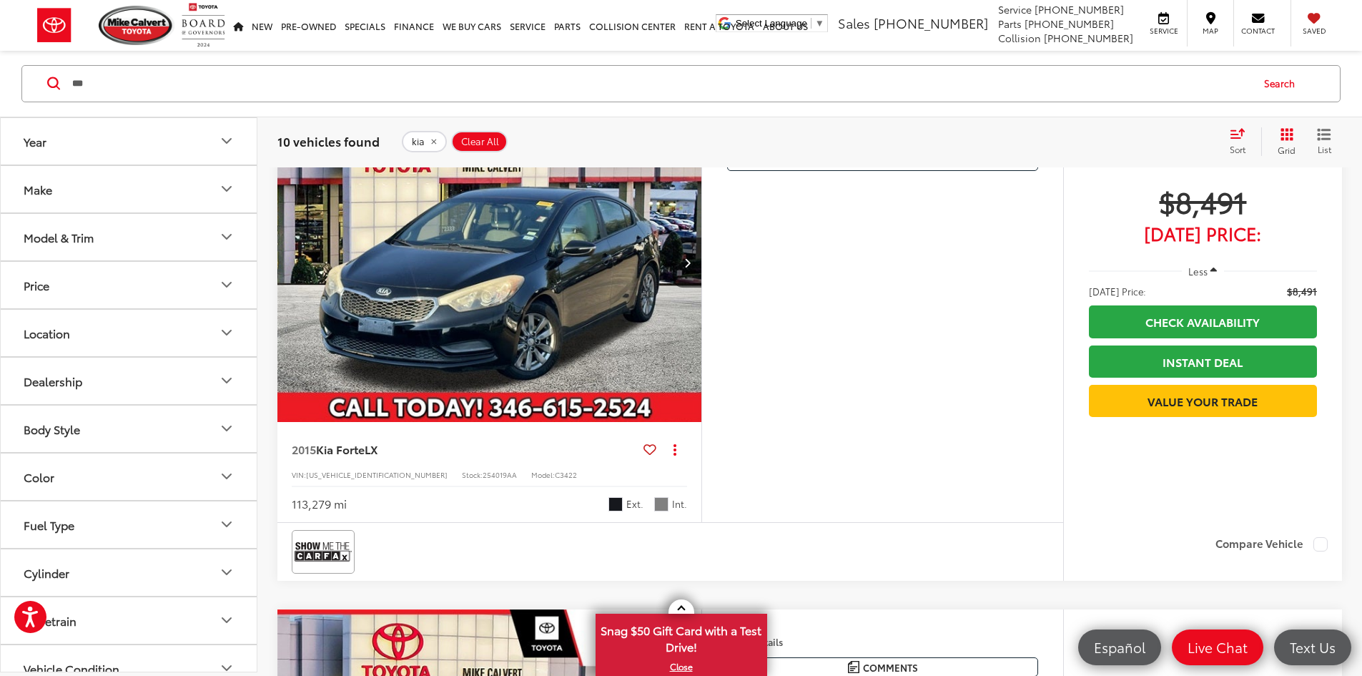
scroll to position [872, 0]
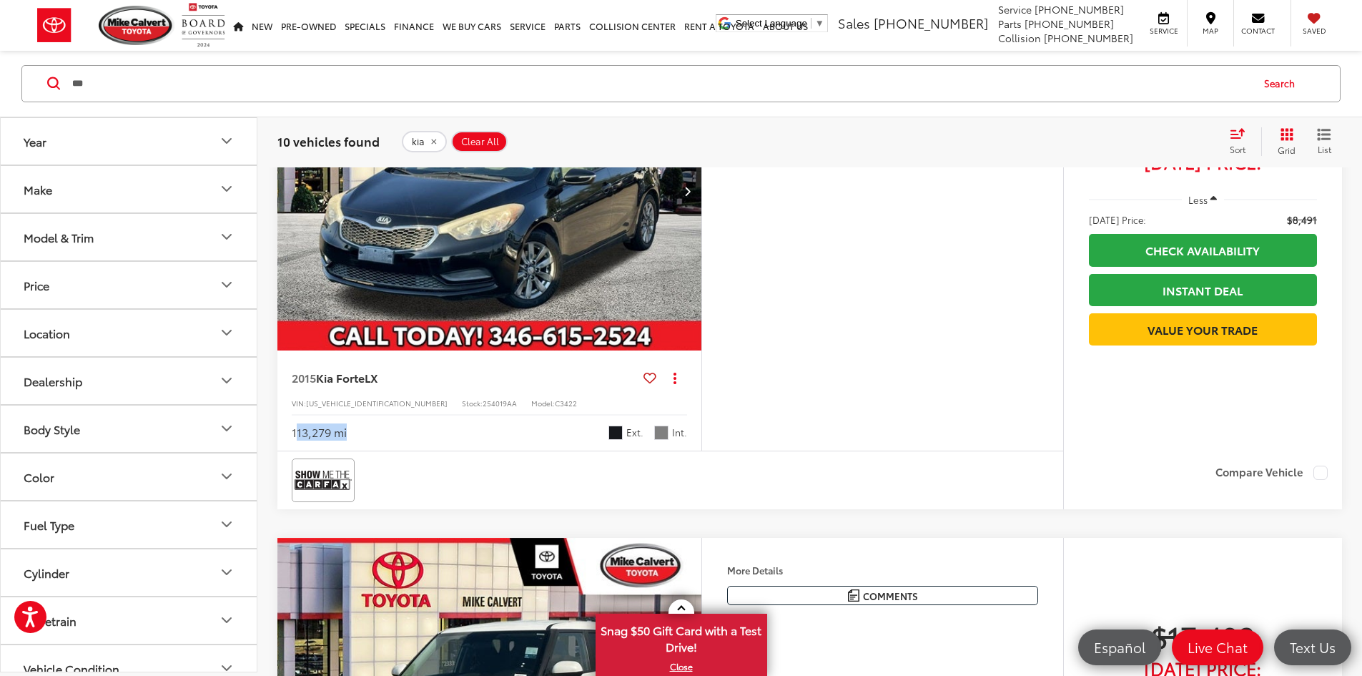
drag, startPoint x: 307, startPoint y: 604, endPoint x: 359, endPoint y: 603, distance: 51.5
click at [359, 440] on div "113,279 mi Ext. Int." at bounding box center [489, 427] width 395 height 26
click at [691, 196] on icon "Next image" at bounding box center [687, 191] width 6 height 10
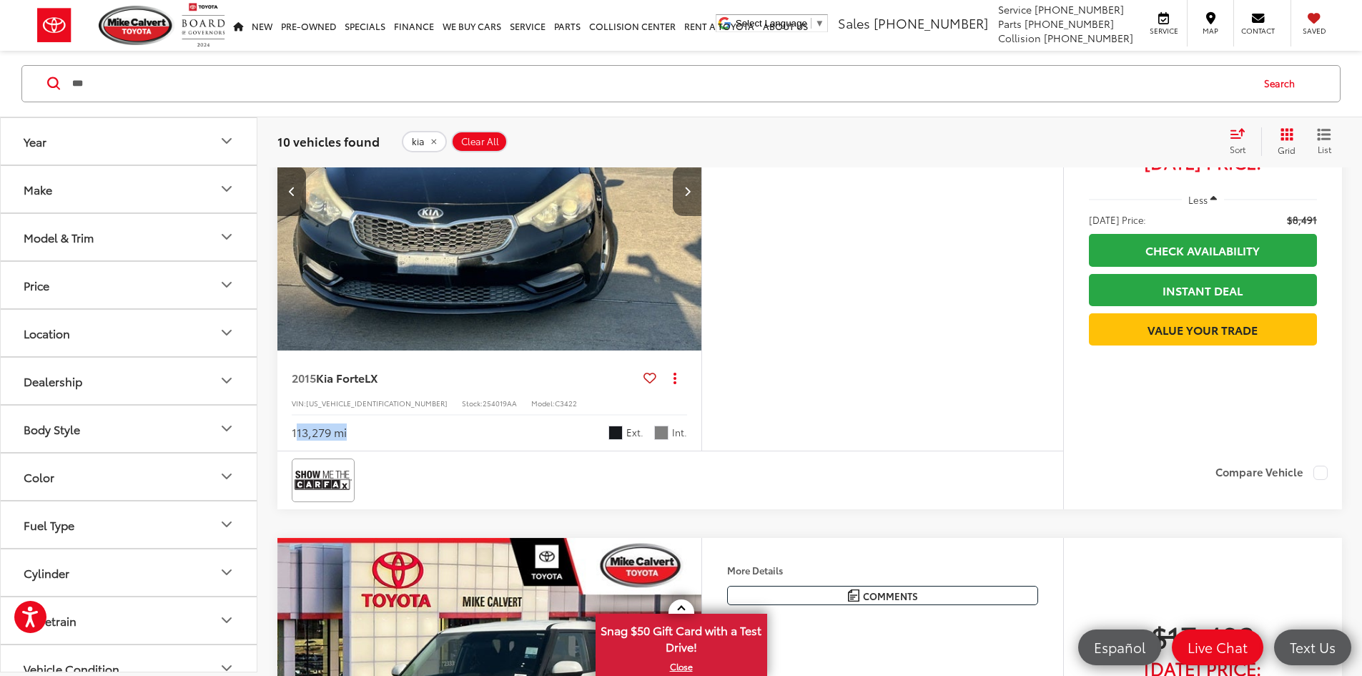
scroll to position [0, 542]
click at [691, 196] on icon "Next image" at bounding box center [687, 191] width 6 height 10
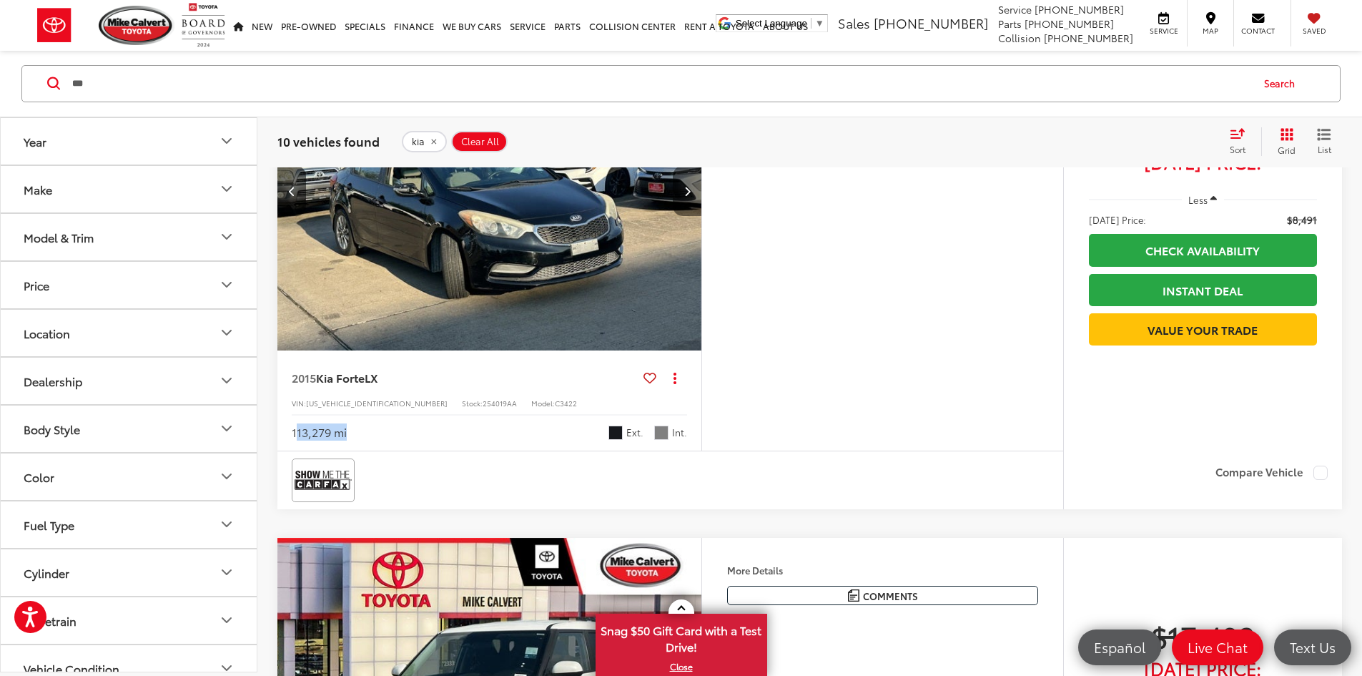
click at [691, 196] on icon "Next image" at bounding box center [687, 191] width 6 height 10
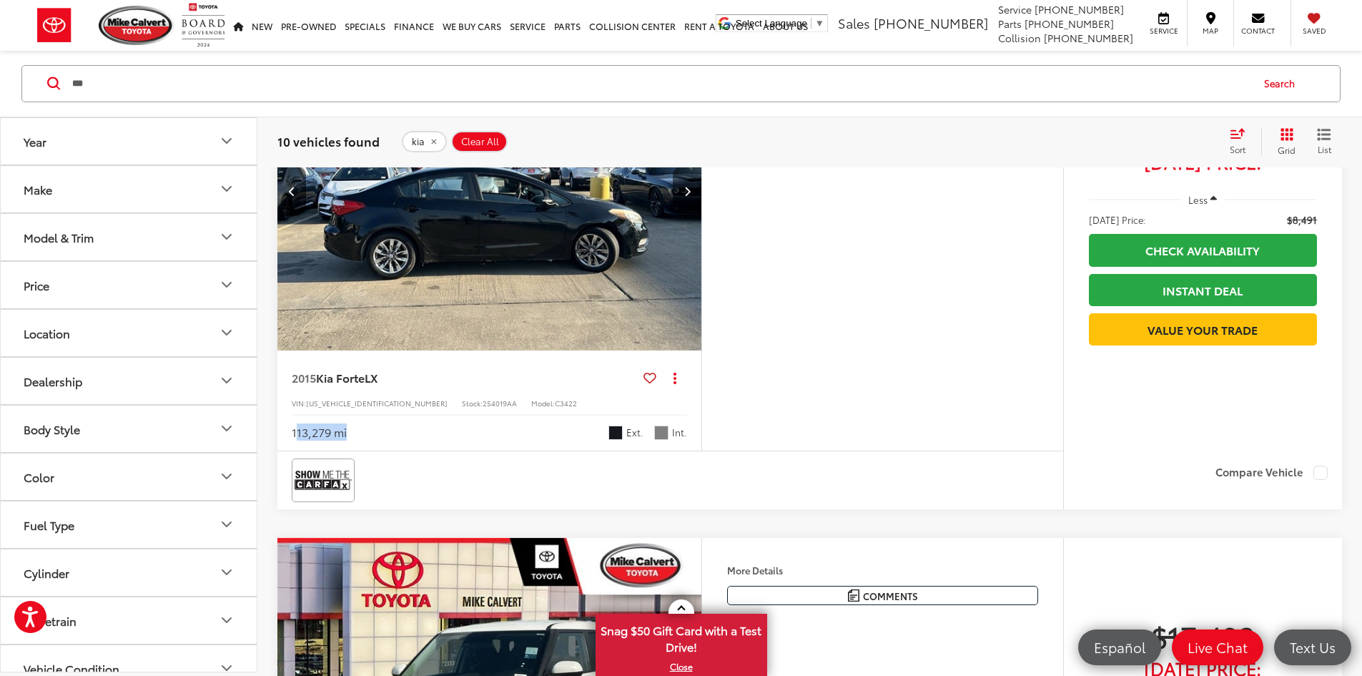
click at [691, 196] on icon "Next image" at bounding box center [687, 191] width 6 height 10
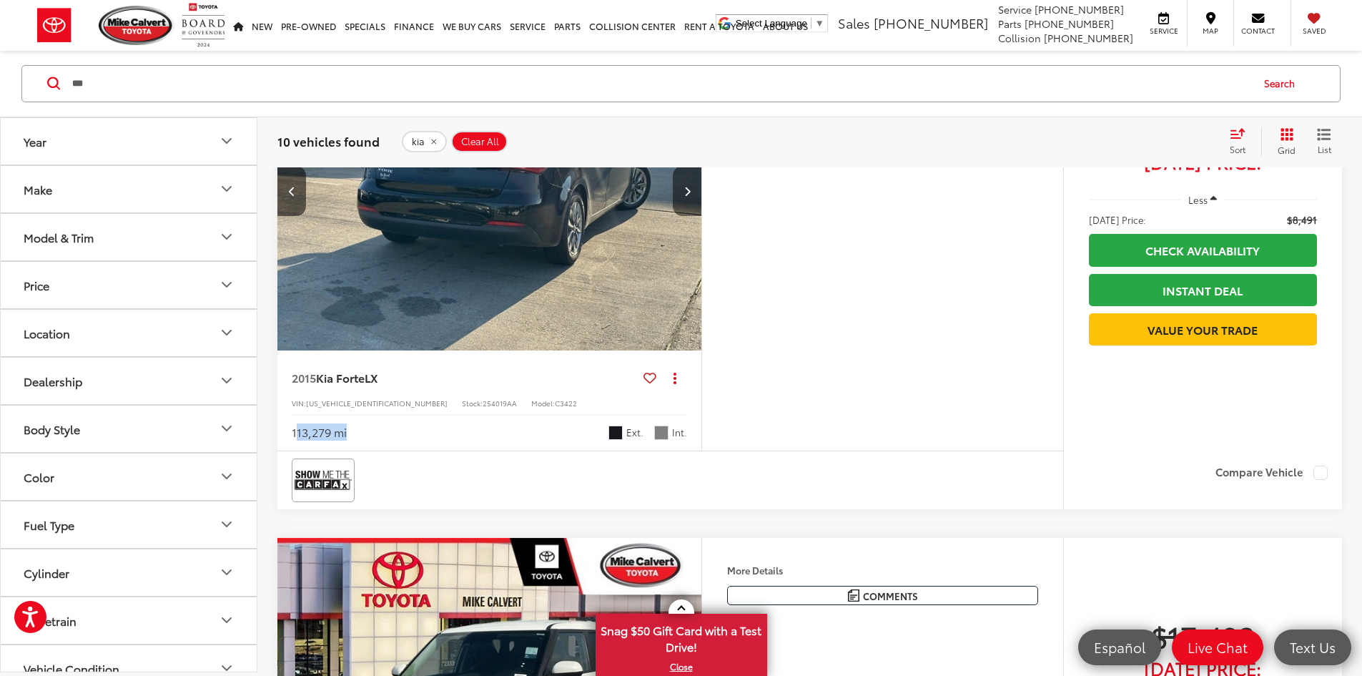
click at [691, 196] on icon "Next image" at bounding box center [687, 191] width 6 height 10
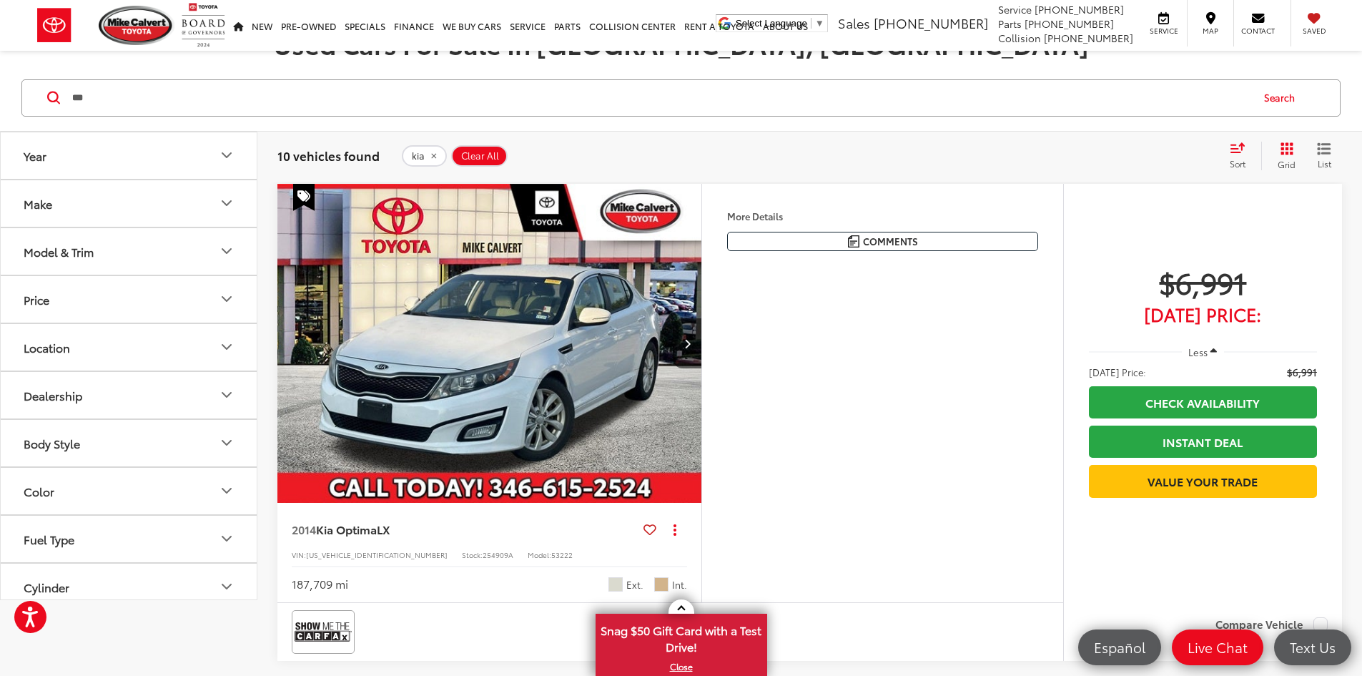
scroll to position [0, 0]
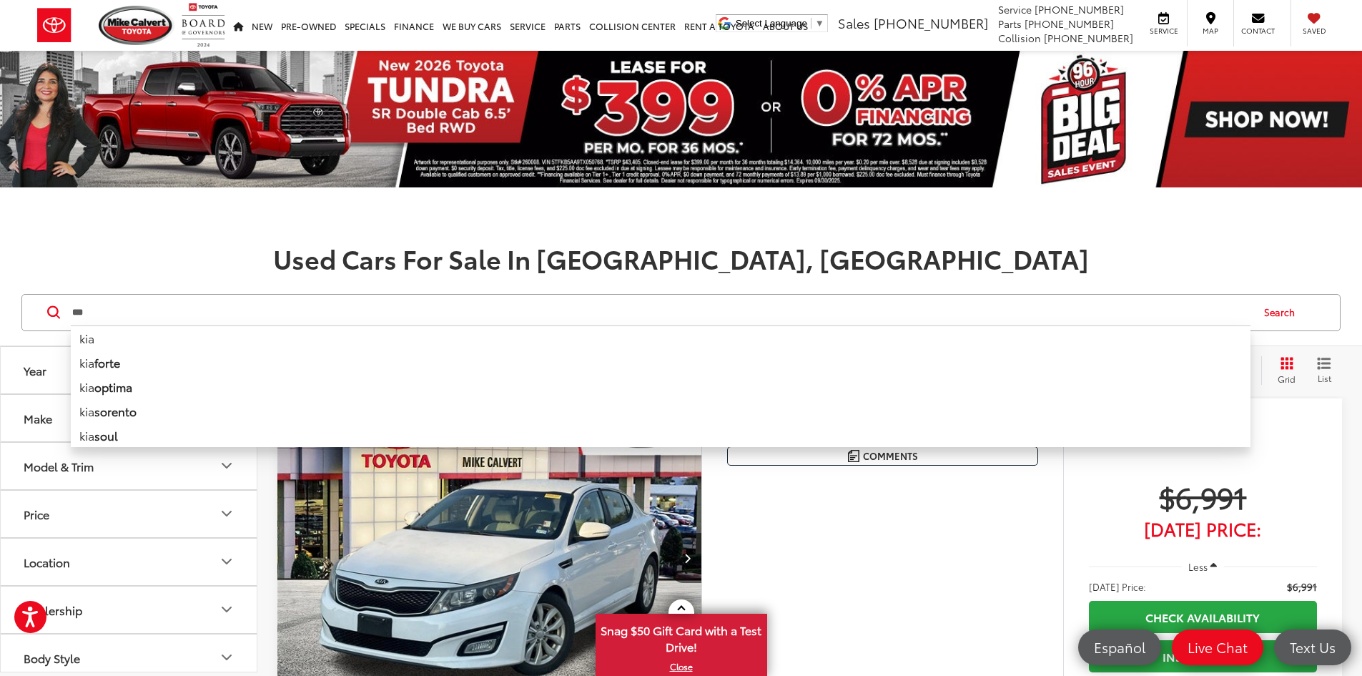
drag, startPoint x: 93, startPoint y: 313, endPoint x: 53, endPoint y: 314, distance: 40.0
click at [0, 0] on form "*** *** kia kia forte kia optima kia sorento kia soul kia forte lxs kia with bl…" at bounding box center [0, 0] width 0 height 0
